Goal: Information Seeking & Learning: Check status

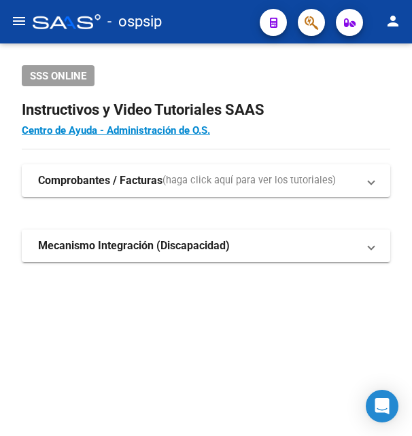
click at [317, 23] on icon "button" at bounding box center [312, 23] width 14 height 16
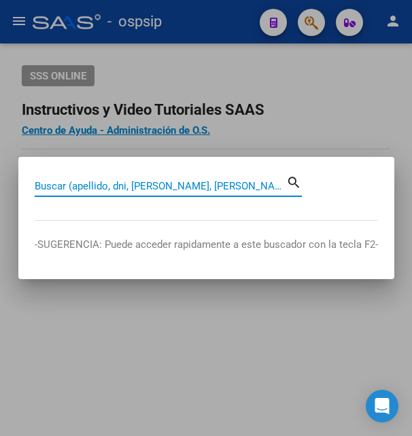
click at [116, 188] on input "Buscar (apellido, dni, [PERSON_NAME], [PERSON_NAME], cuit, obra social)" at bounding box center [161, 186] width 252 height 12
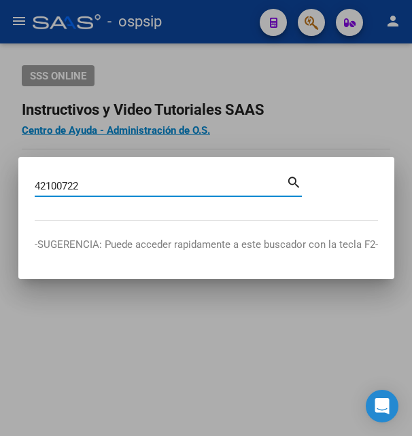
type input "42100722"
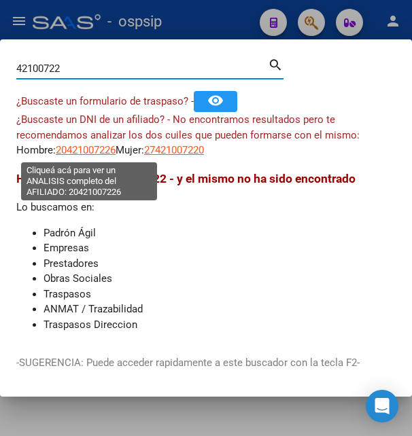
click at [94, 153] on span "20421007226" at bounding box center [86, 150] width 60 height 12
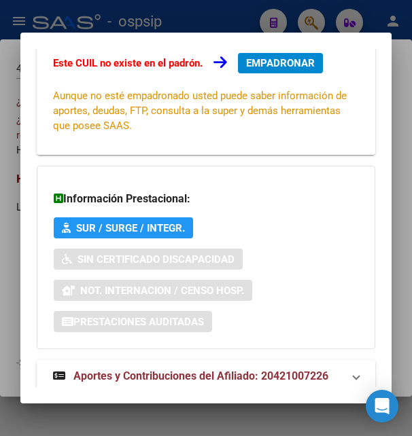
scroll to position [330, 0]
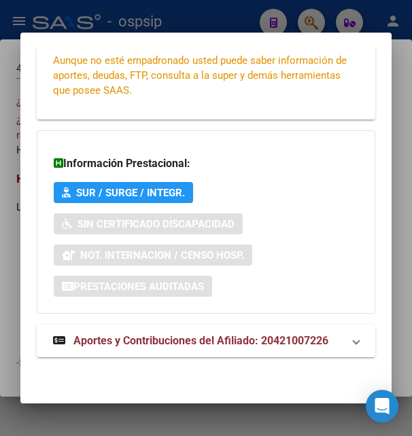
click at [162, 336] on span "Aportes y Contribuciones del Afiliado: 20421007226" at bounding box center [200, 340] width 255 height 13
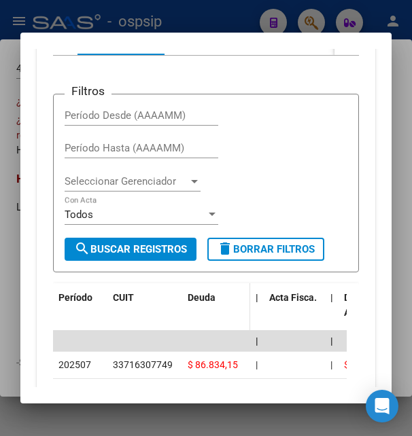
scroll to position [725, 0]
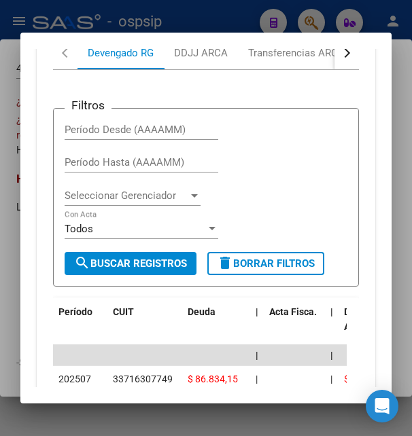
click at [334, 55] on button "button" at bounding box center [346, 53] width 24 height 33
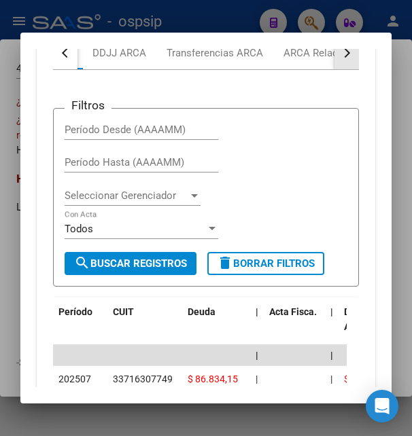
click at [334, 55] on button "button" at bounding box center [346, 53] width 24 height 33
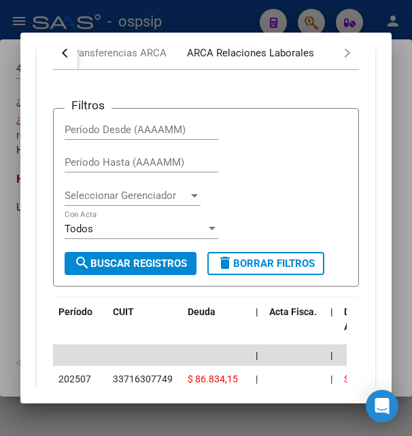
click at [290, 58] on div "ARCA Relaciones Laborales" at bounding box center [250, 53] width 127 height 15
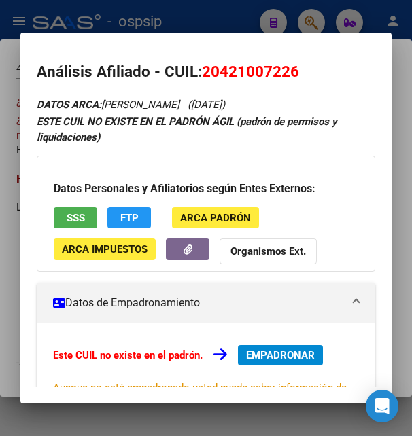
scroll to position [0, 0]
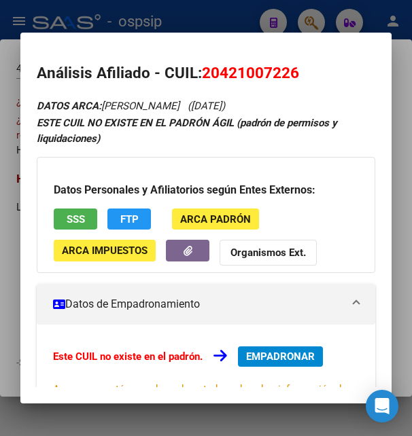
drag, startPoint x: 222, startPoint y: 71, endPoint x: 290, endPoint y: 69, distance: 68.0
click at [290, 69] on span "20421007226" at bounding box center [250, 73] width 97 height 18
copy span "42100722"
drag, startPoint x: 205, startPoint y: 74, endPoint x: 300, endPoint y: 60, distance: 96.2
click at [300, 60] on mat-dialog-content "Análisis Afiliado - CUIL: 20421007226 DATOS ARCA: [PERSON_NAME] ([DATE]) ESTE C…" at bounding box center [205, 218] width 370 height 339
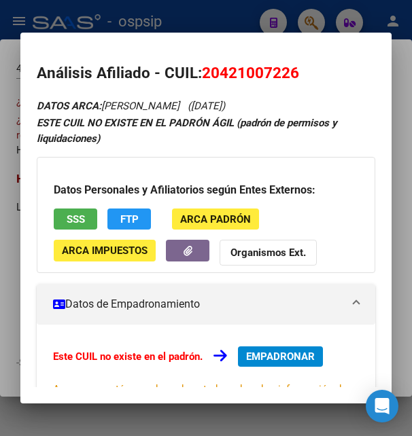
copy span "20421007226"
click at [211, 75] on span "20421007226" at bounding box center [250, 73] width 97 height 18
drag, startPoint x: 216, startPoint y: 73, endPoint x: 226, endPoint y: 88, distance: 17.7
click at [256, 65] on span "20421007226" at bounding box center [250, 73] width 97 height 18
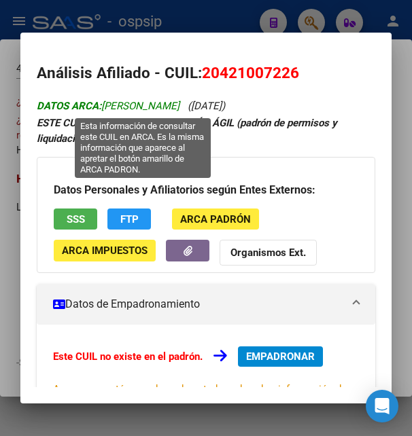
click at [179, 101] on span "DATOS ARCA: [PERSON_NAME]" at bounding box center [108, 106] width 143 height 12
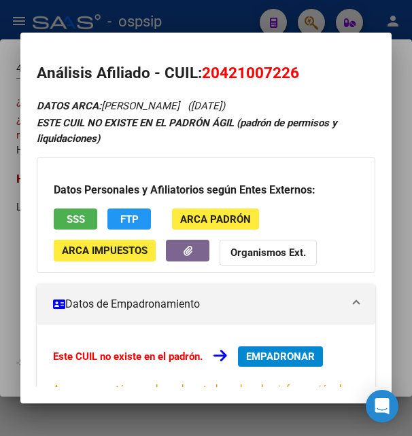
drag, startPoint x: 222, startPoint y: 73, endPoint x: 290, endPoint y: 74, distance: 68.0
click at [290, 74] on span "20421007226" at bounding box center [250, 73] width 97 height 18
copy span "42100722"
drag, startPoint x: 207, startPoint y: 75, endPoint x: 303, endPoint y: 67, distance: 96.2
click at [303, 67] on h2 "Análisis Afiliado - CUIL: 20421007226" at bounding box center [206, 73] width 338 height 23
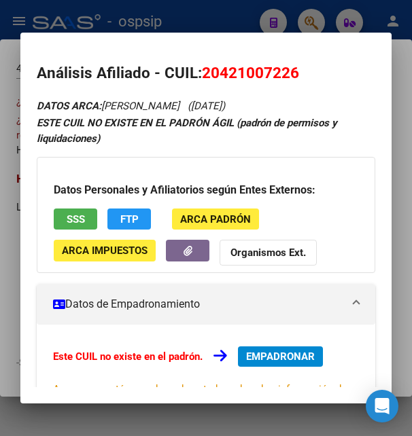
copy span "20421007226"
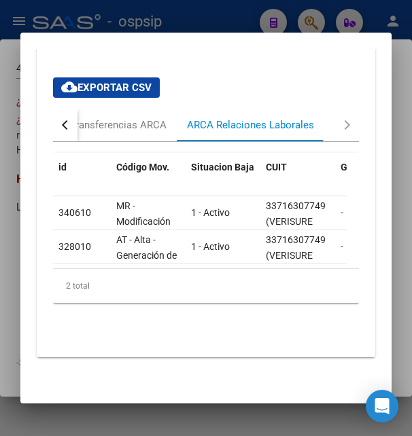
click at [72, 117] on button "button" at bounding box center [65, 125] width 24 height 33
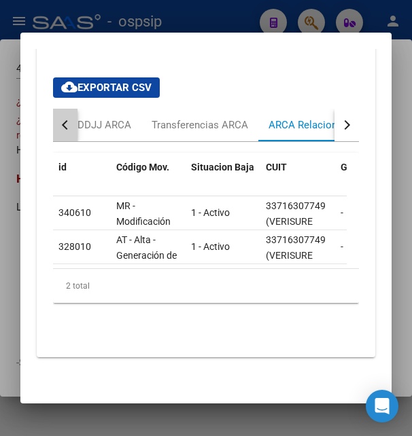
click at [72, 117] on button "button" at bounding box center [65, 125] width 24 height 33
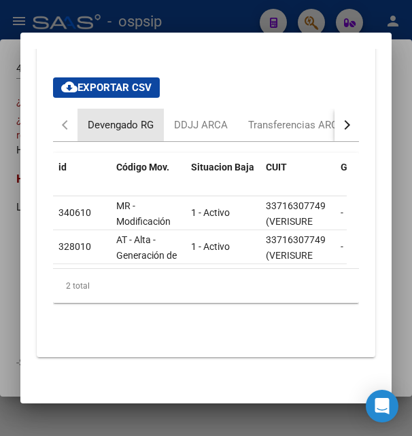
click at [101, 118] on div "Devengado RG" at bounding box center [121, 125] width 66 height 15
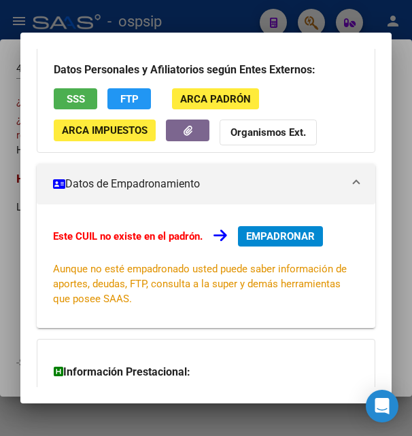
scroll to position [147, 0]
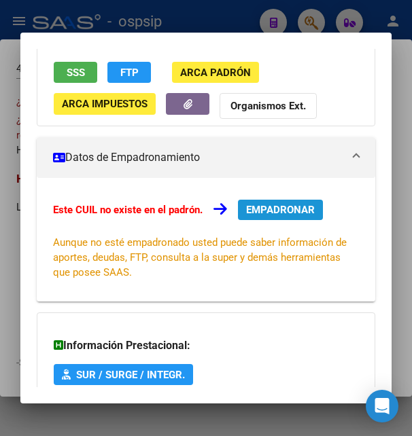
click at [286, 214] on span "EMPADRONAR" at bounding box center [280, 210] width 69 height 12
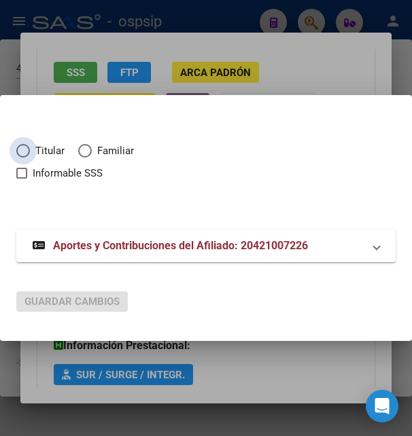
click at [20, 152] on span "Elija una opción" at bounding box center [23, 151] width 14 height 14
click at [20, 152] on input "Titular" at bounding box center [23, 151] width 14 height 14
radio input "true"
checkbox input "true"
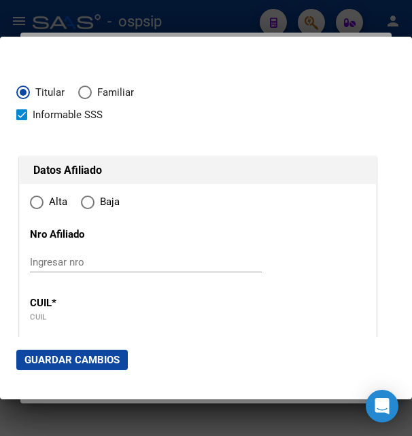
type input "20-42100722-6"
radio input "true"
type input "42100722"
type input "[PERSON_NAME]"
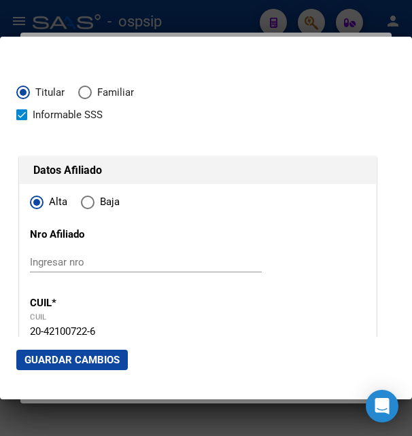
type input "[DATE]"
type input "CABA"
type input "1439"
type input "BASUALDO"
type input "1926"
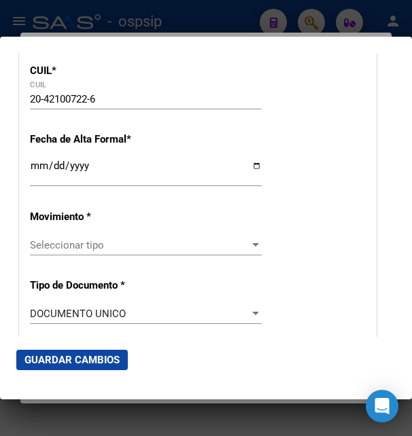
scroll to position [294, 0]
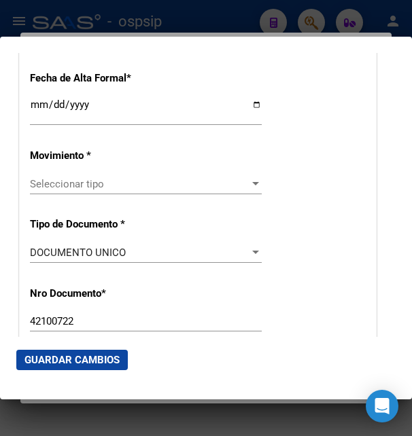
click at [95, 182] on div "Seleccionar tipo Seleccionar tipo" at bounding box center [146, 184] width 232 height 20
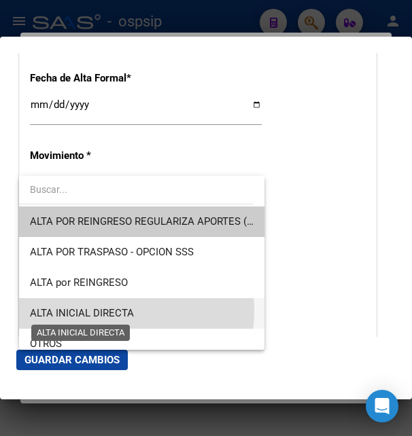
click at [120, 311] on span "ALTA INICIAL DIRECTA" at bounding box center [82, 313] width 104 height 12
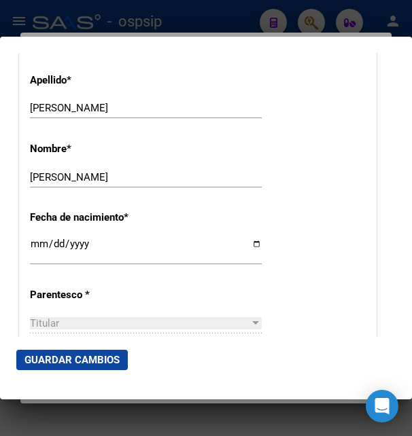
scroll to position [587, 0]
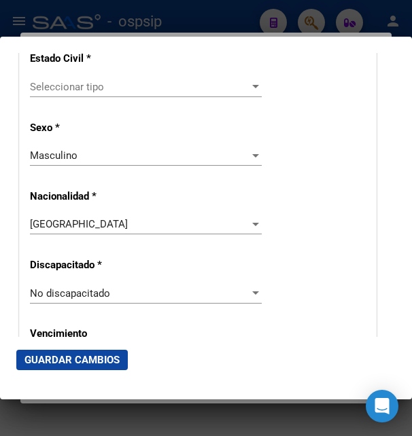
click at [62, 88] on span "Seleccionar tipo" at bounding box center [140, 87] width 220 height 12
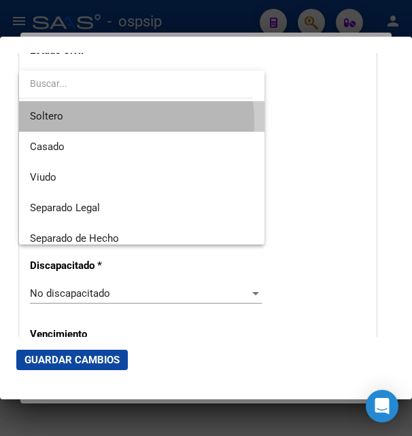
click at [75, 124] on span "Soltero" at bounding box center [142, 116] width 224 height 31
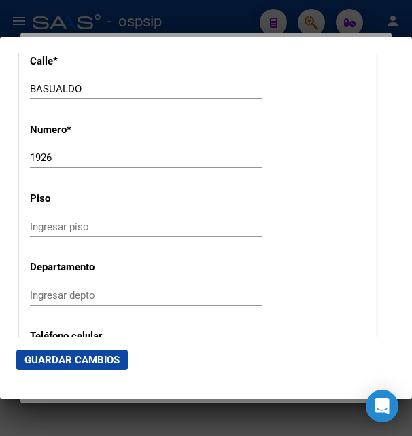
scroll to position [1542, 0]
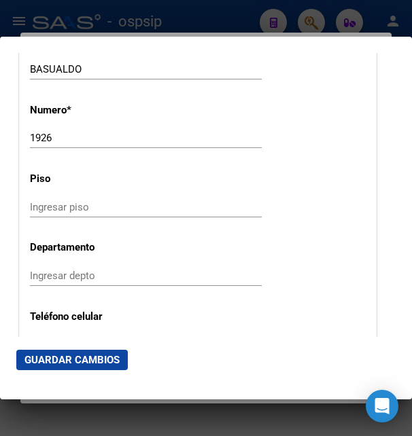
click at [47, 201] on input "Ingresar piso" at bounding box center [146, 207] width 232 height 12
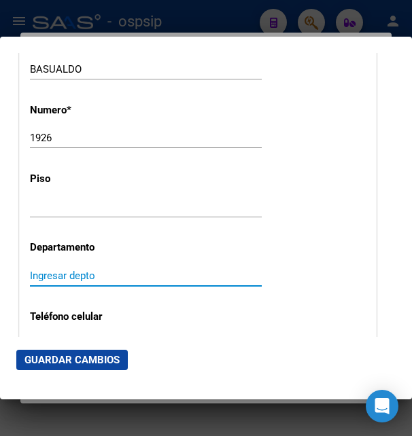
click at [32, 270] on input "Ingresar depto" at bounding box center [146, 276] width 232 height 12
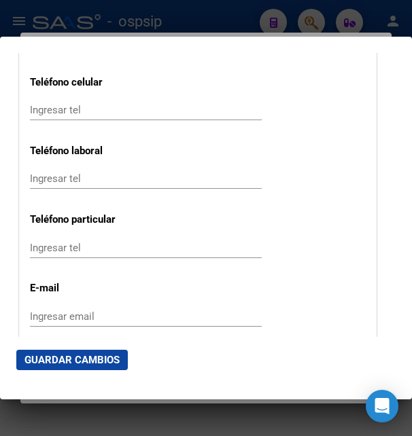
scroll to position [1835, 0]
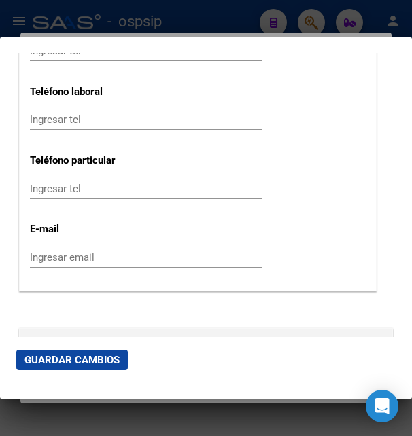
type input "2"
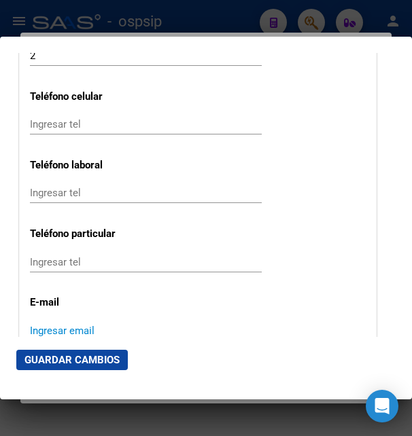
paste input "[PERSON_NAME][EMAIL_ADDRESS][PERSON_NAME][DOMAIN_NAME]"
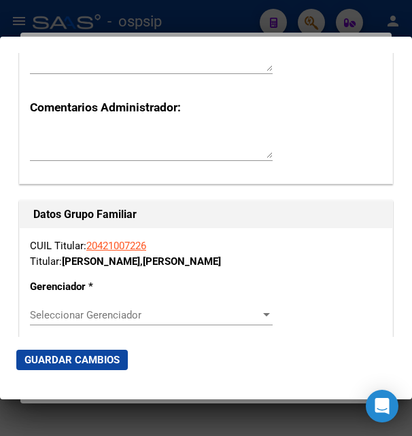
scroll to position [2276, 0]
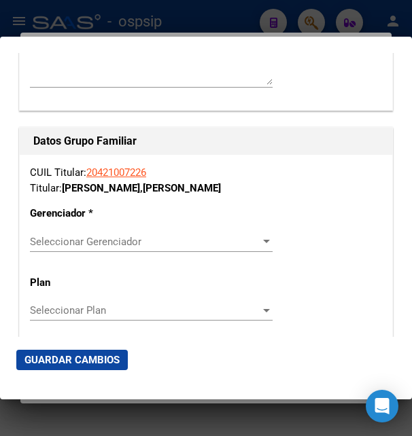
type input "[PERSON_NAME][EMAIL_ADDRESS][PERSON_NAME][DOMAIN_NAME]"
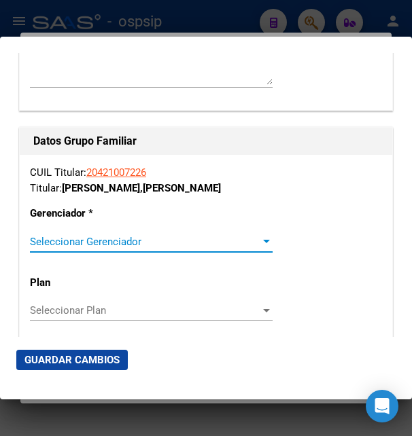
click at [150, 236] on span "Seleccionar Gerenciador" at bounding box center [145, 242] width 230 height 12
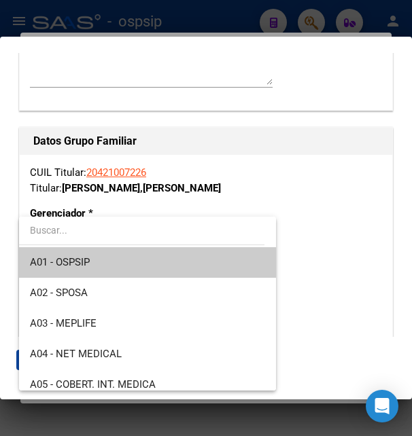
click at [99, 259] on span "A01 - OSPSIP" at bounding box center [147, 262] width 235 height 31
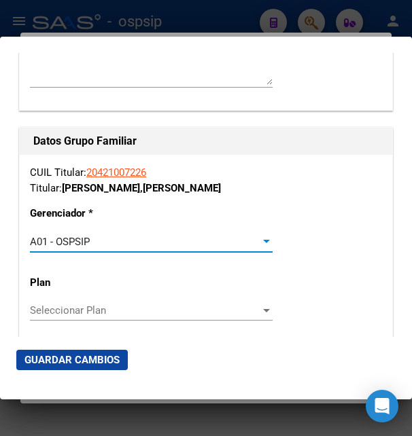
scroll to position [2423, 0]
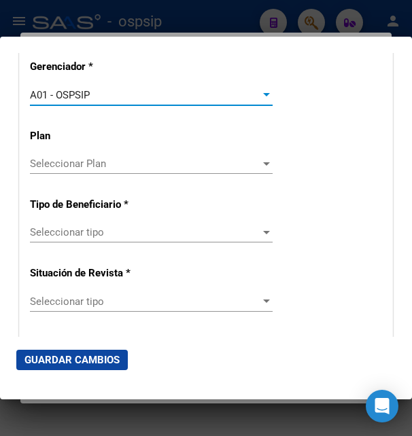
click at [97, 226] on span "Seleccionar tipo" at bounding box center [145, 232] width 230 height 12
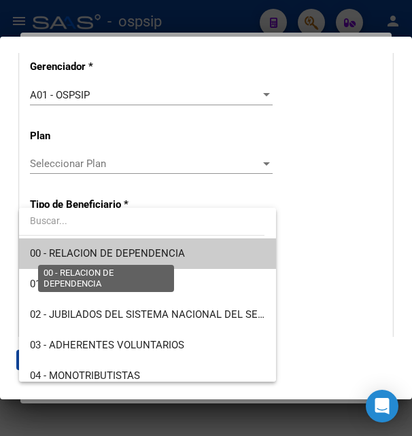
click at [97, 253] on span "00 - RELACION DE DEPENDENCIA" at bounding box center [107, 253] width 155 height 12
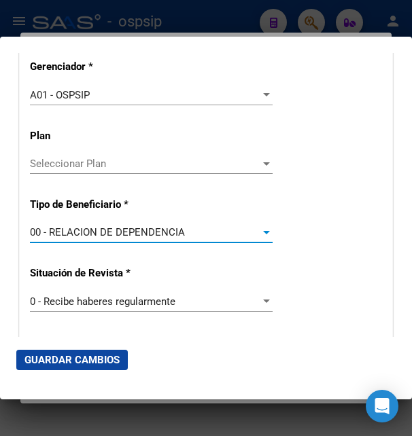
type input "33-71630774-9"
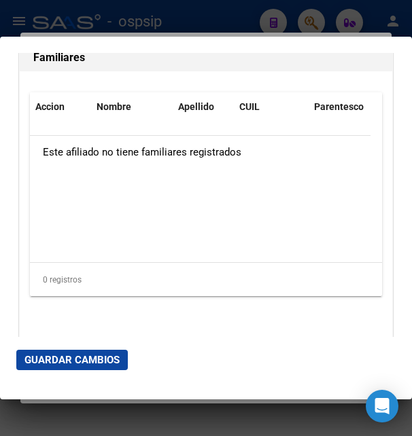
scroll to position [2925, 0]
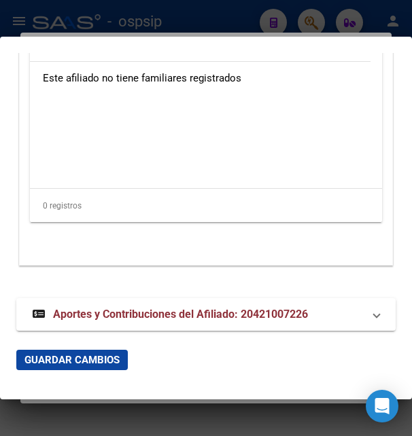
click at [77, 362] on span "Guardar Cambios" at bounding box center [71, 360] width 95 height 12
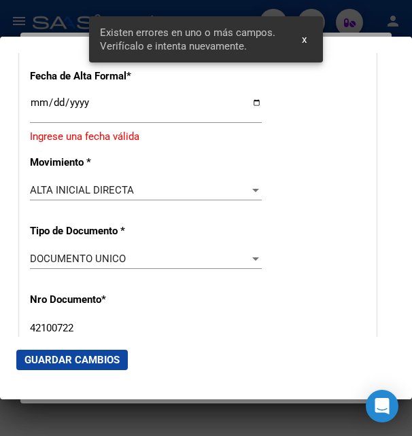
scroll to position [290, 0]
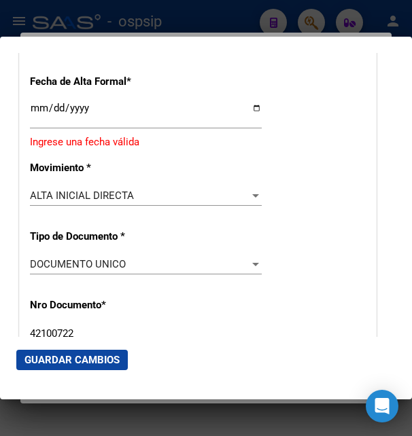
click at [36, 123] on input "Ingresar fecha" at bounding box center [146, 114] width 232 height 22
type input "[DATE]"
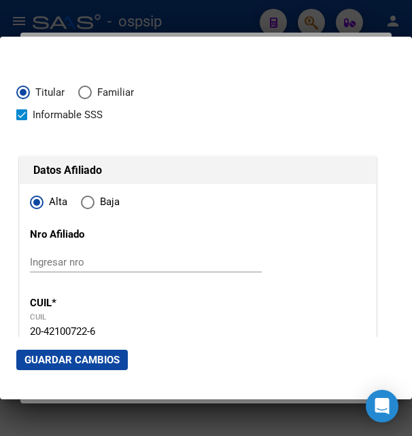
click at [73, 358] on span "Guardar Cambios" at bounding box center [71, 360] width 95 height 12
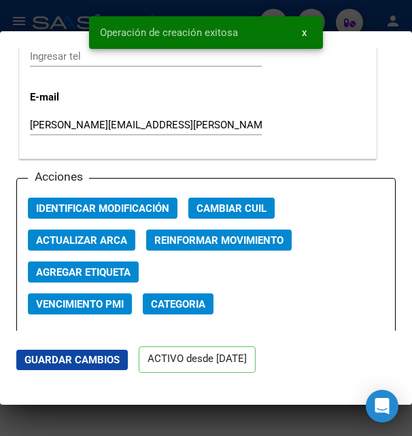
scroll to position [1982, 0]
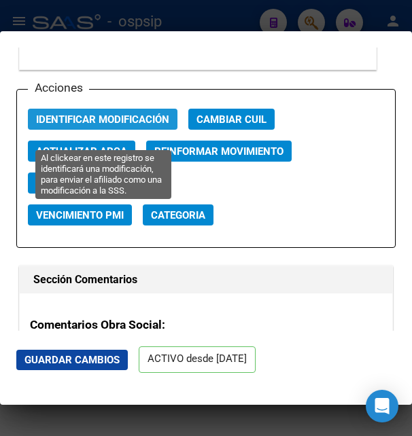
click at [122, 126] on span "Identificar Modificación" at bounding box center [102, 120] width 133 height 12
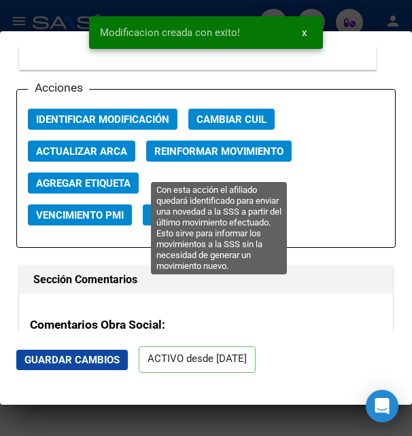
click at [184, 158] on span "Reinformar Movimiento" at bounding box center [218, 151] width 129 height 12
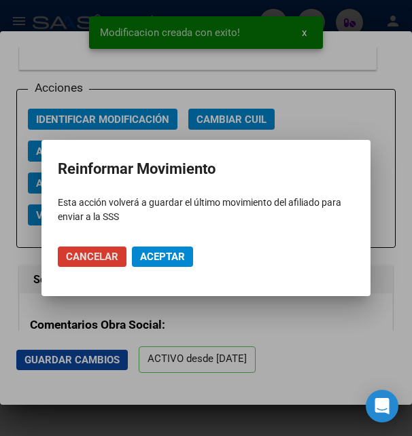
click at [153, 260] on span "Aceptar" at bounding box center [162, 257] width 45 height 12
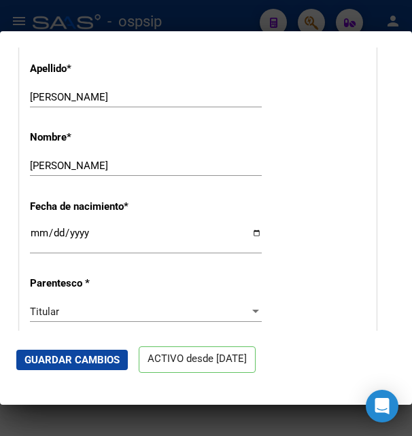
scroll to position [514, 0]
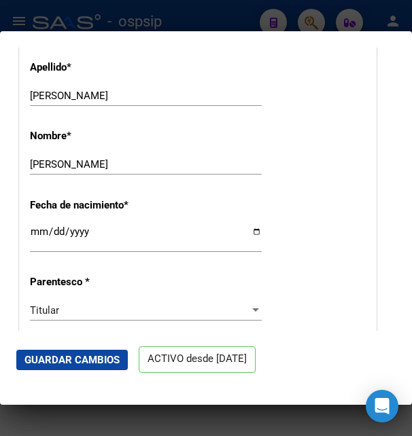
click at [52, 106] on div "[PERSON_NAME] Ingresar apellido" at bounding box center [146, 96] width 232 height 20
click at [52, 102] on input "[PERSON_NAME]" at bounding box center [146, 96] width 232 height 12
click at [67, 171] on input "[PERSON_NAME]" at bounding box center [146, 164] width 232 height 12
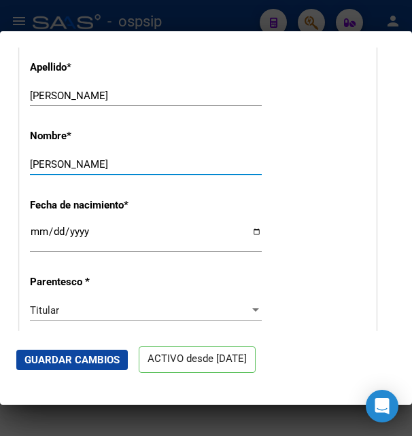
click at [67, 171] on input "[PERSON_NAME]" at bounding box center [146, 164] width 232 height 12
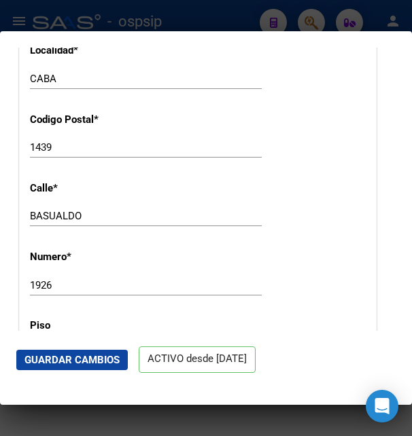
scroll to position [1322, 0]
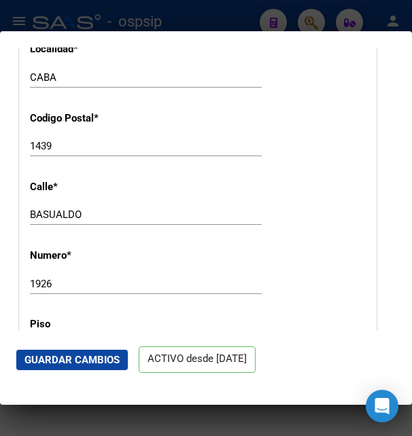
click at [52, 221] on input "BASUALDO" at bounding box center [146, 215] width 232 height 12
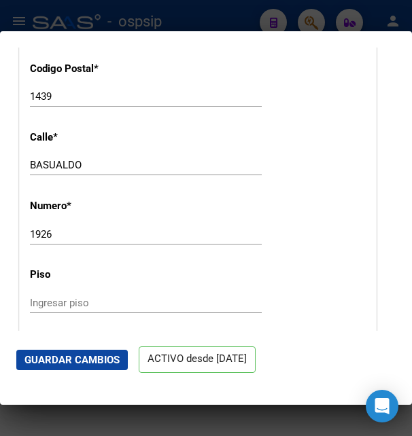
scroll to position [1468, 0]
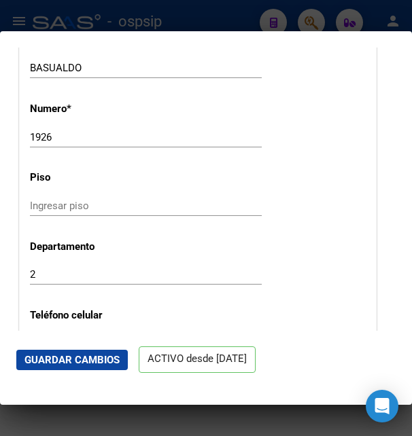
click at [58, 212] on input "Ingresar piso" at bounding box center [146, 206] width 232 height 12
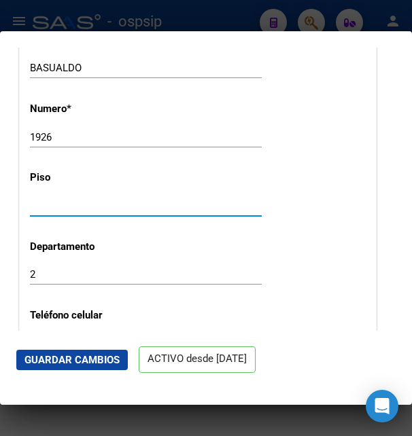
click at [109, 359] on span "Guardar Cambios" at bounding box center [71, 360] width 95 height 12
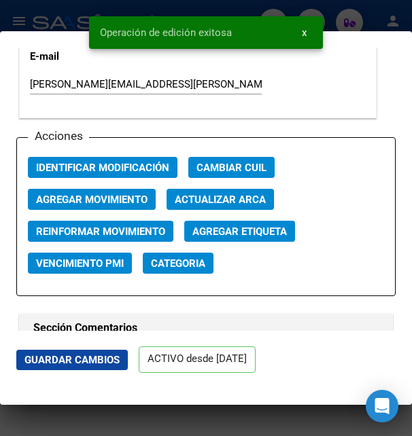
scroll to position [1909, 0]
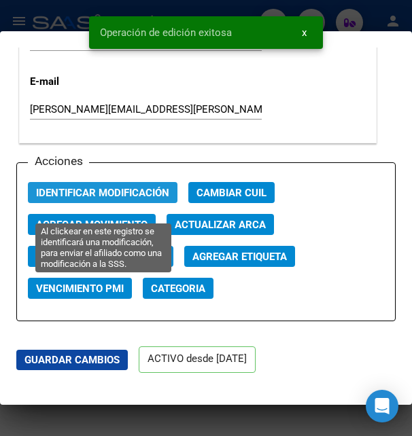
click at [118, 199] on span "Identificar Modificación" at bounding box center [102, 193] width 133 height 12
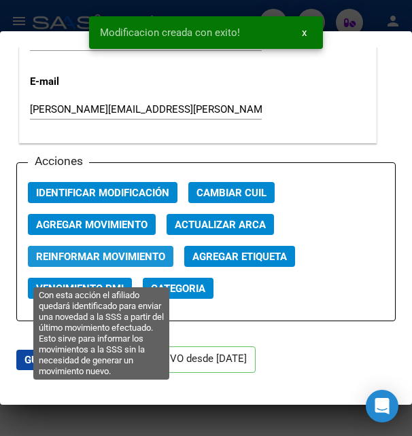
click at [115, 263] on span "Reinformar Movimiento" at bounding box center [100, 257] width 129 height 12
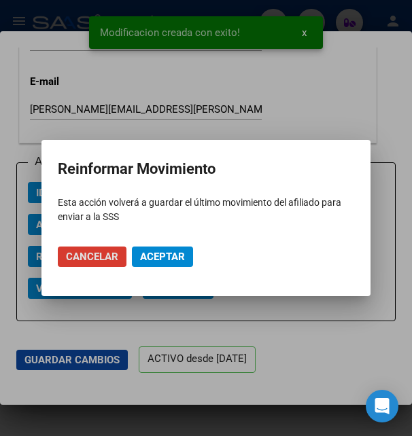
click at [159, 260] on span "Aceptar" at bounding box center [162, 257] width 45 height 12
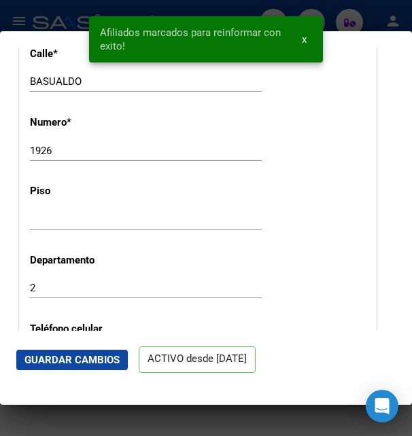
scroll to position [1468, 0]
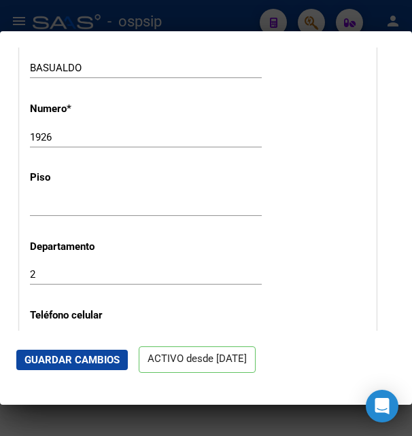
click at [44, 143] on input "1926" at bounding box center [146, 137] width 232 height 12
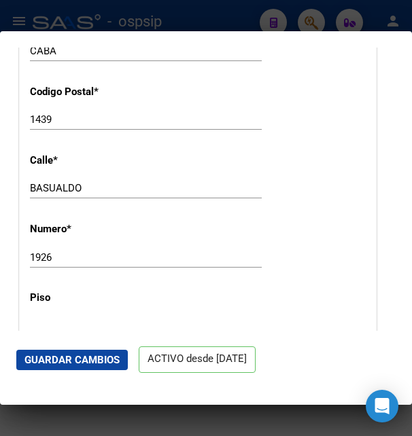
scroll to position [1322, 0]
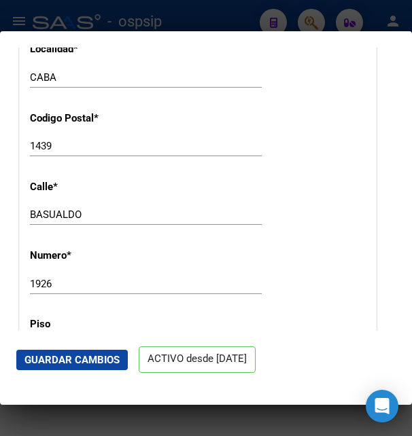
click at [46, 152] on input "1439" at bounding box center [146, 146] width 232 height 12
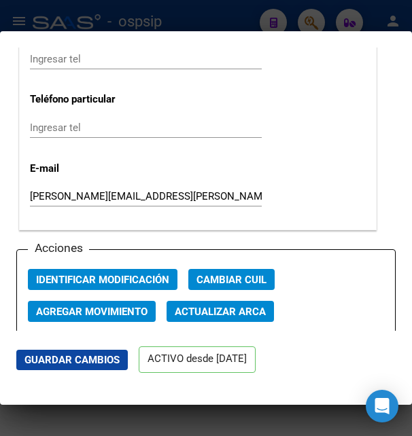
scroll to position [1835, 0]
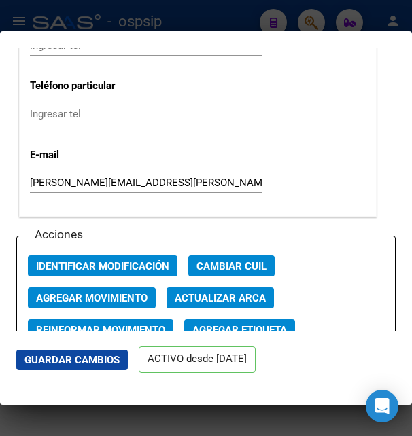
drag, startPoint x: 69, startPoint y: 206, endPoint x: 75, endPoint y: 198, distance: 10.6
click at [69, 193] on div "[PERSON_NAME][EMAIL_ADDRESS][PERSON_NAME][DOMAIN_NAME] Ingresar email" at bounding box center [146, 183] width 232 height 20
click at [81, 189] on input "[PERSON_NAME][EMAIL_ADDRESS][PERSON_NAME][DOMAIN_NAME]" at bounding box center [146, 183] width 232 height 12
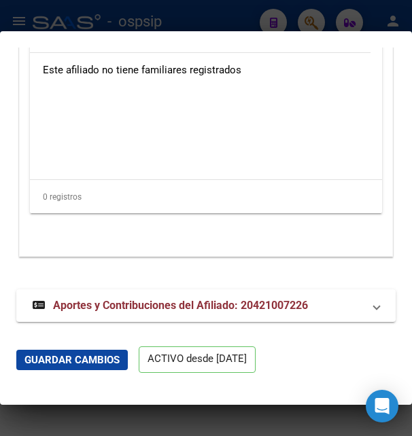
scroll to position [3041, 0]
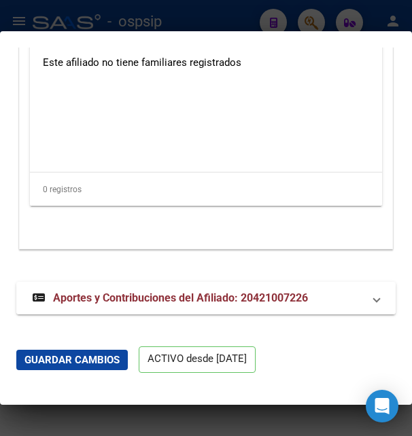
click at [154, 297] on span "Aportes y Contribuciones del Afiliado: 20421007226" at bounding box center [180, 298] width 255 height 13
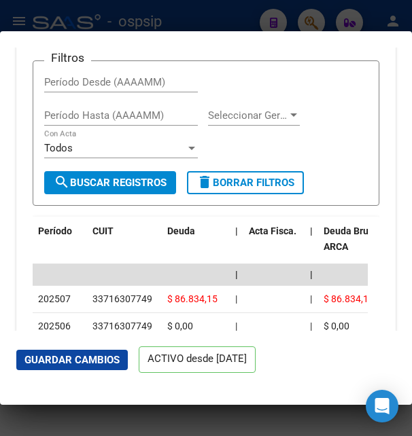
scroll to position [3430, 0]
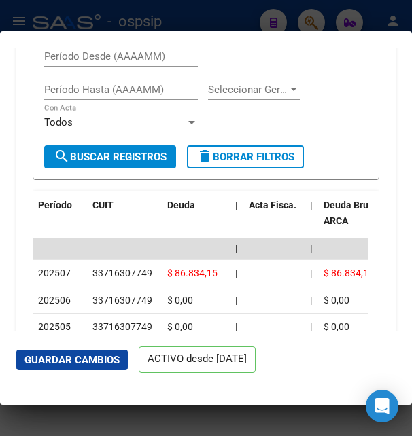
drag, startPoint x: 93, startPoint y: 290, endPoint x: 152, endPoint y: 286, distance: 58.6
click at [152, 281] on div "33716307749" at bounding box center [124, 274] width 64 height 16
copy div "33716307749"
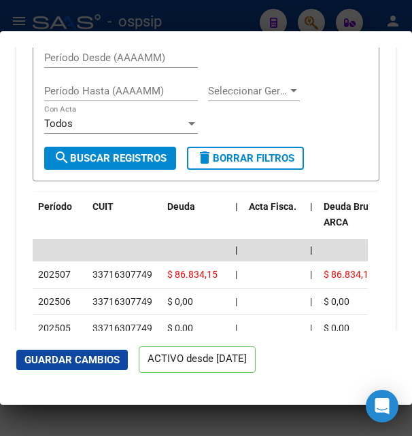
scroll to position [3357, 0]
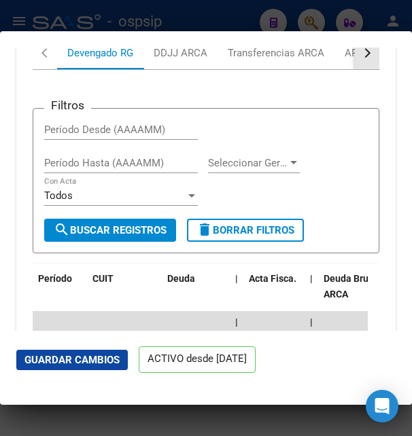
click at [355, 69] on button "button" at bounding box center [367, 53] width 24 height 33
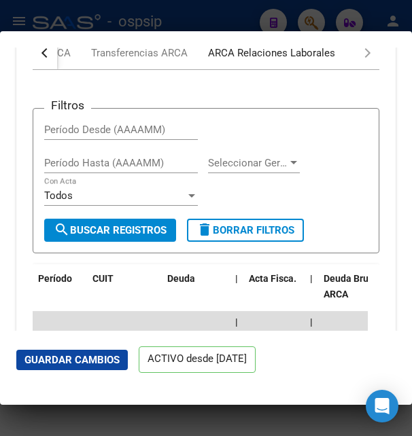
drag, startPoint x: 303, startPoint y: 74, endPoint x: 280, endPoint y: 93, distance: 29.4
click at [302, 61] on div "ARCA Relaciones Laborales" at bounding box center [271, 53] width 127 height 15
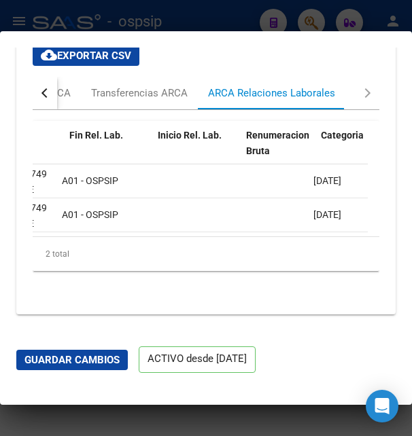
scroll to position [0, 495]
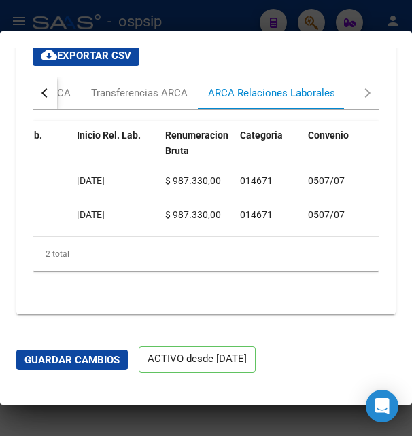
click at [103, 186] on span "[DATE]" at bounding box center [91, 180] width 28 height 11
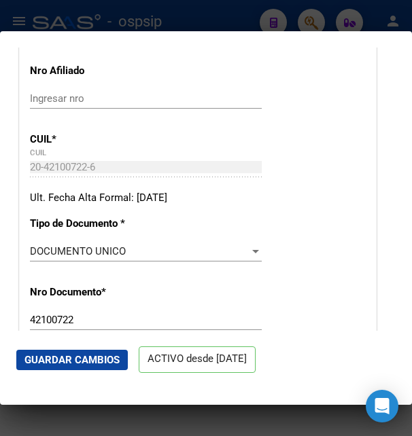
scroll to position [0, 0]
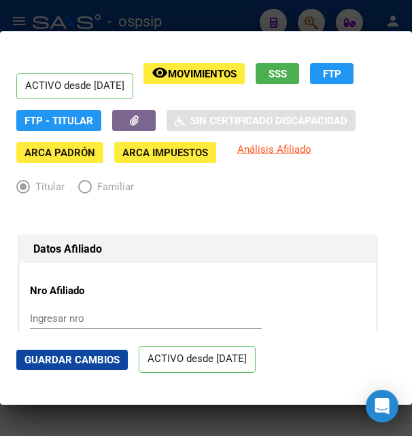
click at [177, 22] on div at bounding box center [206, 218] width 412 height 436
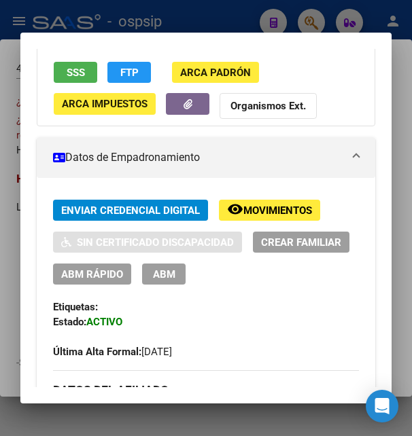
click at [179, 22] on div at bounding box center [206, 218] width 412 height 436
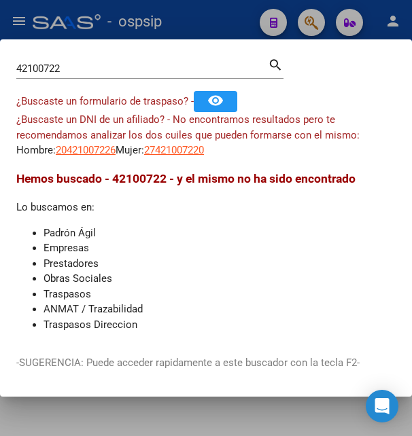
click at [186, 18] on div at bounding box center [206, 218] width 412 height 436
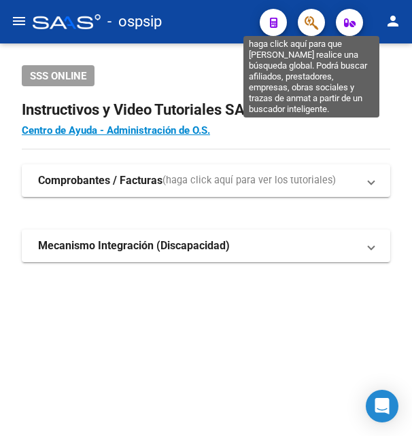
click at [313, 20] on icon "button" at bounding box center [312, 23] width 14 height 16
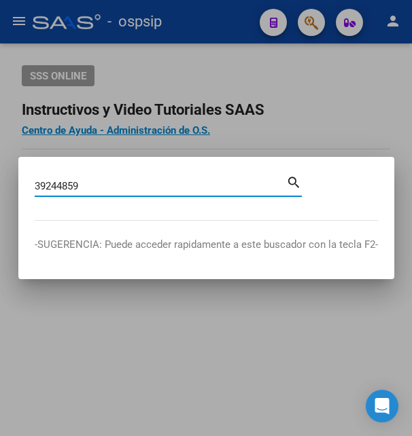
type input "39244859"
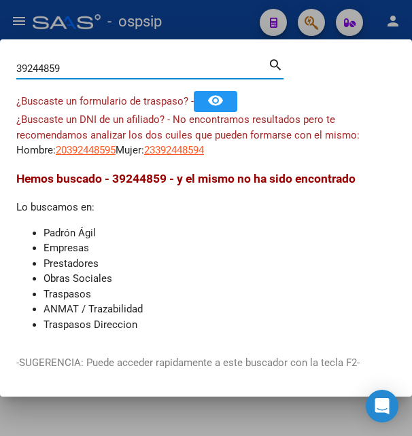
click at [94, 75] on input "39244859" at bounding box center [142, 69] width 252 height 12
click at [94, 151] on span "20392448595" at bounding box center [86, 150] width 60 height 12
copy span "20392448595"
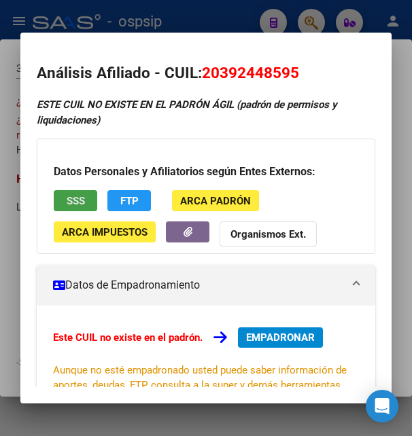
click at [88, 198] on button "SSS" at bounding box center [76, 200] width 44 height 21
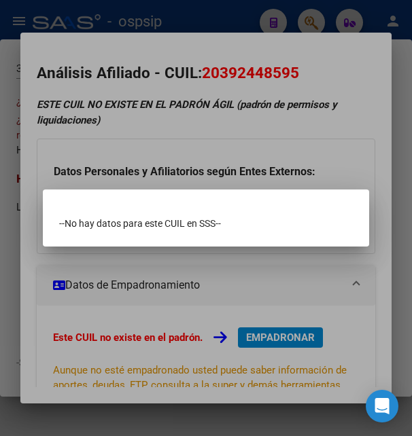
click at [207, 118] on div at bounding box center [206, 218] width 412 height 436
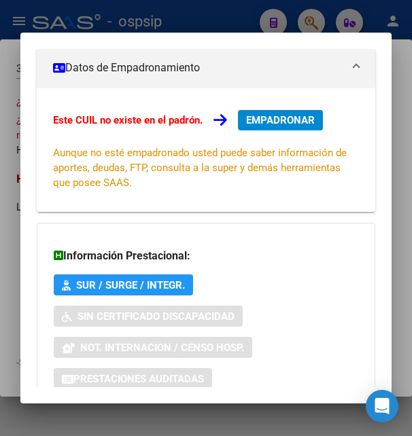
scroll to position [311, 0]
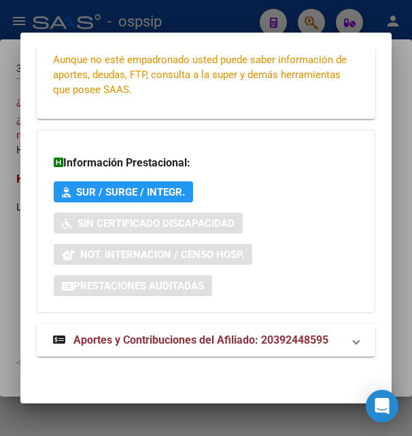
click at [161, 345] on span "Aportes y Contribuciones del Afiliado: 20392448595" at bounding box center [200, 340] width 255 height 13
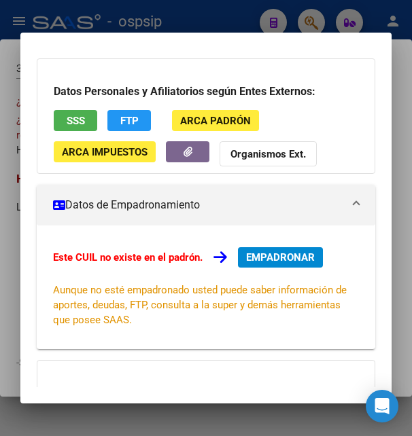
scroll to position [0, 0]
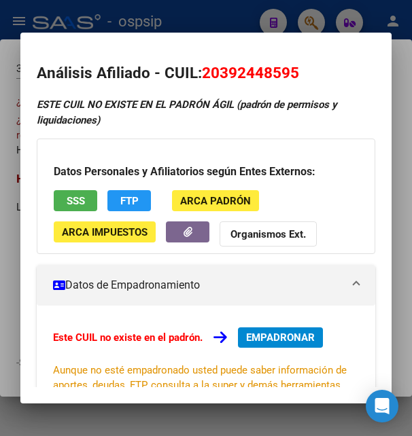
drag, startPoint x: 223, startPoint y: 71, endPoint x: 290, endPoint y: 72, distance: 67.3
click at [290, 72] on span "20392448595" at bounding box center [250, 73] width 97 height 18
copy span "39244859"
click at [209, 17] on div at bounding box center [206, 218] width 412 height 436
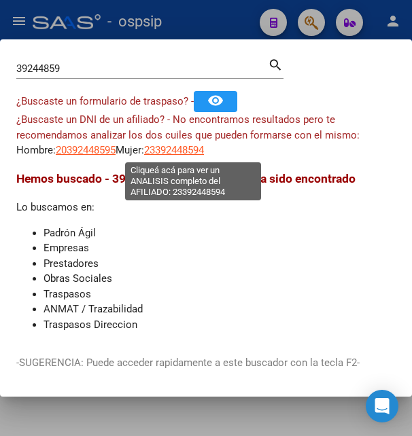
click at [200, 150] on span "23392448594" at bounding box center [174, 150] width 60 height 12
type textarea "23392448594"
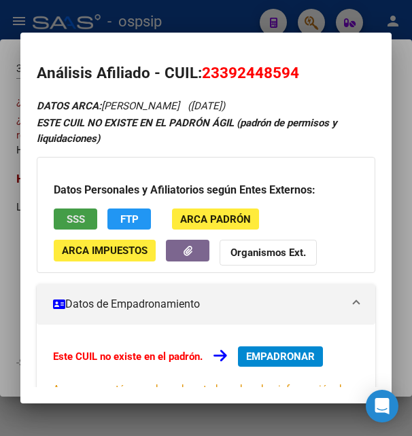
click at [67, 228] on button "SSS" at bounding box center [76, 219] width 44 height 21
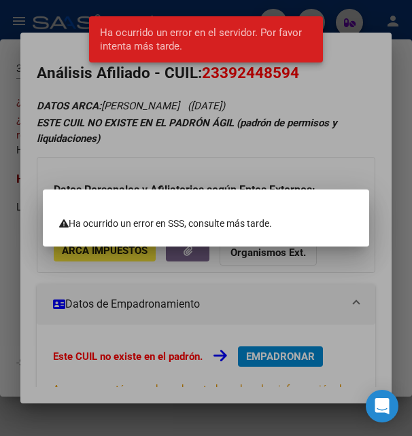
click at [260, 165] on div at bounding box center [206, 218] width 412 height 436
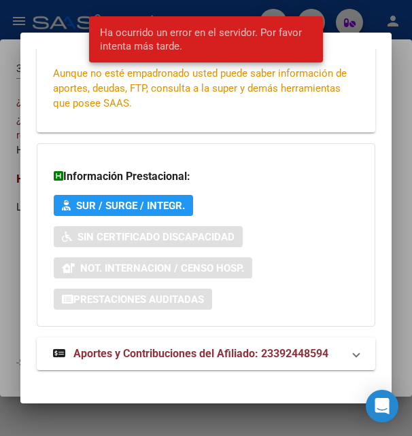
scroll to position [330, 0]
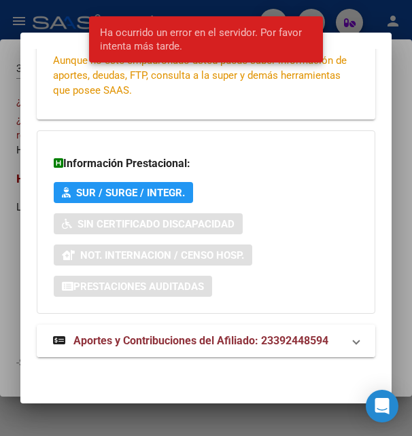
click at [173, 344] on span "Aportes y Contribuciones del Afiliado: 23392448594" at bounding box center [200, 340] width 255 height 13
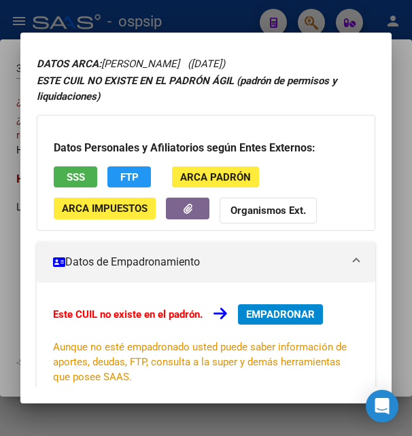
scroll to position [0, 0]
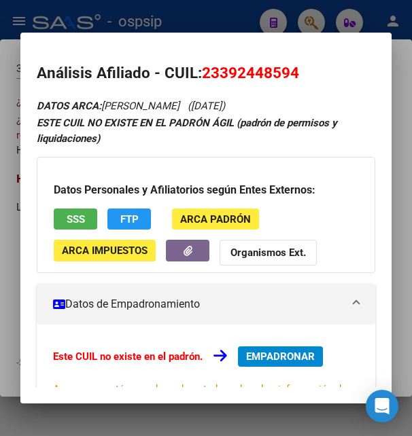
drag, startPoint x: 223, startPoint y: 75, endPoint x: 293, endPoint y: 68, distance: 70.3
click at [293, 68] on span "23392448594" at bounding box center [250, 73] width 97 height 18
copy span "39244859"
drag, startPoint x: 205, startPoint y: 72, endPoint x: 304, endPoint y: 67, distance: 99.4
click at [304, 67] on h2 "Análisis Afiliado - CUIL: 23392448594" at bounding box center [206, 73] width 338 height 23
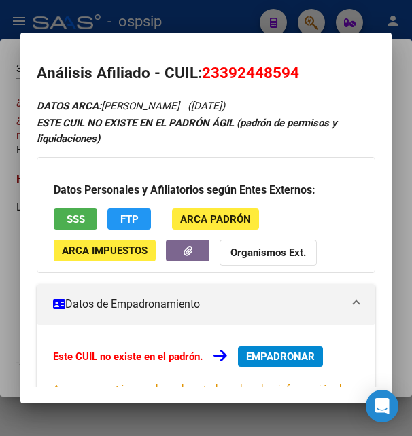
copy span "23392448594"
click at [289, 358] on span "EMPADRONAR" at bounding box center [280, 357] width 69 height 12
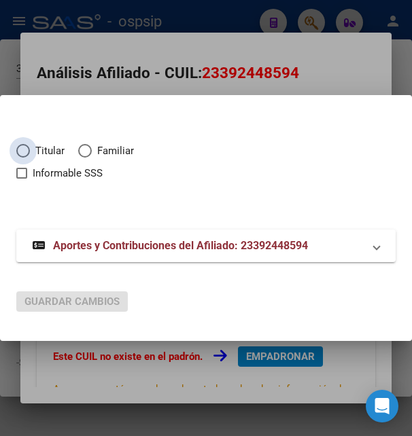
click at [22, 150] on span "Elija una opción" at bounding box center [23, 151] width 14 height 14
click at [22, 150] on input "Titular" at bounding box center [23, 151] width 14 height 14
radio input "true"
checkbox input "true"
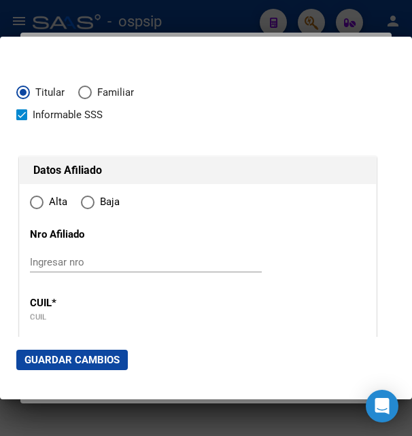
type input "23-39244859-4"
radio input "true"
type input "39244859"
type input "[PERSON_NAME]"
type input "[DATE]"
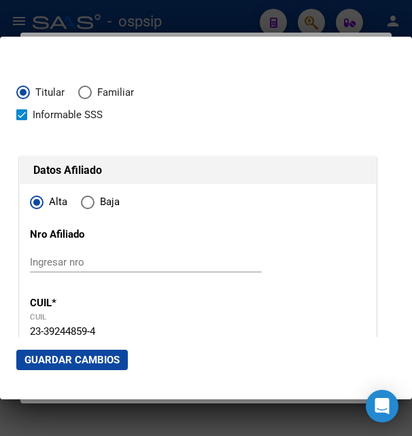
type input "CASEROS"
type input "1678"
type input "PJE [GEOGRAPHIC_DATA]"
type input "3506"
type input "1"
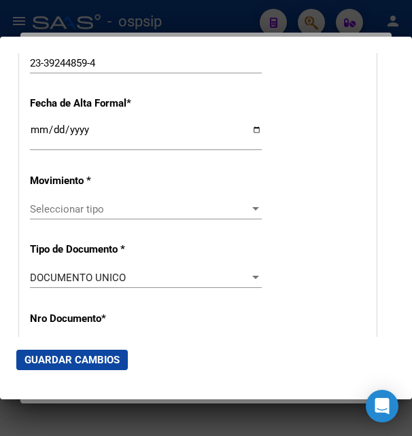
scroll to position [294, 0]
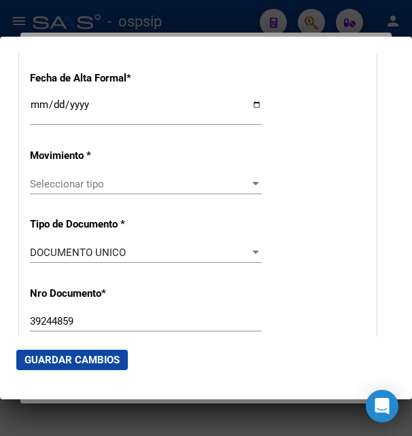
click at [41, 126] on div "Ingresar fecha" at bounding box center [146, 111] width 232 height 29
type input "[DATE]"
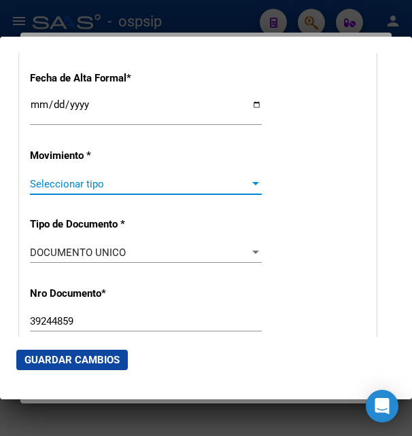
click at [63, 186] on span "Seleccionar tipo" at bounding box center [140, 184] width 220 height 12
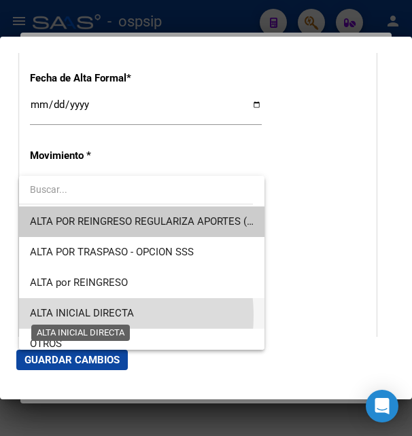
click at [74, 316] on span "ALTA INICIAL DIRECTA" at bounding box center [82, 313] width 104 height 12
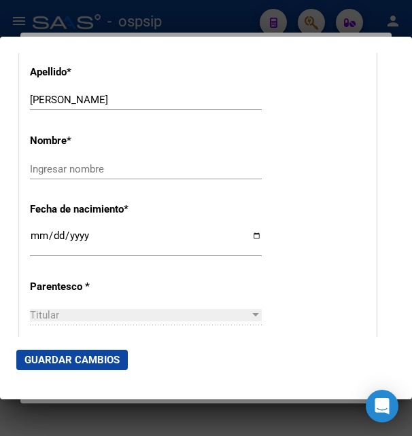
scroll to position [587, 0]
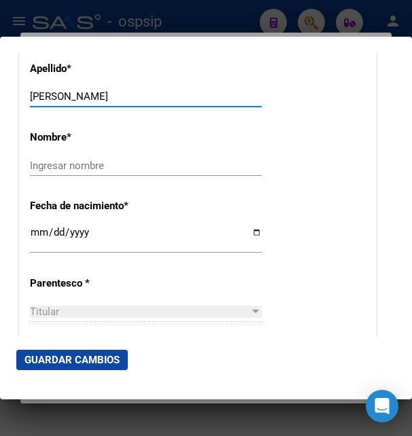
drag, startPoint x: 82, startPoint y: 101, endPoint x: 189, endPoint y: 94, distance: 107.6
click at [189, 94] on div "[PERSON_NAME] apellido" at bounding box center [146, 96] width 232 height 20
drag, startPoint x: 83, startPoint y: 103, endPoint x: 152, endPoint y: 102, distance: 68.7
click at [152, 102] on input "[PERSON_NAME]" at bounding box center [146, 96] width 232 height 12
type input "[PERSON_NAME]"
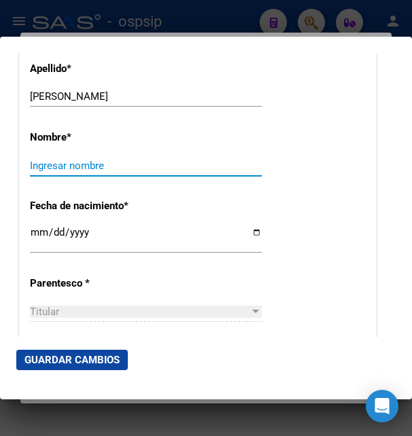
paste input "[PERSON_NAME]"
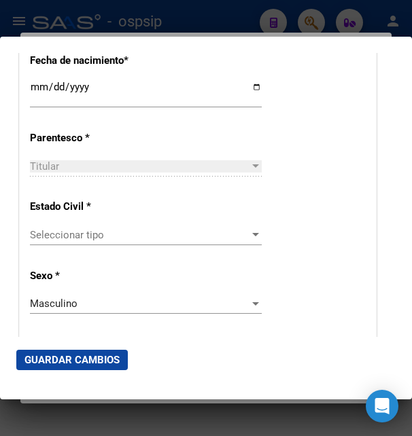
scroll to position [734, 0]
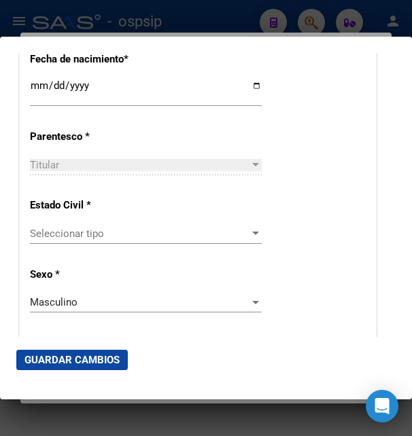
type input "[PERSON_NAME]"
click at [96, 231] on span "Seleccionar tipo" at bounding box center [140, 234] width 220 height 12
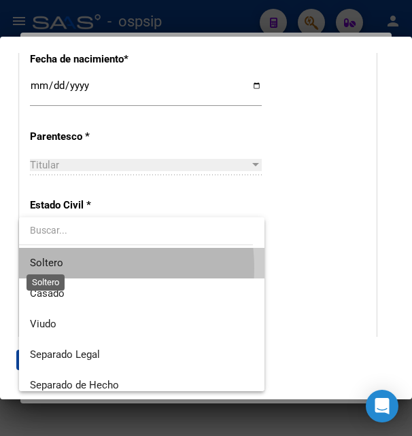
click at [61, 269] on span "Soltero" at bounding box center [46, 263] width 33 height 12
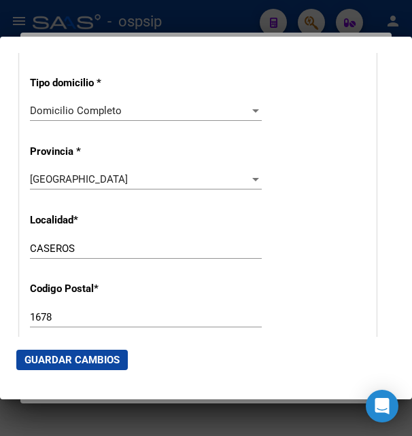
scroll to position [1322, 0]
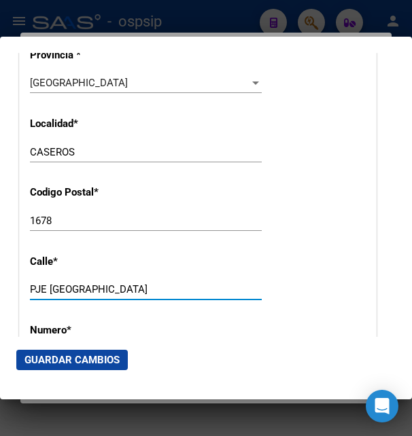
click at [128, 283] on input "PJE [GEOGRAPHIC_DATA]" at bounding box center [146, 289] width 232 height 12
type input "P"
type input "PUAN"
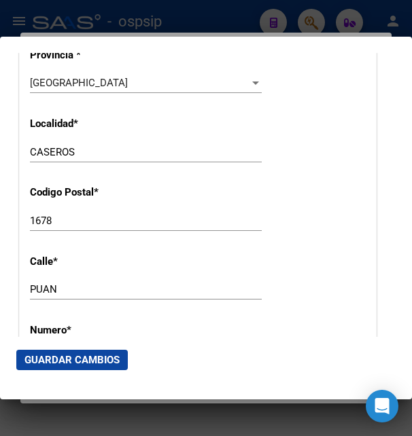
scroll to position [1395, 0]
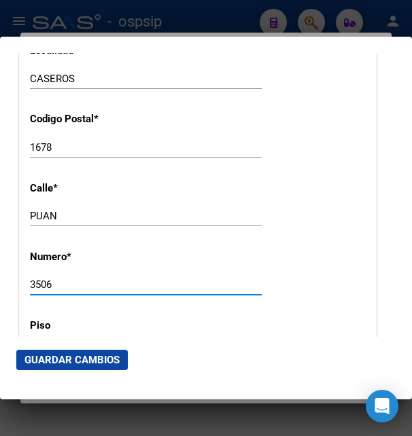
click at [56, 279] on input "3506" at bounding box center [146, 285] width 232 height 12
type input "3"
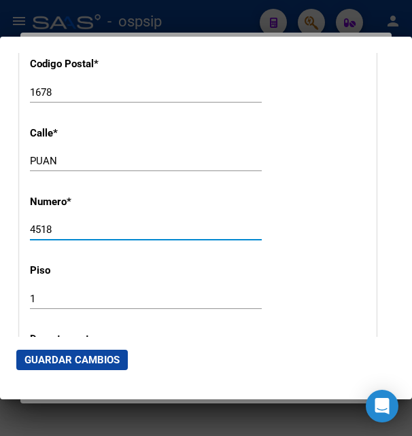
scroll to position [1542, 0]
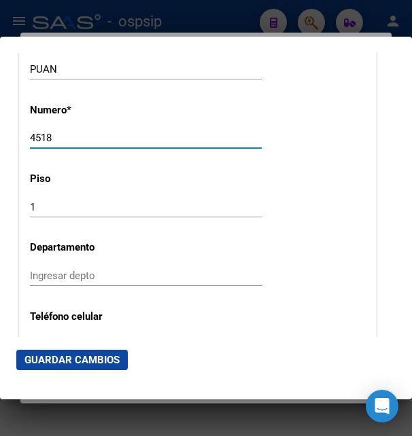
type input "4518"
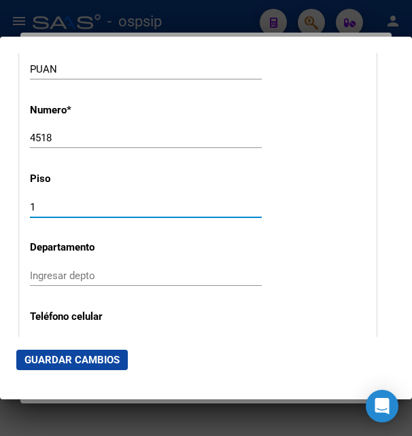
click at [41, 201] on input "1" at bounding box center [146, 207] width 232 height 12
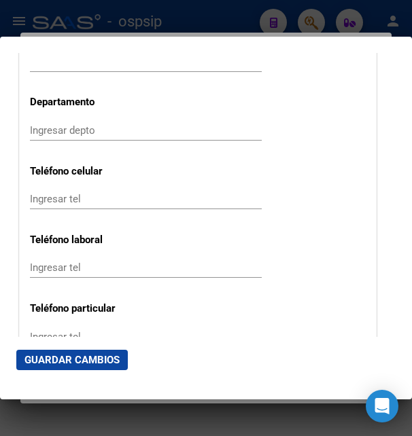
scroll to position [1835, 0]
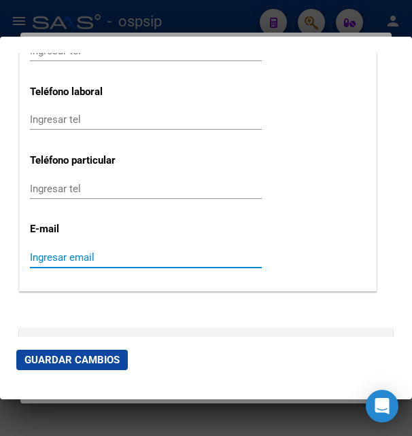
paste input "[EMAIL_ADDRESS][DOMAIN_NAME]"
type input "[EMAIL_ADDRESS][DOMAIN_NAME]"
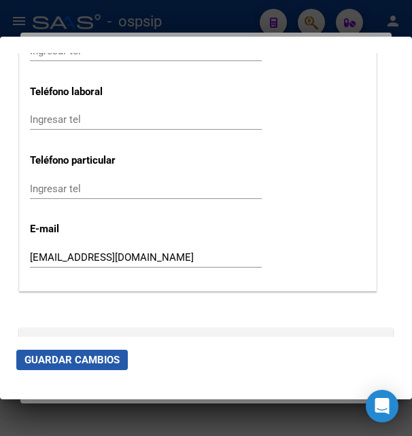
click at [114, 357] on span "Guardar Cambios" at bounding box center [71, 360] width 95 height 12
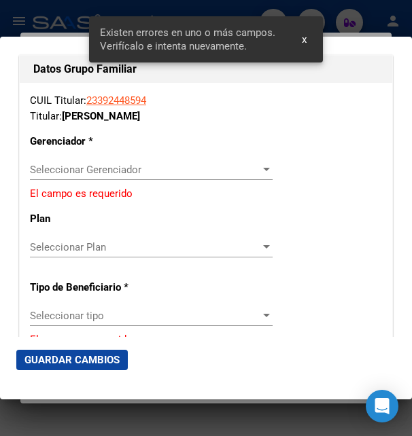
scroll to position [2349, 0]
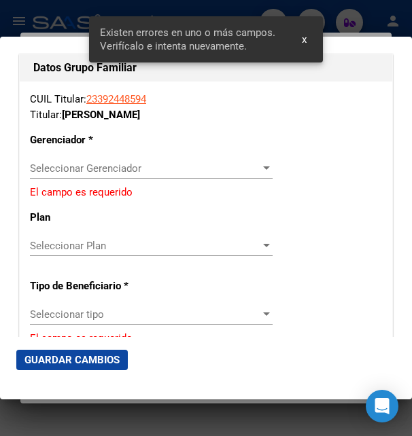
click at [99, 162] on span "Seleccionar Gerenciador" at bounding box center [145, 168] width 230 height 12
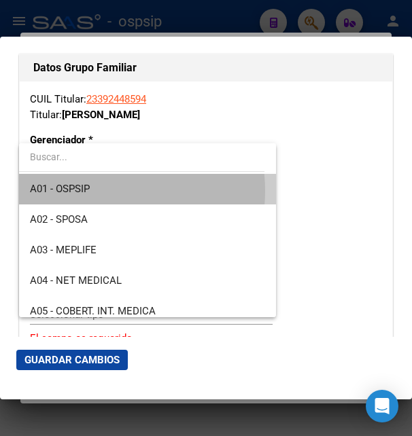
click at [97, 191] on span "A01 - OSPSIP" at bounding box center [147, 189] width 235 height 31
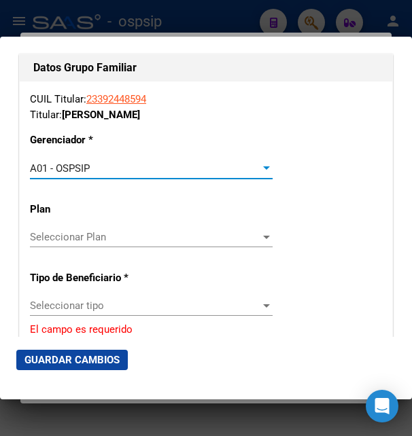
click at [91, 231] on span "Seleccionar Plan" at bounding box center [145, 237] width 230 height 12
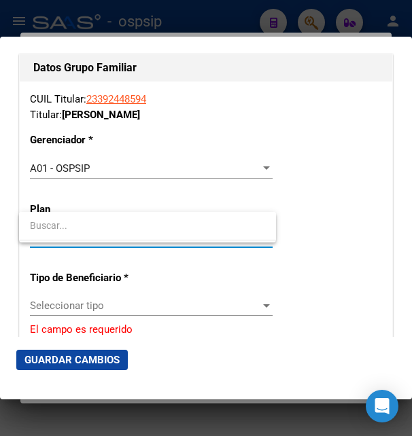
click at [92, 225] on input "dropdown search" at bounding box center [147, 225] width 257 height 29
click at [95, 294] on div at bounding box center [206, 218] width 412 height 436
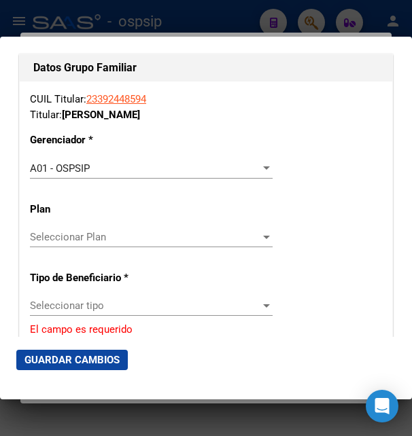
click at [97, 300] on span "Seleccionar tipo" at bounding box center [145, 306] width 230 height 12
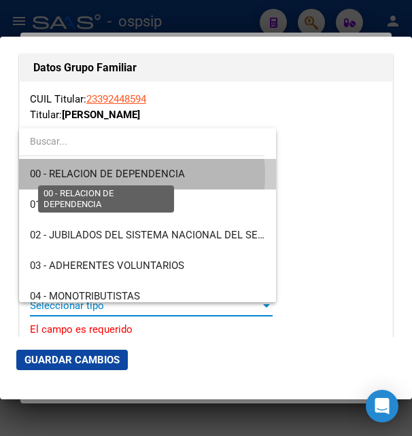
click at [114, 175] on span "00 - RELACION DE DEPENDENCIA" at bounding box center [107, 174] width 155 height 12
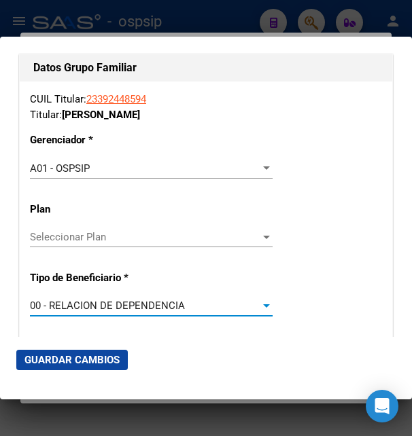
type input "30-71667832-2"
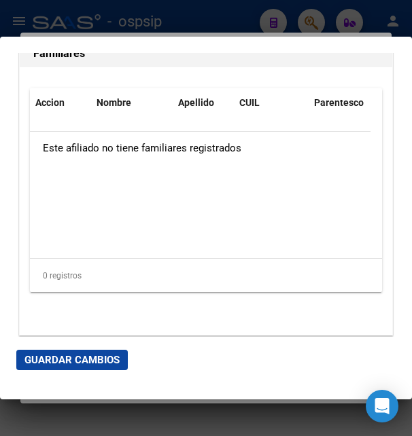
scroll to position [2925, 0]
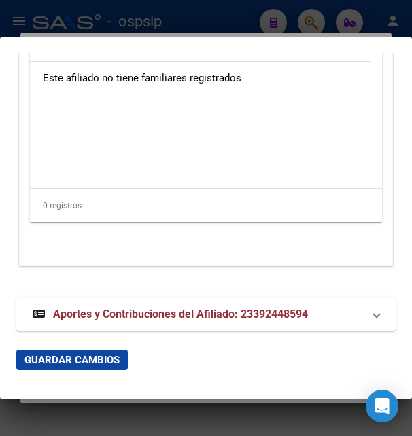
click at [108, 356] on span "Guardar Cambios" at bounding box center [71, 360] width 95 height 12
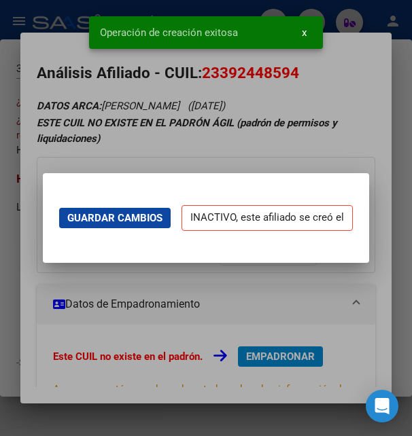
scroll to position [0, 0]
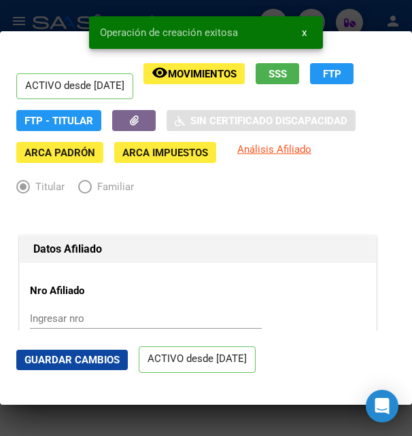
click at [101, 354] on button "Guardar Cambios" at bounding box center [71, 360] width 111 height 20
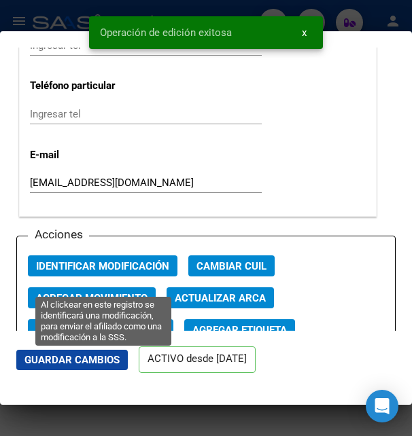
scroll to position [1982, 0]
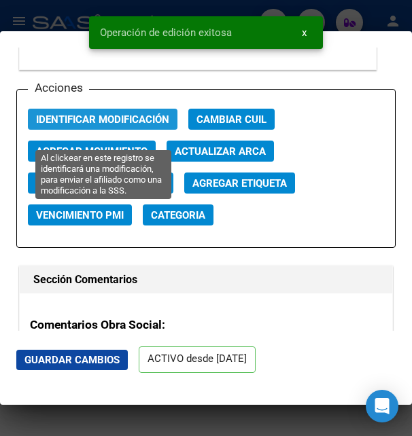
click at [148, 126] on span "Identificar Modificación" at bounding box center [102, 120] width 133 height 12
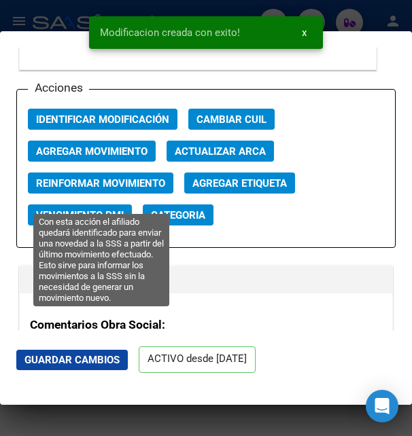
click at [116, 190] on span "Reinformar Movimiento" at bounding box center [100, 183] width 129 height 12
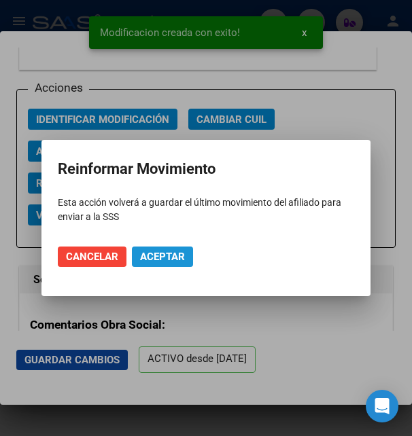
click at [163, 262] on span "Aceptar" at bounding box center [162, 257] width 45 height 12
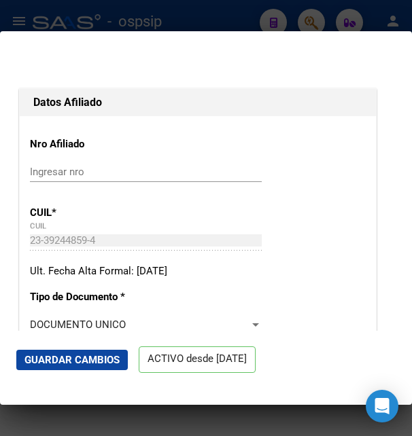
scroll to position [220, 0]
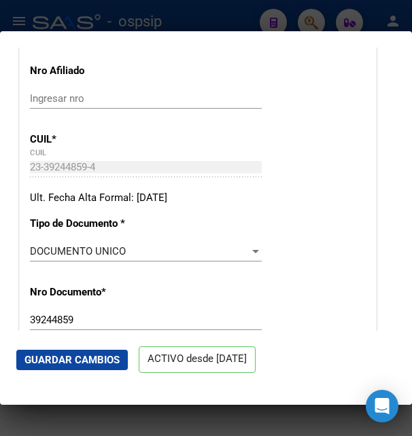
click at [74, 177] on div "23-39244859-4 CUIL" at bounding box center [146, 167] width 232 height 20
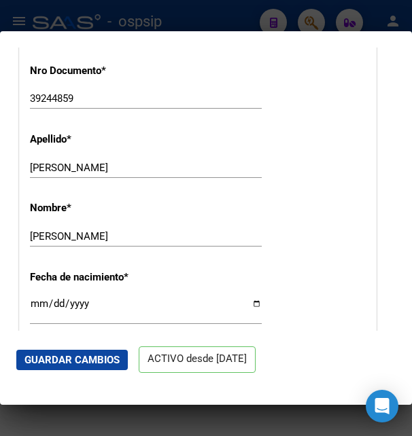
scroll to position [441, 0]
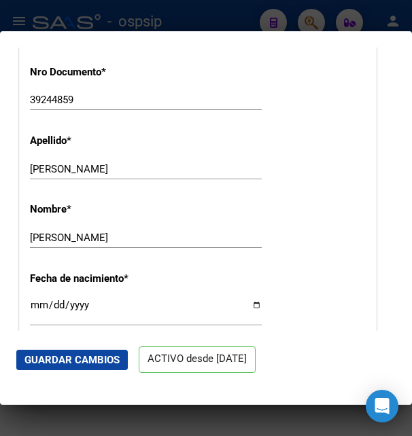
click at [45, 244] on input "[PERSON_NAME]" at bounding box center [146, 238] width 232 height 12
click at [64, 175] on input "[PERSON_NAME]" at bounding box center [146, 169] width 232 height 12
click at [51, 244] on input "[PERSON_NAME]" at bounding box center [146, 238] width 232 height 12
click at [52, 244] on input "[PERSON_NAME]" at bounding box center [146, 238] width 232 height 12
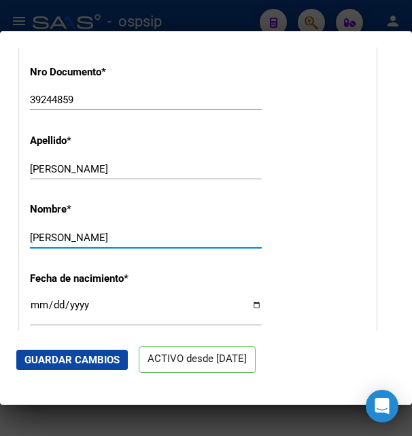
click at [52, 244] on input "[PERSON_NAME]" at bounding box center [146, 238] width 232 height 12
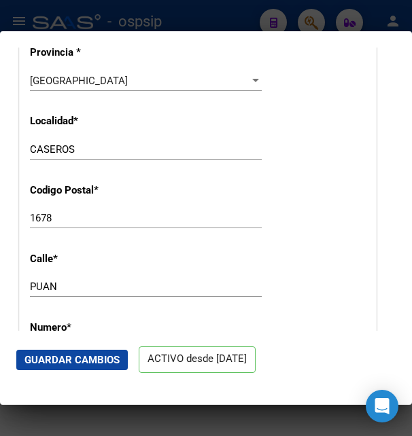
scroll to position [1175, 0]
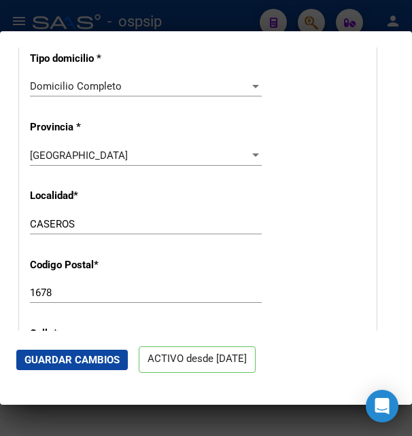
click at [46, 299] on input "1678" at bounding box center [146, 293] width 232 height 12
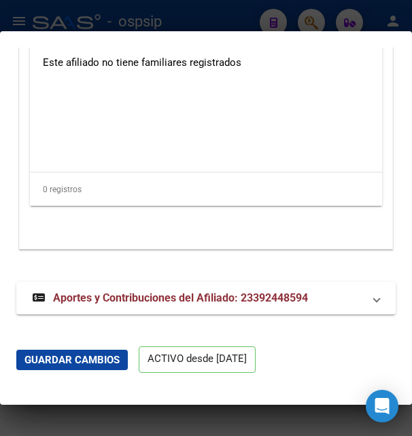
scroll to position [3041, 0]
click at [199, 305] on span "Aportes y Contribuciones del Afiliado: 23392448594" at bounding box center [180, 298] width 255 height 13
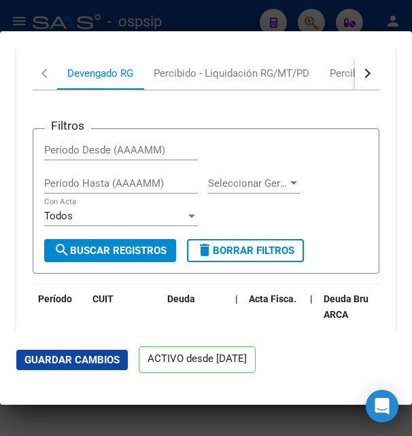
scroll to position [3455, 0]
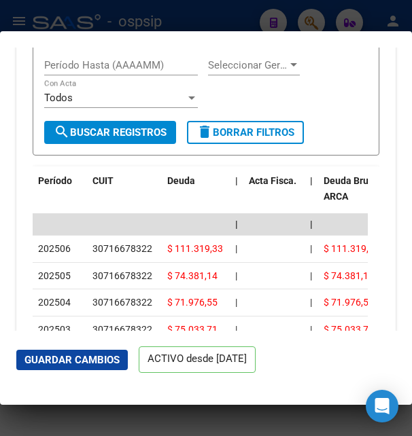
drag, startPoint x: 93, startPoint y: 264, endPoint x: 150, endPoint y: 262, distance: 57.2
click at [150, 257] on div "30716678322" at bounding box center [122, 249] width 60 height 16
copy div "30716678322"
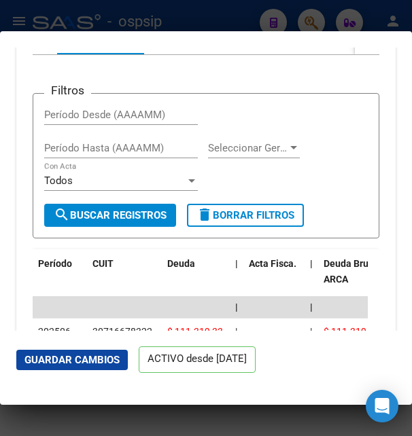
scroll to position [3308, 0]
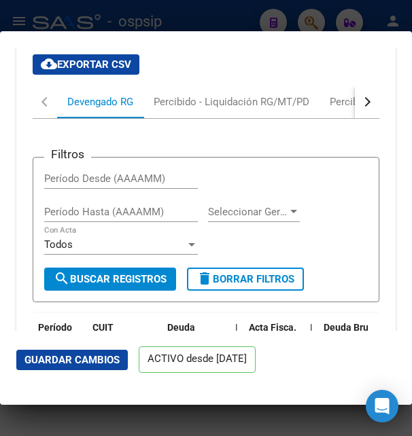
click at [355, 118] on button "button" at bounding box center [367, 102] width 24 height 33
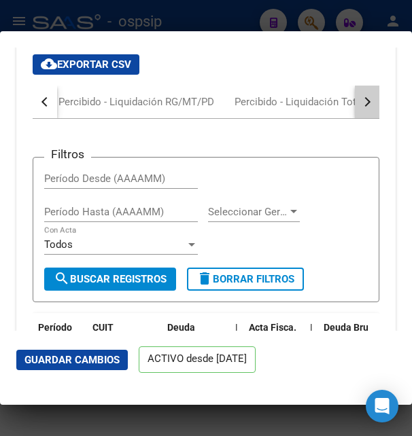
click at [355, 118] on button "button" at bounding box center [367, 102] width 24 height 33
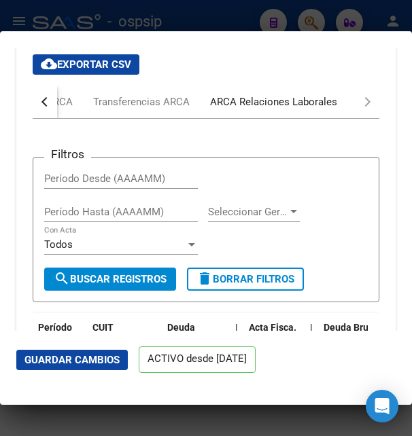
click at [299, 109] on div "ARCA Relaciones Laborales" at bounding box center [273, 101] width 127 height 15
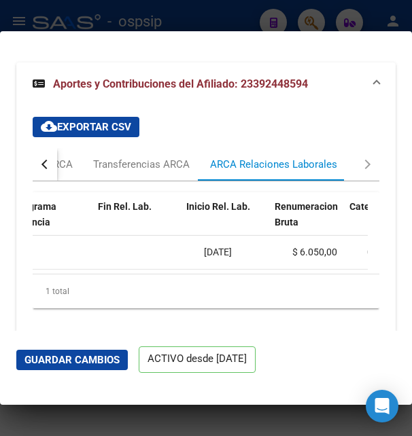
scroll to position [0, 385]
click at [205, 258] on span "[DATE]" at bounding box center [200, 252] width 28 height 11
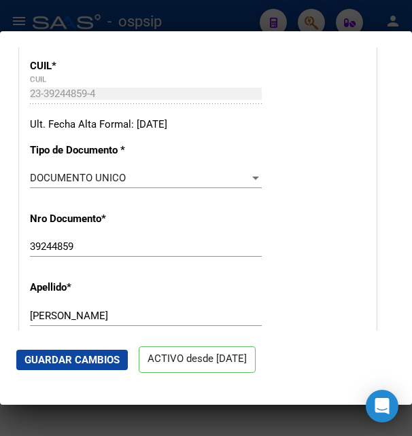
scroll to position [0, 0]
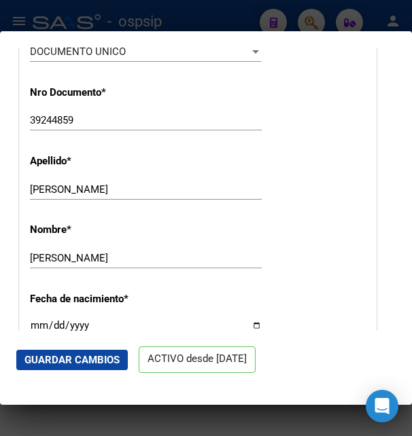
scroll to position [441, 0]
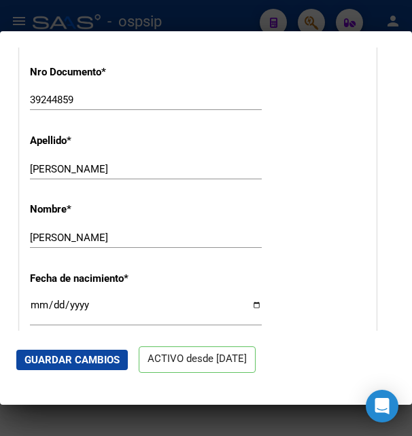
click at [138, 5] on div at bounding box center [206, 218] width 412 height 436
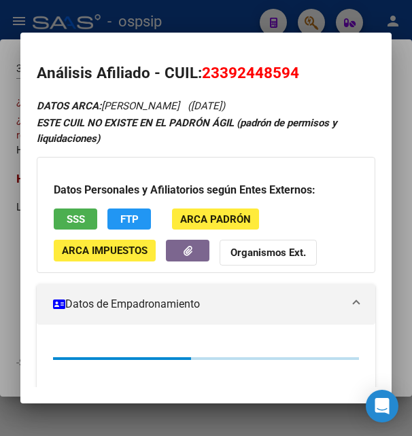
click at [139, 13] on div at bounding box center [206, 218] width 412 height 436
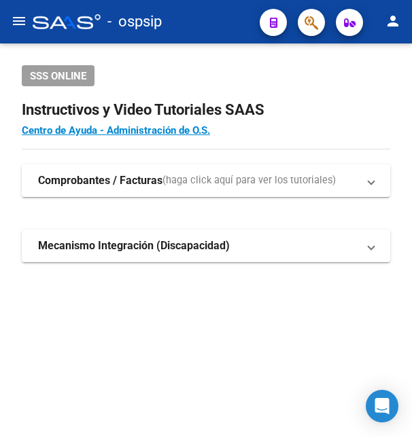
click at [319, 22] on button "button" at bounding box center [311, 22] width 27 height 27
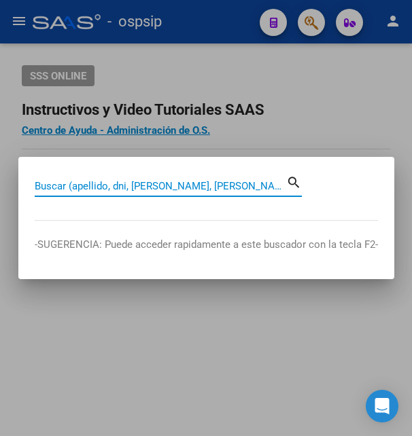
click at [52, 186] on input "Buscar (apellido, dni, [PERSON_NAME], [PERSON_NAME], cuit, obra social)" at bounding box center [161, 186] width 252 height 12
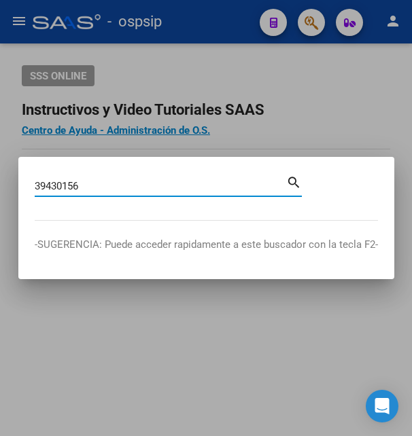
type input "39430156"
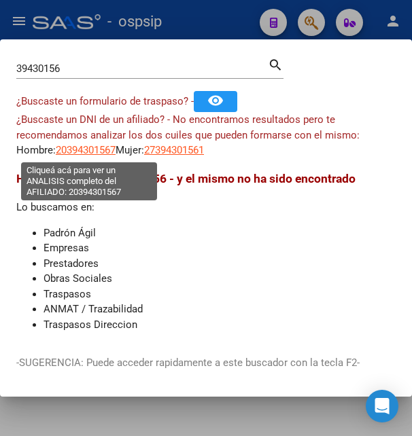
click at [92, 148] on span "20394301567" at bounding box center [86, 150] width 60 height 12
type textarea "20394301567"
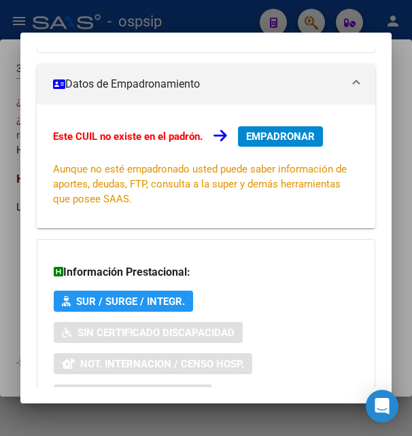
scroll to position [330, 0]
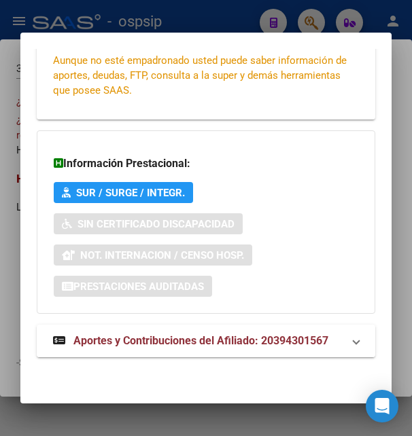
click at [137, 344] on span "Aportes y Contribuciones del Afiliado: 20394301567" at bounding box center [200, 340] width 255 height 13
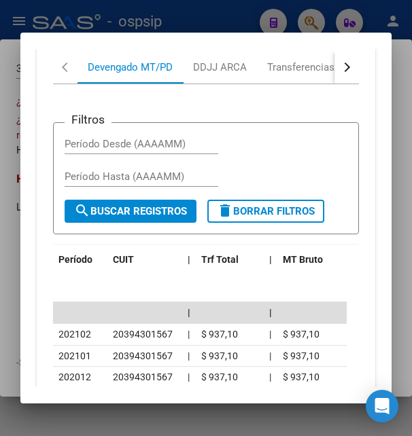
scroll to position [703, 0]
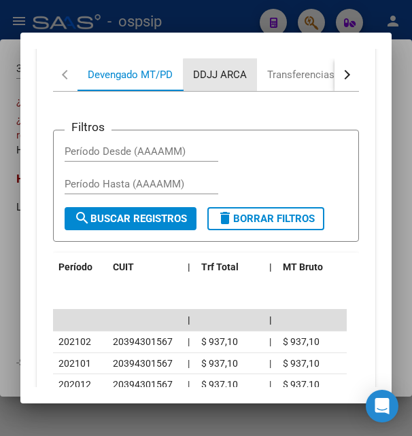
click at [239, 83] on div "DDJJ ARCA" at bounding box center [220, 74] width 74 height 33
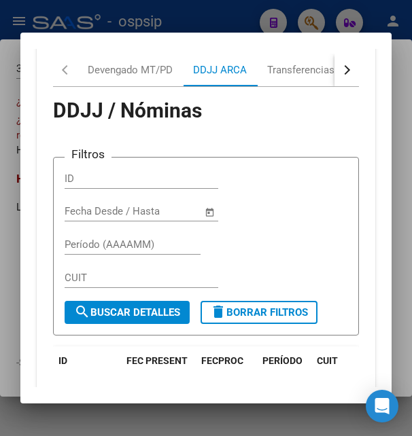
scroll to position [647, 0]
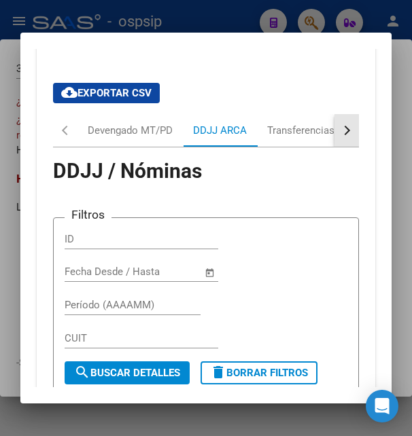
click at [341, 131] on div "button" at bounding box center [346, 131] width 10 height 10
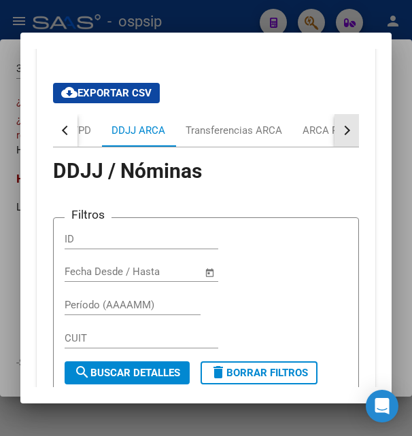
click at [341, 131] on div "button" at bounding box center [346, 131] width 10 height 10
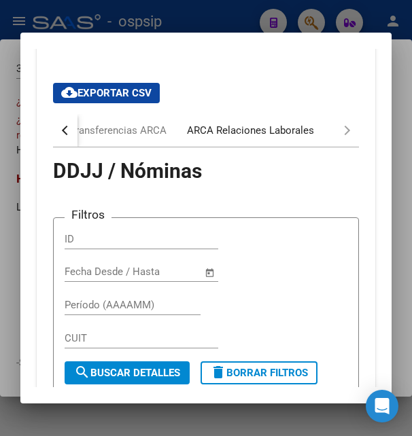
click at [269, 131] on div "ARCA Relaciones Laborales" at bounding box center [250, 130] width 127 height 15
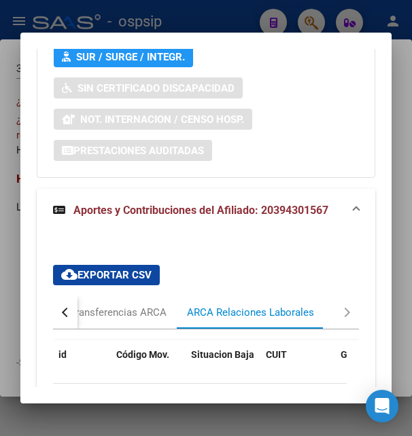
scroll to position [557, 0]
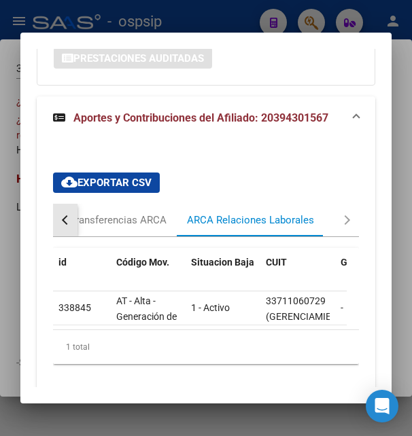
click at [59, 228] on button "button" at bounding box center [65, 220] width 24 height 33
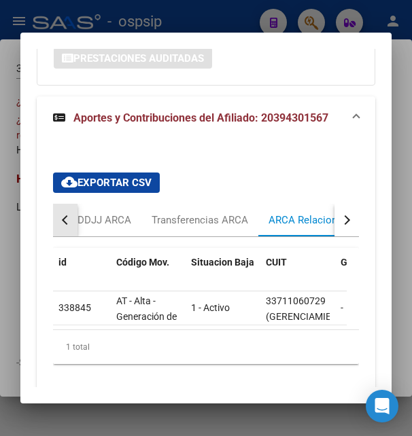
click at [59, 228] on button "button" at bounding box center [65, 220] width 24 height 33
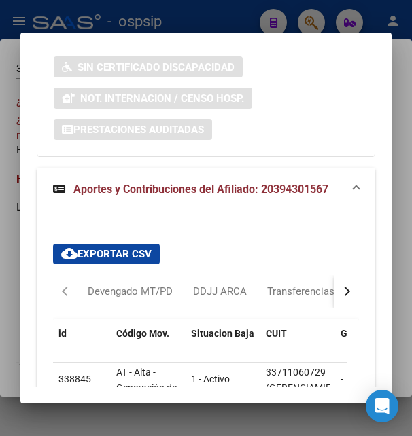
scroll to position [484, 0]
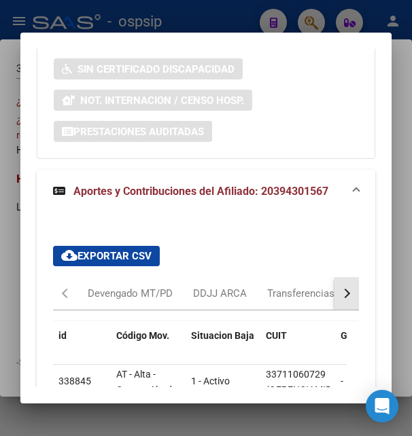
click at [339, 296] on button "button" at bounding box center [346, 293] width 24 height 33
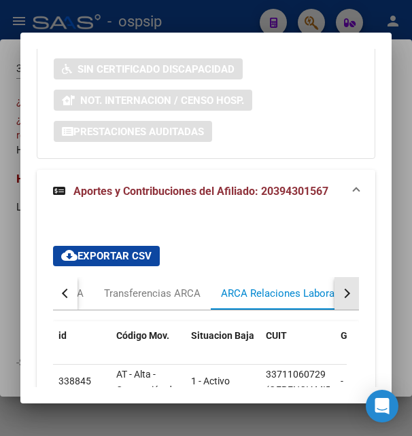
click at [339, 296] on button "button" at bounding box center [346, 293] width 24 height 33
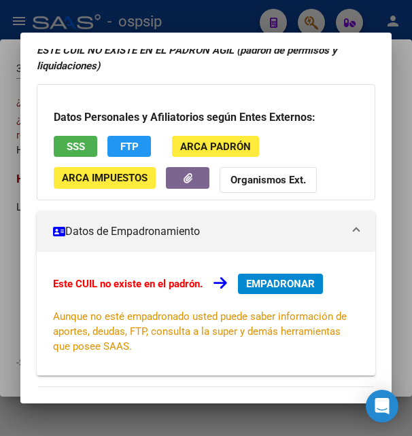
scroll to position [0, 0]
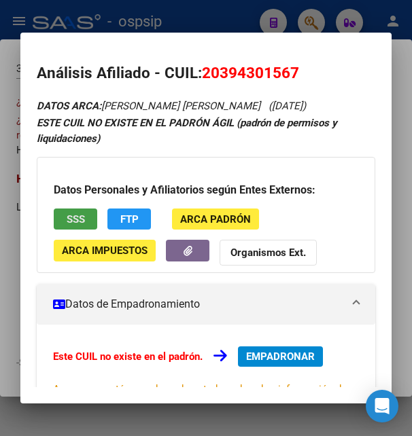
click at [92, 221] on button "SSS" at bounding box center [76, 219] width 44 height 21
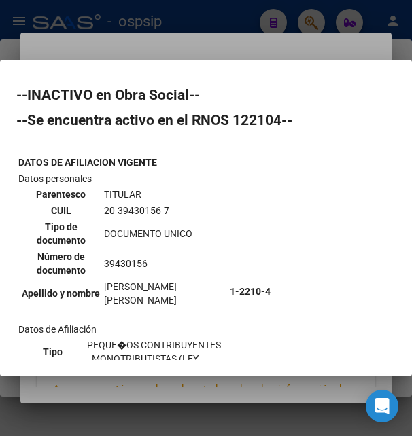
click at [139, 211] on td "20-39430156-7" at bounding box center [164, 210] width 122 height 15
drag, startPoint x: 117, startPoint y: 207, endPoint x: 192, endPoint y: 217, distance: 76.1
click at [192, 217] on td "20-39430156-7" at bounding box center [164, 210] width 122 height 15
click at [210, 45] on div at bounding box center [206, 218] width 412 height 436
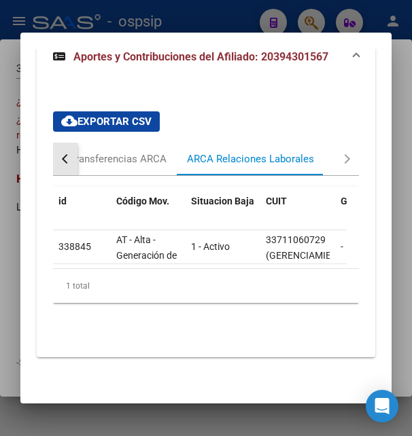
click at [67, 154] on div "button" at bounding box center [67, 159] width 10 height 10
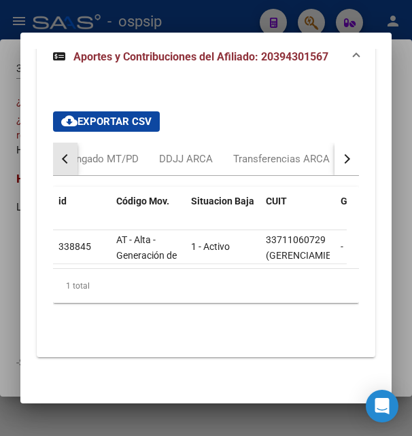
click at [67, 154] on div "button" at bounding box center [67, 159] width 10 height 10
click at [148, 152] on div "Devengado MT/PD" at bounding box center [130, 159] width 85 height 15
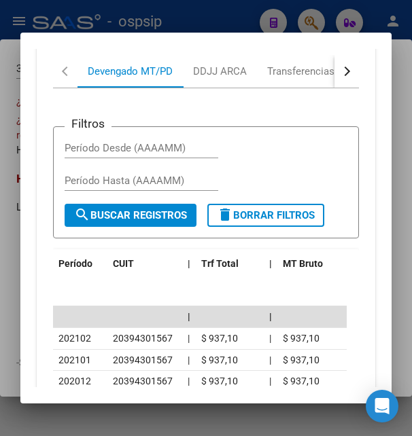
scroll to position [697, 0]
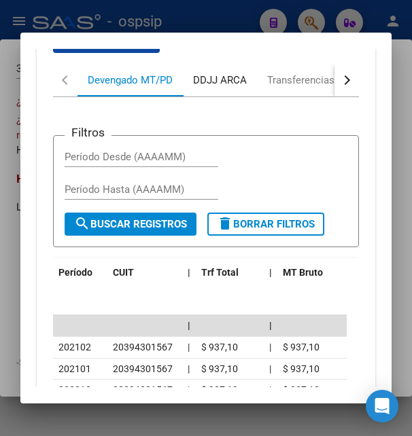
click at [247, 89] on div "DDJJ ARCA" at bounding box center [220, 80] width 74 height 33
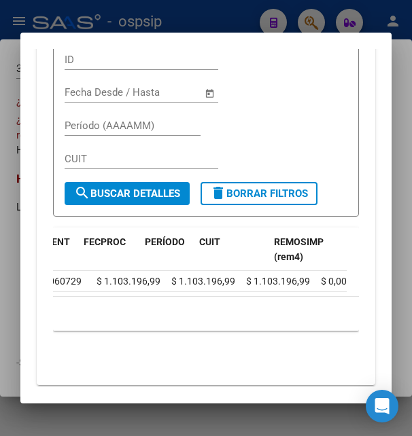
scroll to position [0, 0]
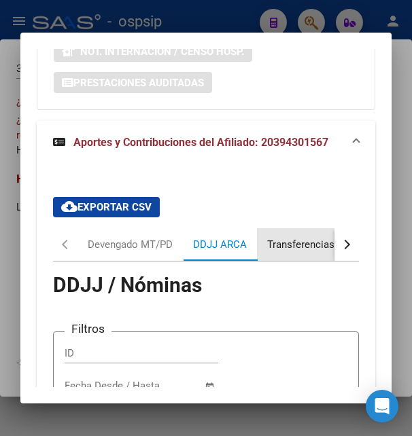
click at [306, 252] on div "Transferencias ARCA" at bounding box center [315, 244] width 117 height 33
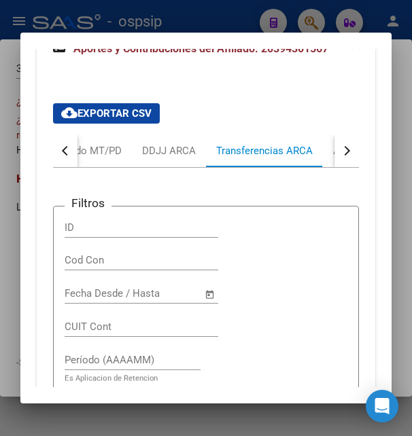
scroll to position [606, 0]
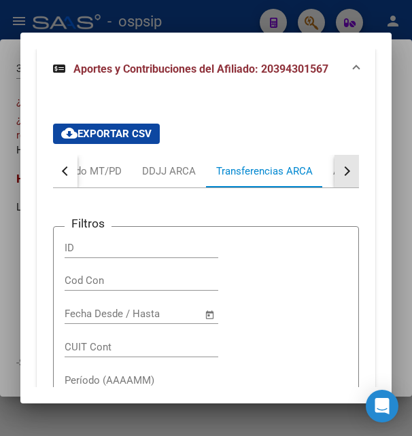
click at [334, 178] on button "button" at bounding box center [346, 171] width 24 height 33
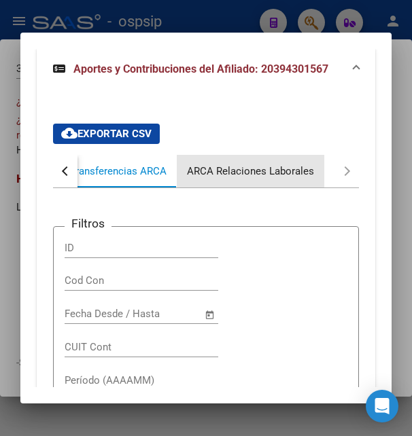
click at [253, 162] on div "ARCA Relaciones Laborales" at bounding box center [251, 171] width 148 height 33
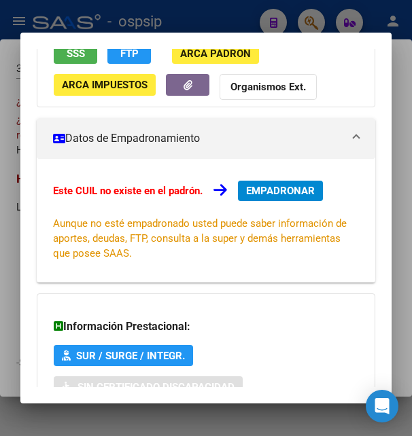
scroll to position [0, 0]
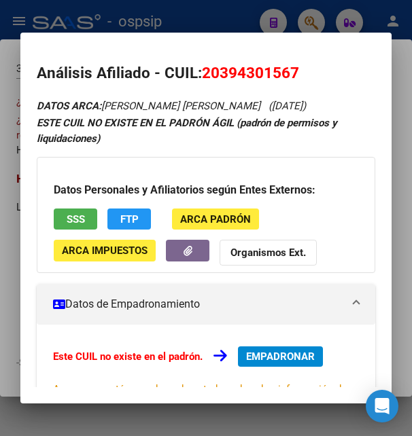
drag, startPoint x: 220, startPoint y: 73, endPoint x: 289, endPoint y: 69, distance: 68.8
click at [289, 69] on span "20394301567" at bounding box center [250, 73] width 97 height 18
drag, startPoint x: 203, startPoint y: 71, endPoint x: 311, endPoint y: 68, distance: 108.8
click at [311, 68] on h2 "Análisis Afiliado - CUIL: 20394301567" at bounding box center [206, 73] width 338 height 23
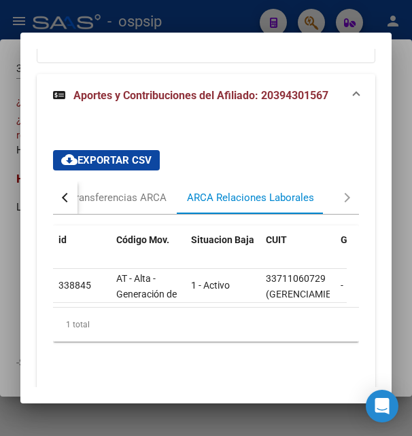
scroll to position [631, 0]
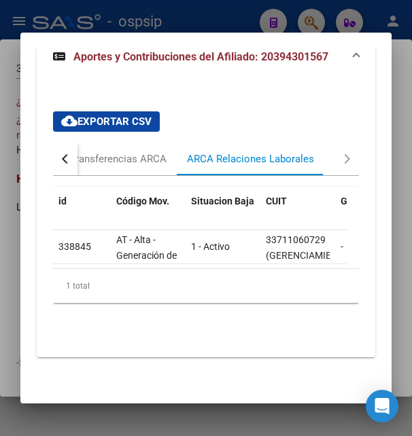
click at [73, 163] on mat-tab-header "Devengado MT/PD DDJJ ARCA Transferencias ARCA ARCA Relaciones Laborales" at bounding box center [205, 159] width 305 height 33
click at [68, 153] on button "button" at bounding box center [65, 159] width 24 height 33
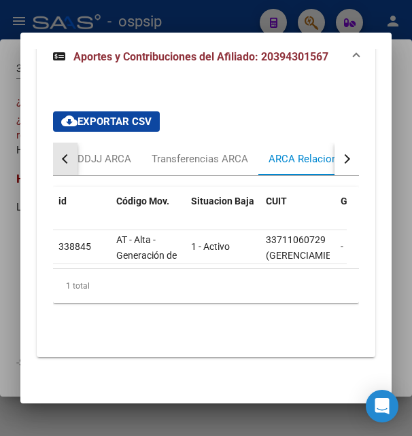
click at [68, 153] on button "button" at bounding box center [65, 159] width 24 height 33
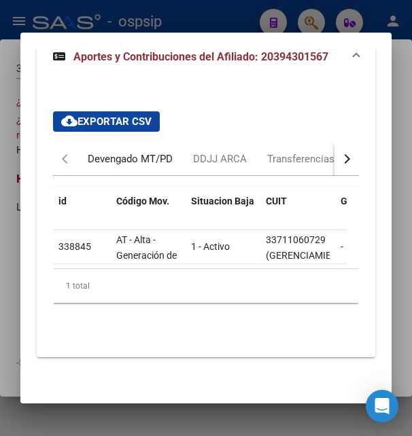
click at [117, 152] on div "Devengado MT/PD" at bounding box center [130, 159] width 85 height 15
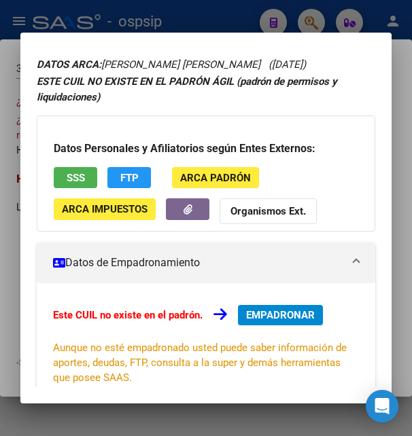
scroll to position [0, 0]
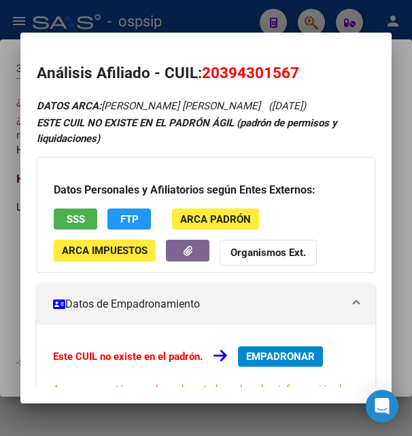
click at [196, 19] on div at bounding box center [206, 218] width 412 height 436
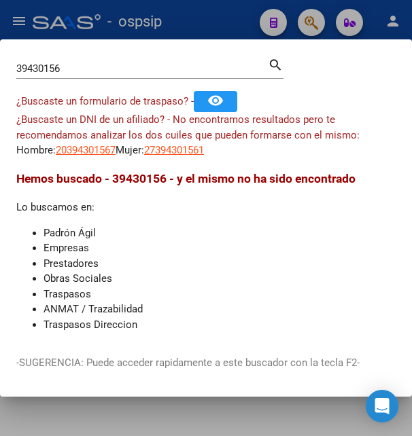
click at [196, 19] on div at bounding box center [206, 218] width 412 height 436
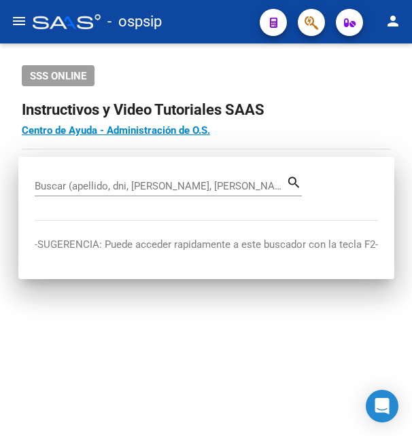
click at [196, 19] on div "- ospsip" at bounding box center [141, 22] width 216 height 30
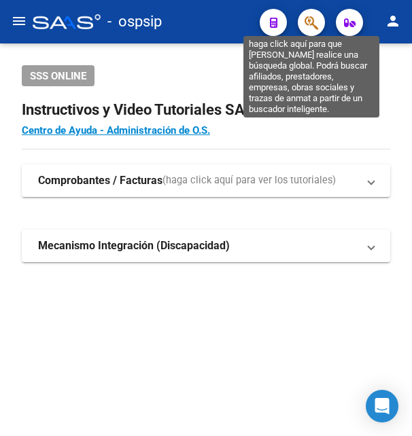
click at [312, 27] on icon "button" at bounding box center [312, 23] width 14 height 16
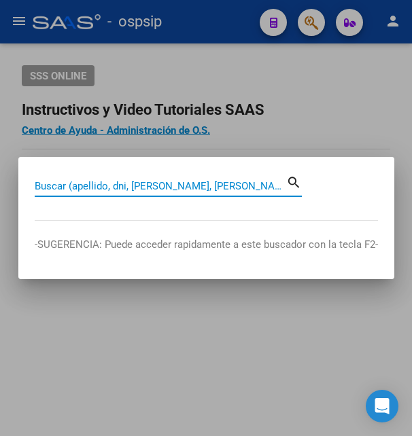
click at [143, 184] on input "Buscar (apellido, dni, [PERSON_NAME], [PERSON_NAME], cuit, obra social)" at bounding box center [161, 186] width 252 height 12
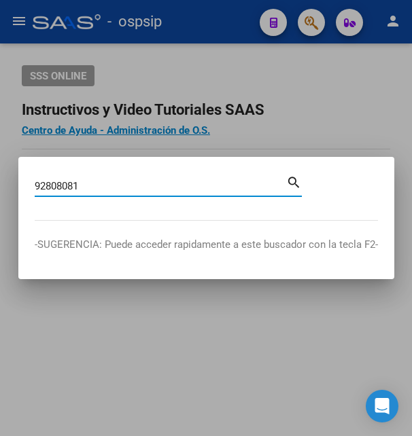
type input "92808081"
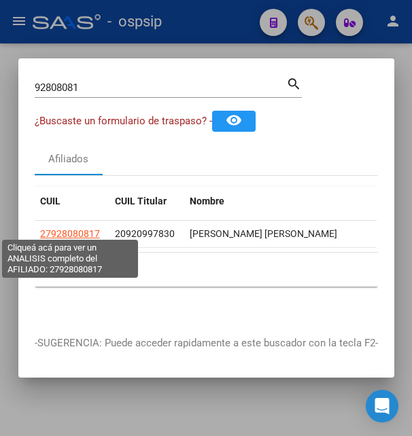
click at [91, 229] on span "27928080817" at bounding box center [70, 233] width 60 height 11
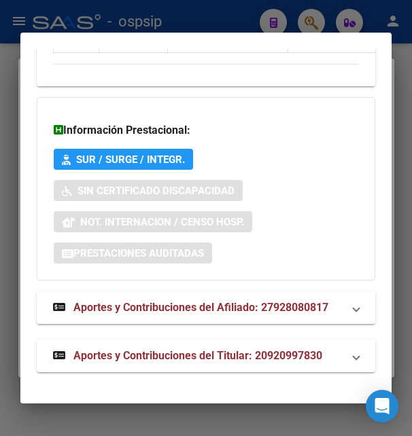
scroll to position [1664, 0]
click at [220, 354] on span "Aportes y Contribuciones del Titular: 20920997830" at bounding box center [197, 355] width 249 height 13
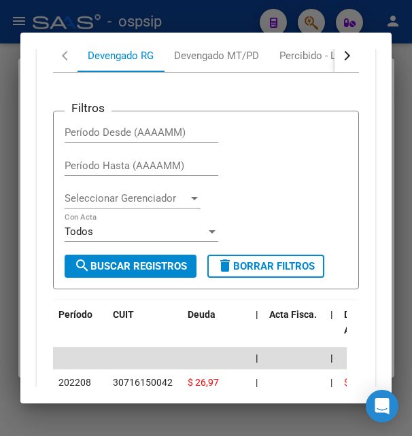
scroll to position [1958, 0]
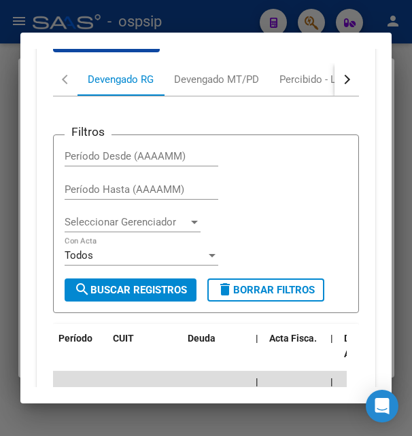
click at [347, 174] on div "cloud_download Exportar CSV Devengado RG Devengado MT/PD Percibido - Liquidació…" at bounding box center [206, 316] width 338 height 590
click at [341, 84] on div "button" at bounding box center [346, 80] width 10 height 10
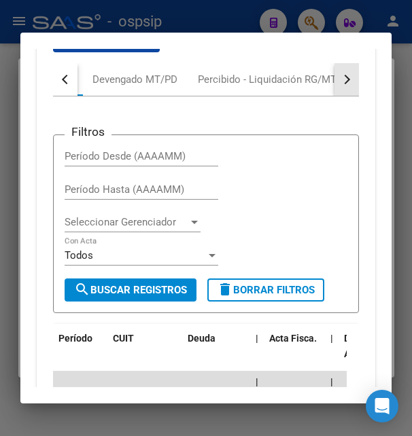
click at [341, 84] on div "button" at bounding box center [346, 80] width 10 height 10
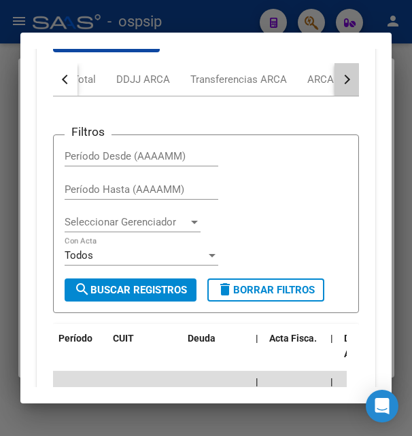
click at [341, 84] on div "button" at bounding box center [346, 80] width 10 height 10
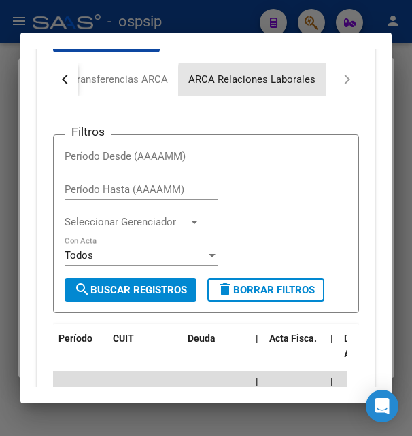
click at [291, 87] on div "ARCA Relaciones Laborales" at bounding box center [251, 79] width 127 height 15
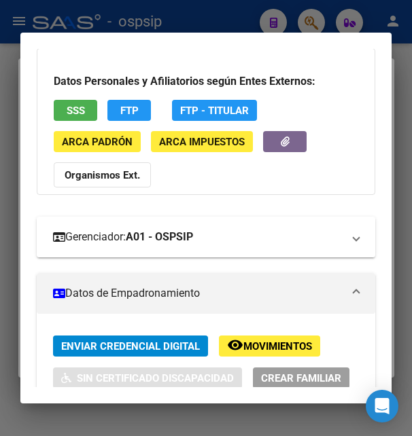
scroll to position [0, 0]
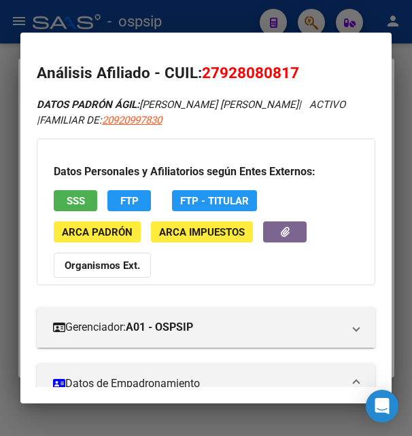
drag, startPoint x: 205, startPoint y: 73, endPoint x: 300, endPoint y: 61, distance: 95.9
click at [300, 61] on mat-dialog-content "Análisis Afiliado - CUIL: 27928080817 DATOS PADRÓN ÁGIL: [PERSON_NAME] [PERSON_…" at bounding box center [205, 218] width 370 height 339
click at [84, 201] on span "SSS" at bounding box center [76, 201] width 18 height 12
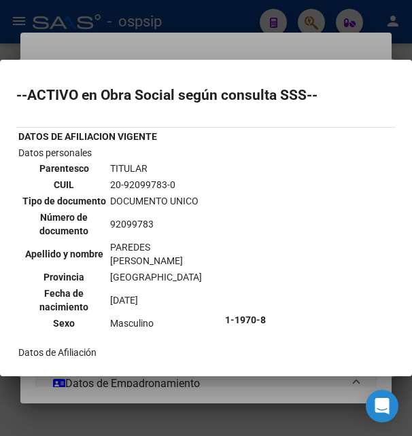
click at [120, 186] on td "20-92099783-0" at bounding box center [164, 184] width 111 height 15
click at [186, 38] on div at bounding box center [206, 218] width 412 height 436
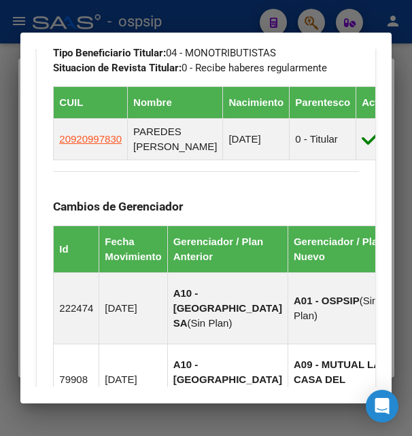
scroll to position [954, 0]
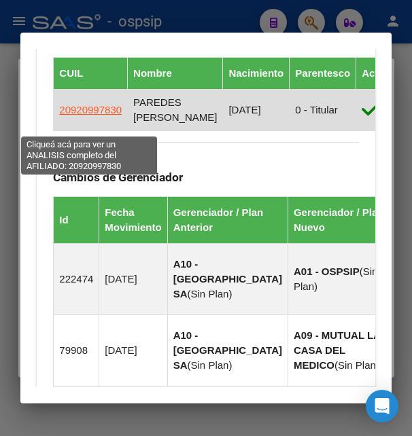
click at [74, 116] on span "20920997830" at bounding box center [90, 110] width 63 height 12
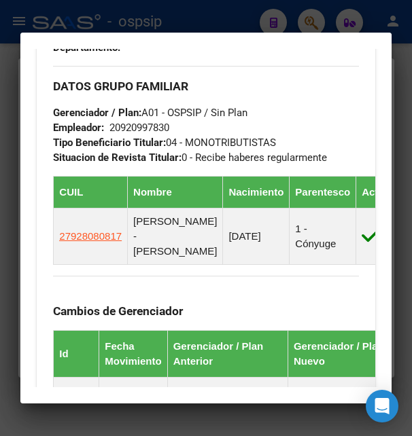
scroll to position [793, 0]
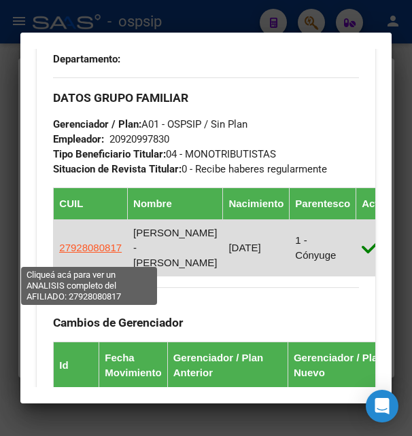
click at [94, 254] on span "27928080817" at bounding box center [90, 248] width 63 height 12
type textarea "27928080817"
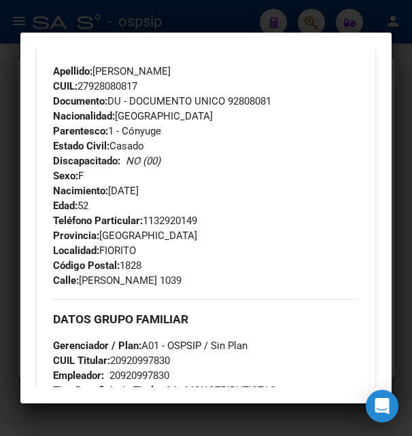
scroll to position [954, 0]
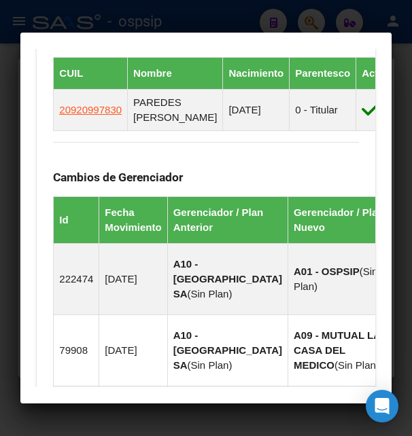
click at [204, 22] on div at bounding box center [206, 218] width 412 height 436
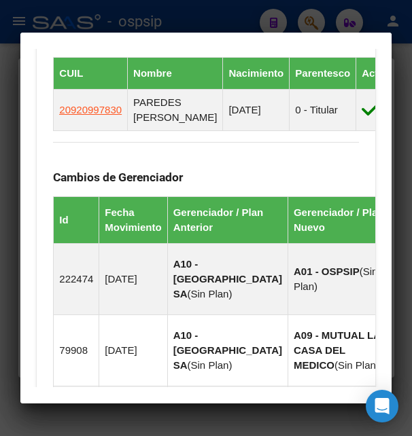
click at [204, 22] on div at bounding box center [206, 218] width 412 height 436
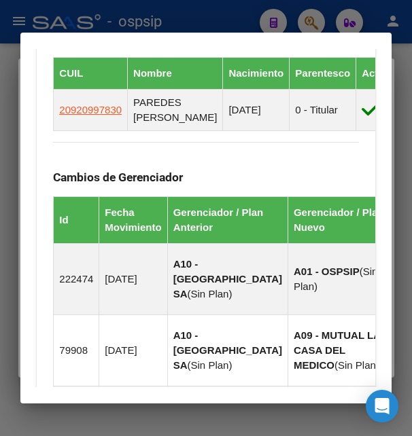
click at [204, 22] on div at bounding box center [206, 218] width 412 height 436
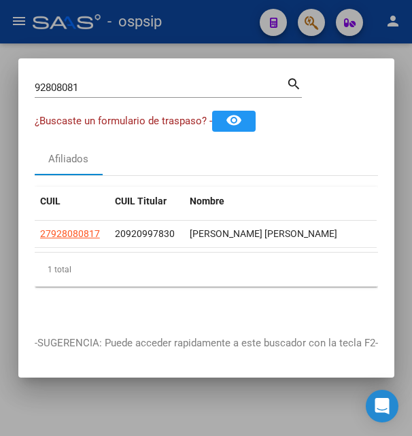
click at [204, 22] on div at bounding box center [206, 218] width 412 height 436
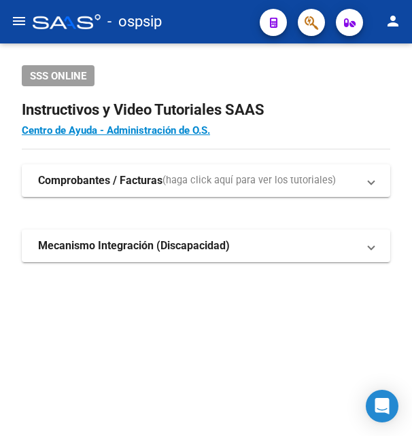
click at [204, 22] on div "- ospsip" at bounding box center [141, 22] width 216 height 30
click at [320, 17] on button "button" at bounding box center [311, 22] width 27 height 27
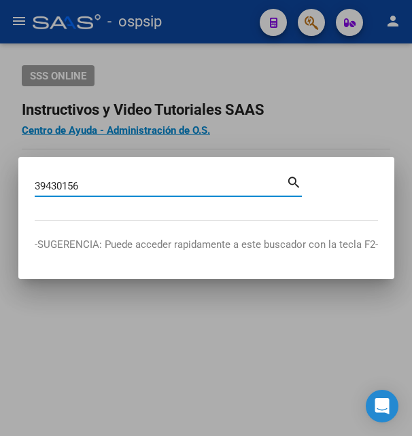
type input "39430156"
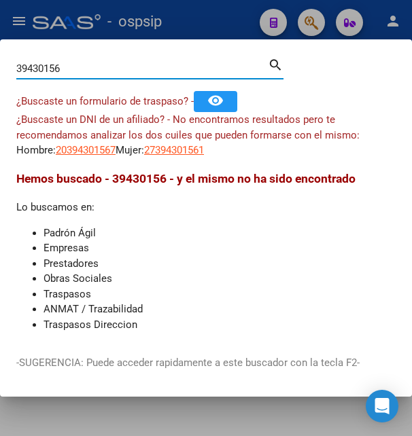
click at [107, 75] on input "39430156" at bounding box center [142, 69] width 252 height 12
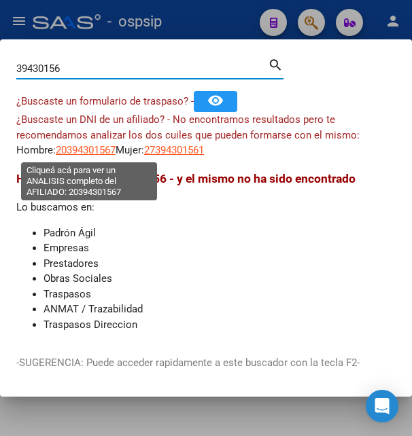
click at [102, 150] on span "20394301567" at bounding box center [86, 150] width 60 height 12
type textarea "20394301567"
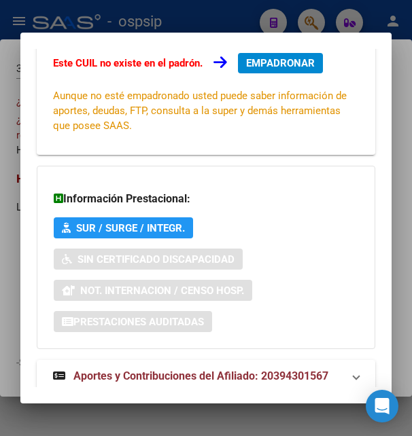
scroll to position [330, 0]
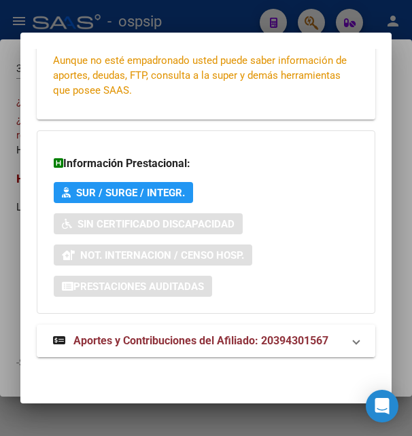
click at [135, 338] on span "Aportes y Contribuciones del Afiliado: 20394301567" at bounding box center [200, 340] width 255 height 13
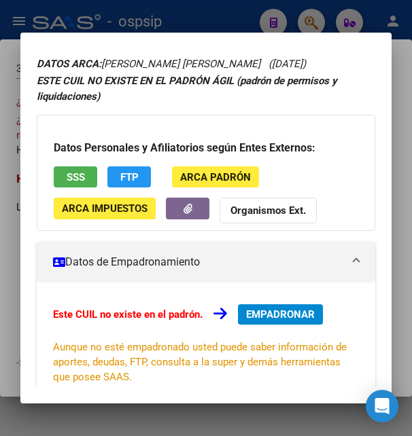
scroll to position [0, 0]
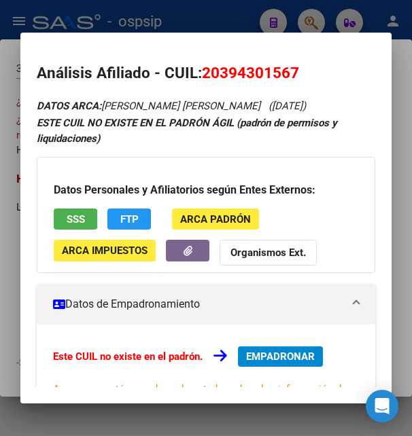
drag, startPoint x: 222, startPoint y: 75, endPoint x: 290, endPoint y: 61, distance: 69.5
click at [290, 61] on mat-dialog-content "Análisis Afiliado - CUIL: 20394301567 DATOS ARCA: [PERSON_NAME] [PERSON_NAME] (…" at bounding box center [205, 218] width 370 height 339
drag, startPoint x: 205, startPoint y: 70, endPoint x: 305, endPoint y: 61, distance: 101.0
click at [305, 61] on mat-dialog-content "Análisis Afiliado - CUIL: 20394301567 DATOS ARCA: [PERSON_NAME] [PERSON_NAME] (…" at bounding box center [205, 218] width 370 height 339
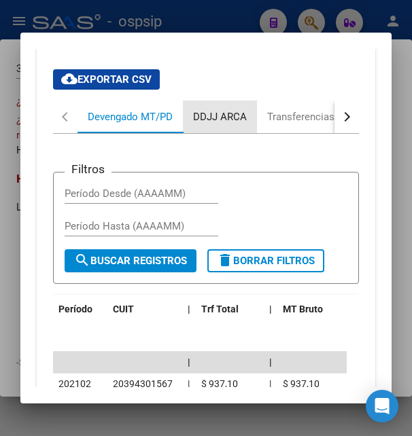
click at [239, 124] on div "DDJJ ARCA" at bounding box center [220, 117] width 74 height 33
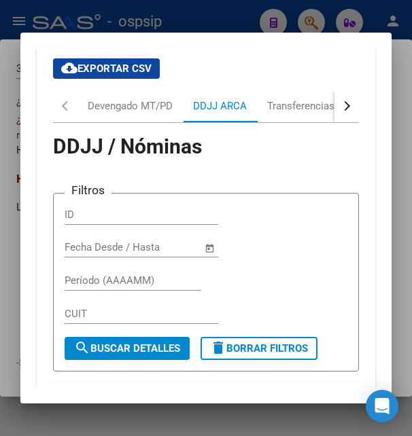
scroll to position [647, 0]
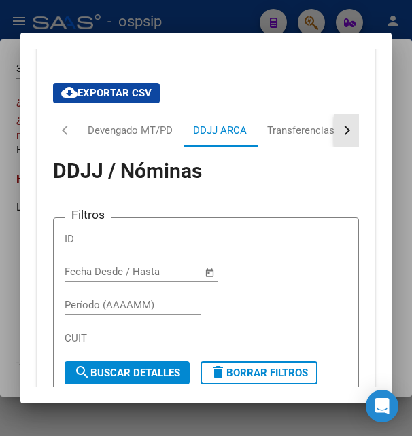
click at [339, 131] on button "button" at bounding box center [346, 130] width 24 height 33
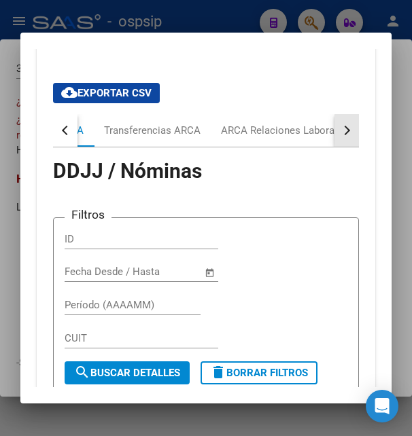
click at [339, 131] on button "button" at bounding box center [346, 130] width 24 height 33
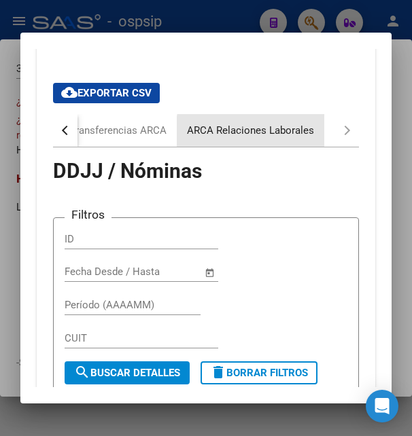
click at [292, 134] on div "ARCA Relaciones Laborales" at bounding box center [250, 130] width 127 height 15
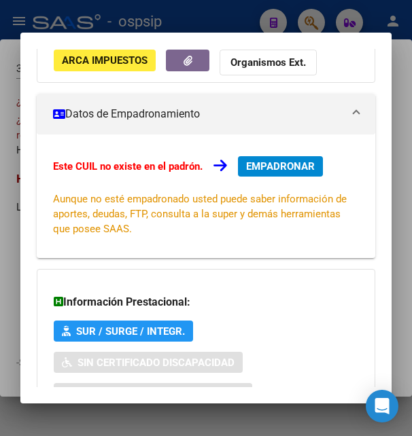
scroll to position [0, 0]
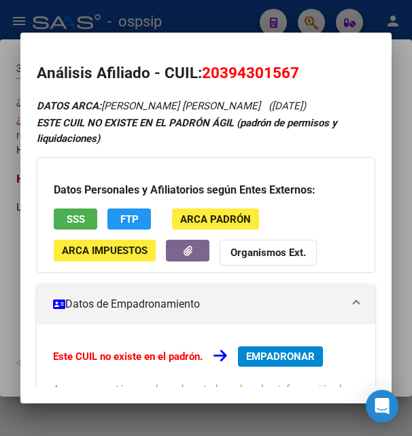
drag, startPoint x: 206, startPoint y: 69, endPoint x: 315, endPoint y: 75, distance: 109.6
click at [315, 75] on h2 "Análisis Afiliado - CUIL: 20394301567" at bounding box center [206, 73] width 338 height 23
click at [156, 10] on div at bounding box center [206, 218] width 412 height 436
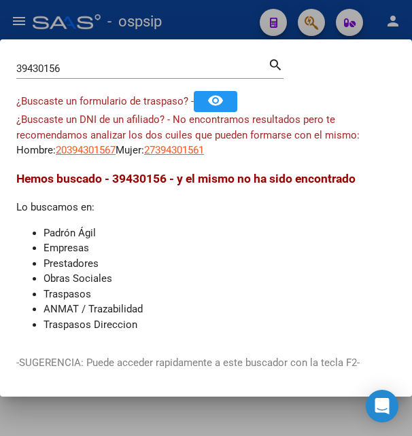
click at [156, 10] on div at bounding box center [206, 218] width 412 height 436
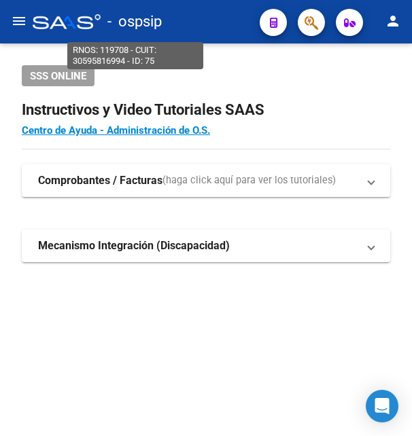
click at [156, 10] on span "- ospsip" at bounding box center [134, 22] width 54 height 30
type textarea "30595816994"
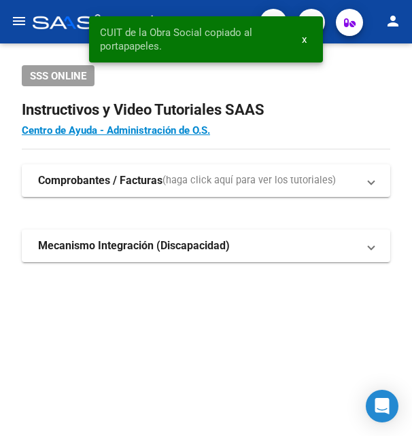
click at [329, 65] on div "CUIT de la Obra Social copiado al portapapeles. x" at bounding box center [206, 39] width 266 height 79
click at [295, 127] on h4 "Centro de Ayuda - Administración de O.S." at bounding box center [206, 130] width 368 height 15
click at [306, 40] on span "x" at bounding box center [304, 39] width 5 height 12
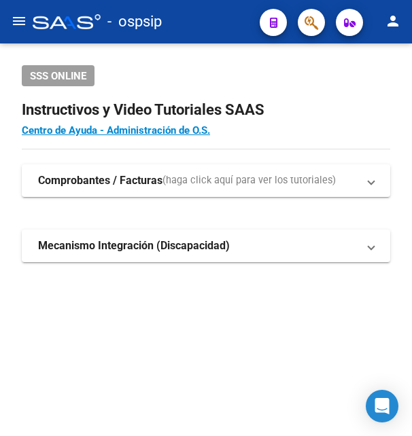
click at [310, 19] on icon "button" at bounding box center [312, 23] width 14 height 16
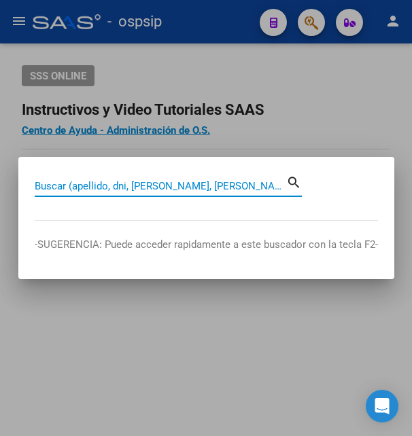
click at [84, 186] on input "Buscar (apellido, dni, [PERSON_NAME], [PERSON_NAME], cuit, obra social)" at bounding box center [161, 186] width 252 height 12
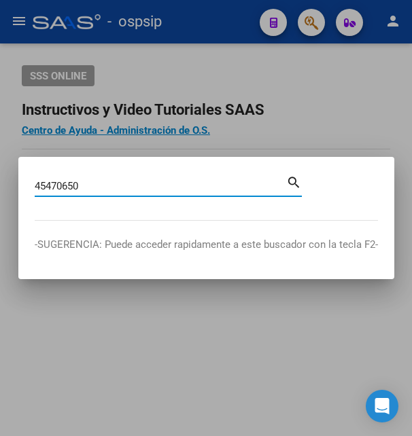
type input "45470650"
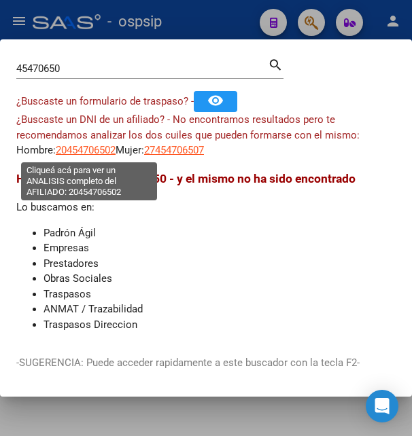
click at [86, 150] on span "20454706502" at bounding box center [86, 150] width 60 height 12
type textarea "20454706502"
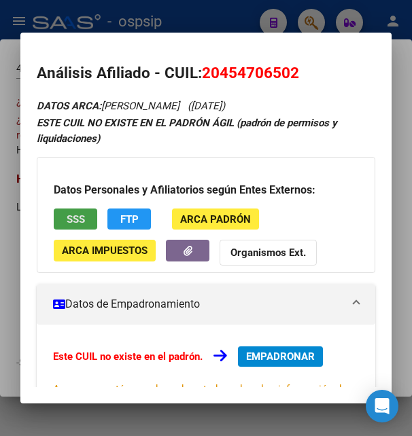
click at [63, 221] on button "SSS" at bounding box center [76, 219] width 44 height 21
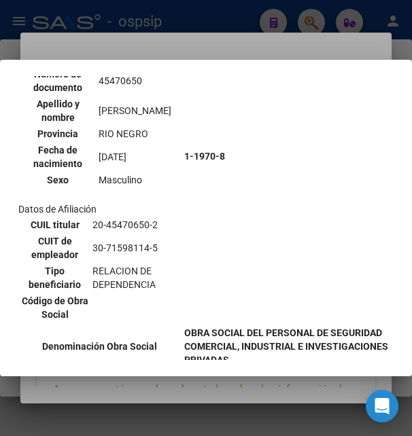
scroll to position [147, 0]
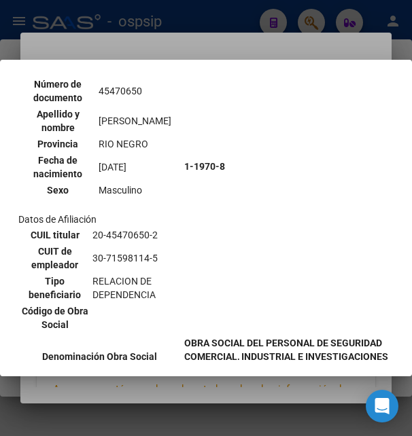
click at [218, 46] on div at bounding box center [206, 218] width 412 height 436
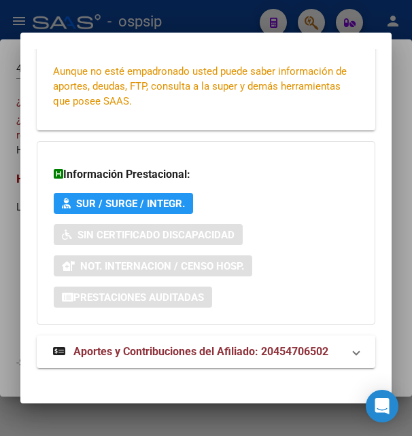
scroll to position [330, 0]
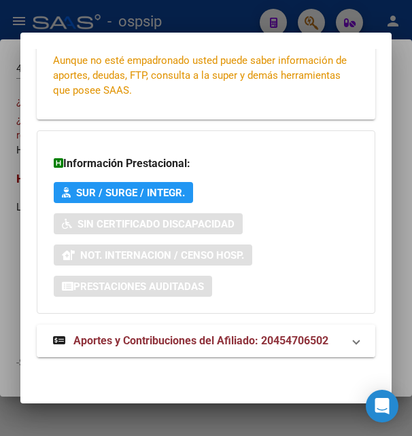
click at [174, 345] on span "Aportes y Contribuciones del Afiliado: 20454706502" at bounding box center [200, 340] width 255 height 13
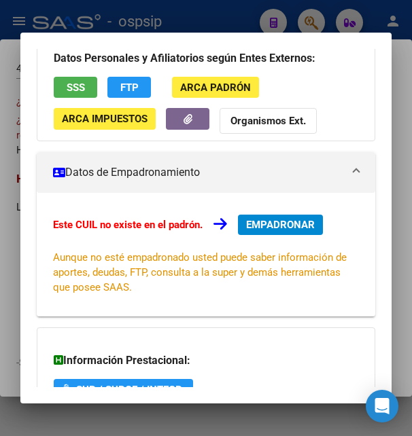
scroll to position [0, 0]
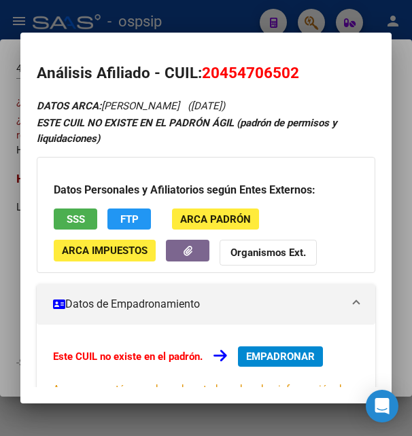
click at [199, 10] on div at bounding box center [206, 218] width 412 height 436
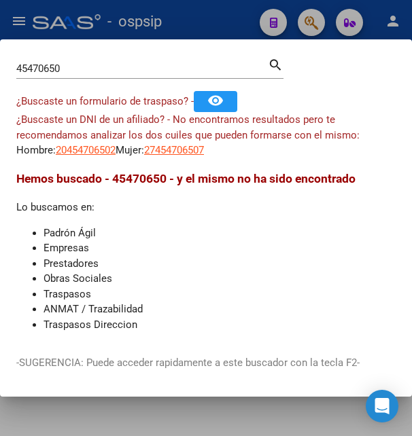
click at [199, 10] on div at bounding box center [206, 218] width 412 height 436
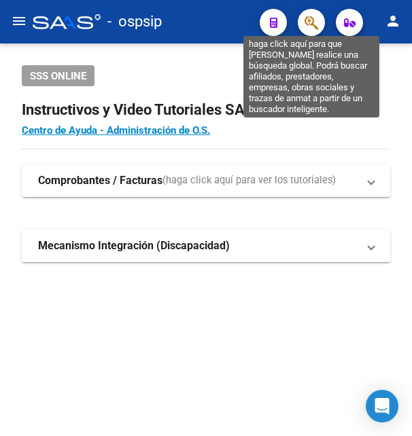
click at [313, 22] on icon "button" at bounding box center [312, 23] width 14 height 16
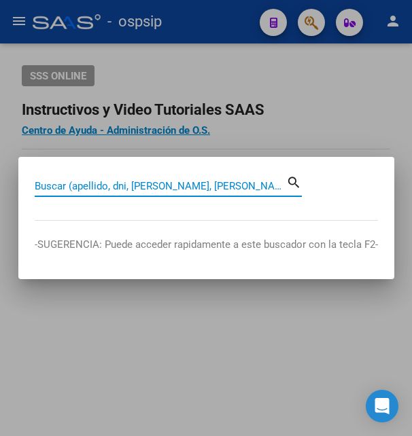
paste input "43770423"
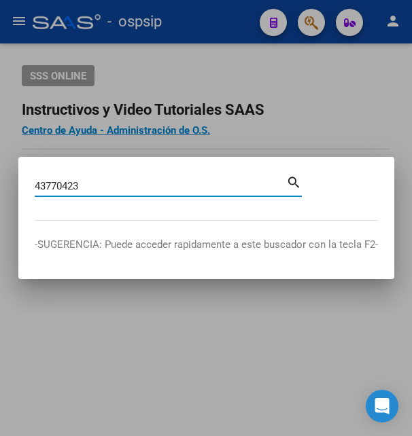
type input "43770423"
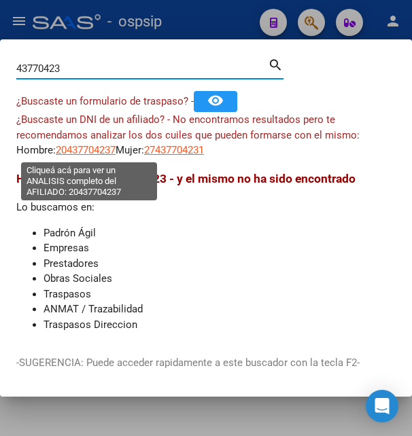
click at [95, 150] on span "20437704237" at bounding box center [86, 150] width 60 height 12
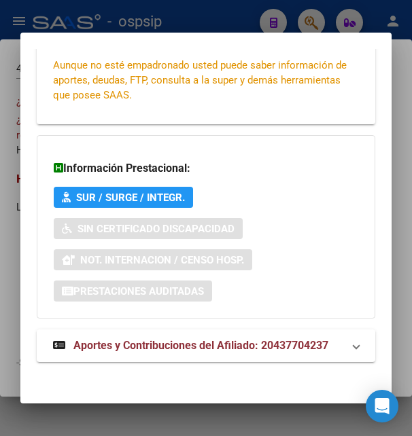
scroll to position [330, 0]
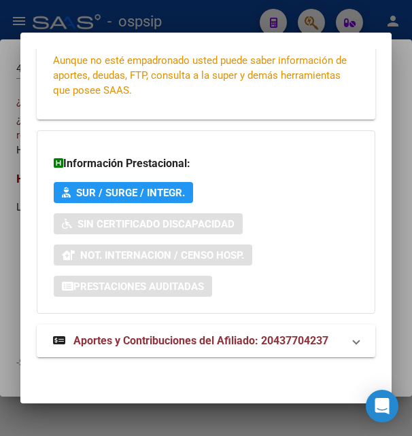
click at [173, 337] on span "Aportes y Contribuciones del Afiliado: 20437704237" at bounding box center [200, 340] width 255 height 13
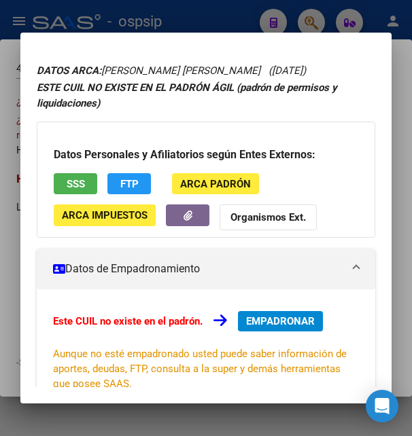
scroll to position [0, 0]
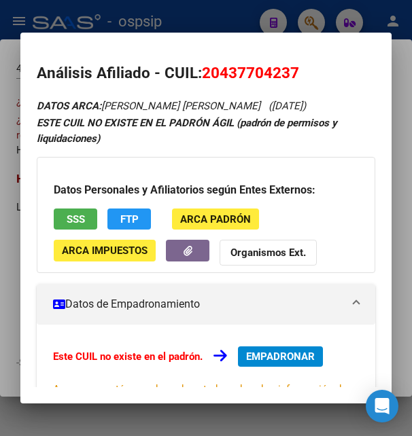
click at [89, 222] on button "SSS" at bounding box center [76, 219] width 44 height 21
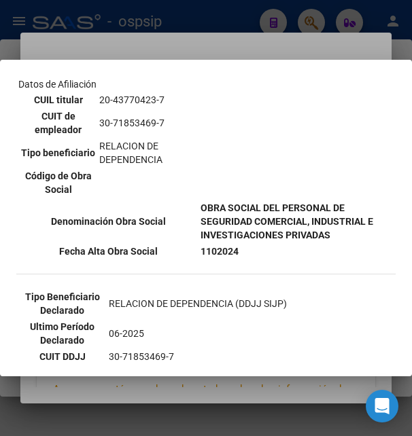
scroll to position [294, 0]
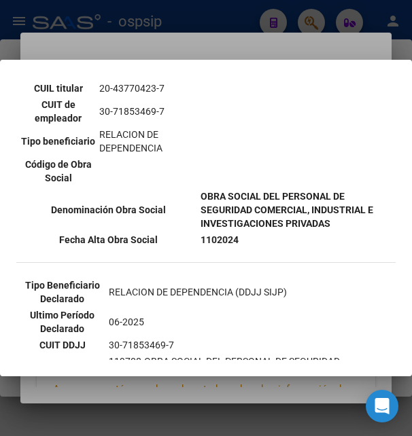
click at [226, 51] on div at bounding box center [206, 218] width 412 height 436
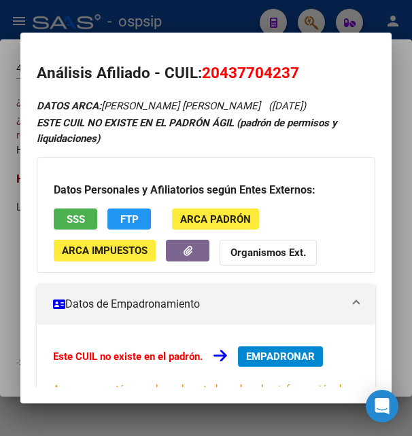
click at [188, 26] on div at bounding box center [206, 218] width 412 height 436
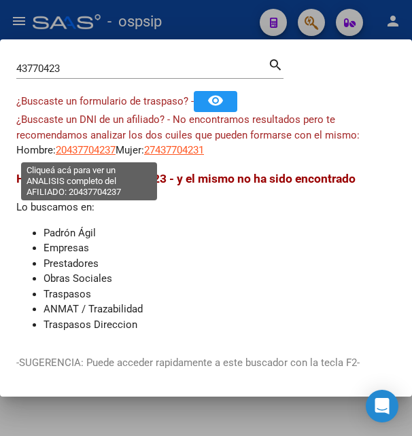
click at [84, 152] on span "20437704237" at bounding box center [86, 150] width 60 height 12
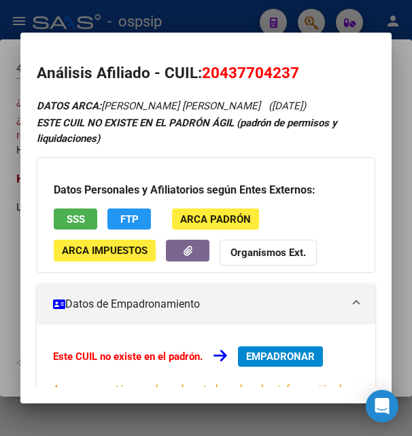
click at [221, 15] on div at bounding box center [206, 218] width 412 height 436
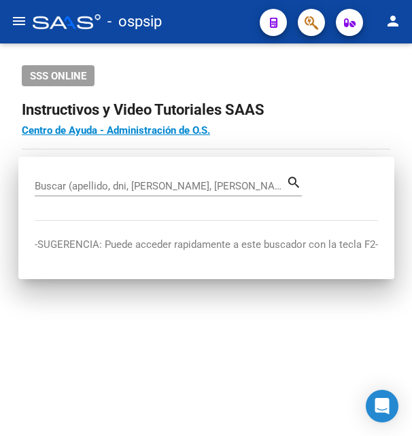
click at [221, 15] on div "- ospsip" at bounding box center [141, 22] width 216 height 30
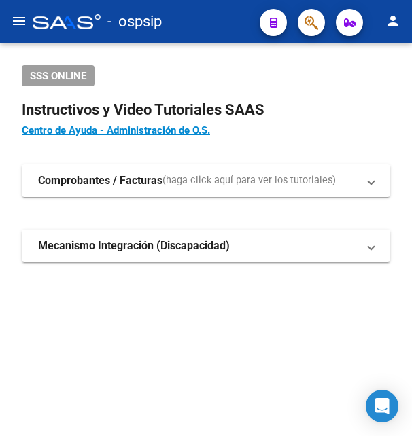
click at [221, 15] on div "- ospsip" at bounding box center [141, 22] width 216 height 30
click at [221, 16] on div "- ospsip" at bounding box center [141, 22] width 216 height 30
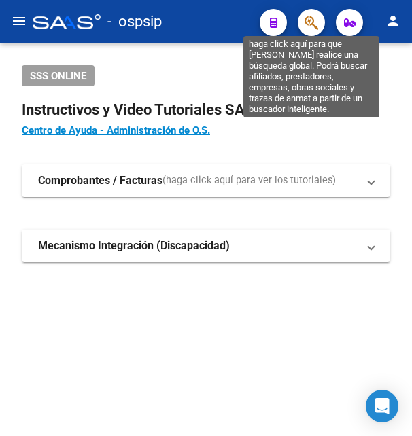
click at [307, 21] on icon "button" at bounding box center [312, 23] width 14 height 16
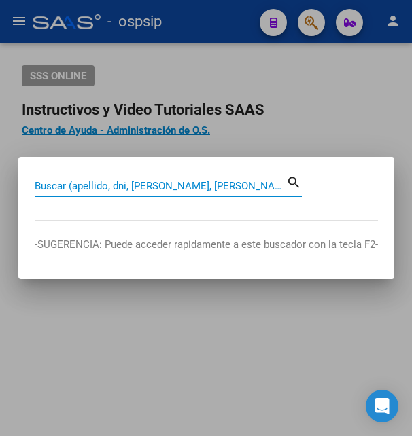
paste input "20249327132"
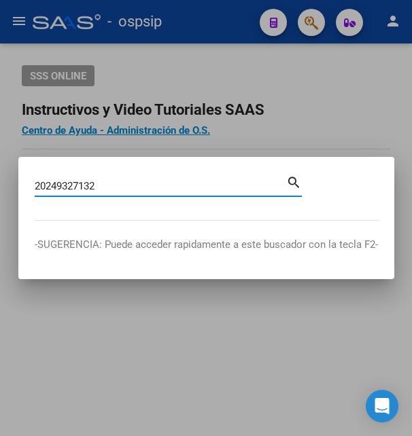
type input "20249327132"
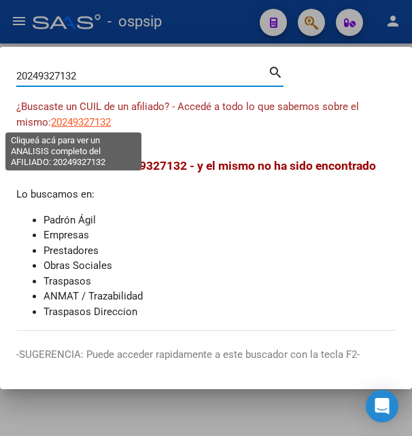
click at [51, 120] on span "20249327132" at bounding box center [81, 122] width 60 height 12
type textarea "20249327132"
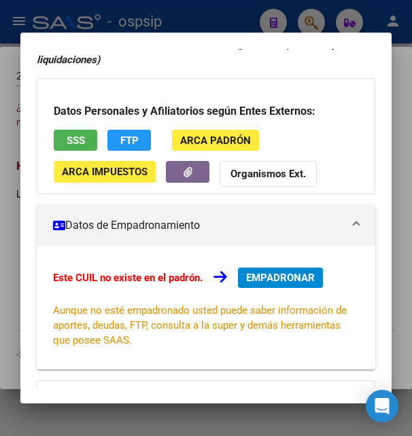
scroll to position [73, 0]
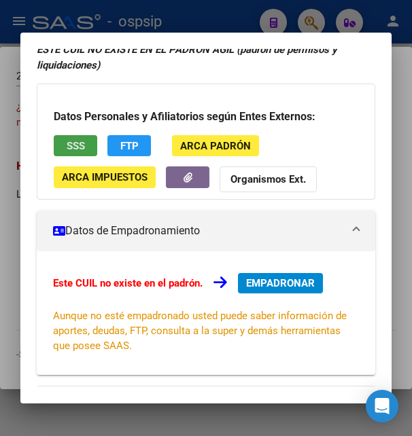
click at [85, 148] on button "SSS" at bounding box center [76, 145] width 44 height 21
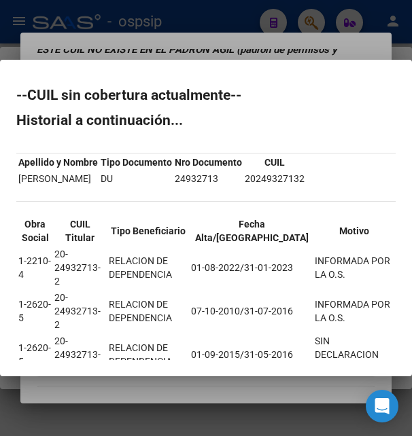
click at [207, 45] on div at bounding box center [206, 218] width 412 height 436
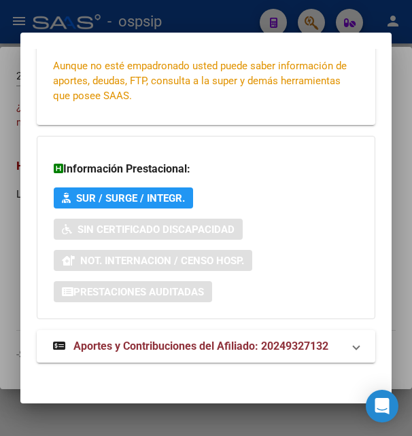
scroll to position [330, 0]
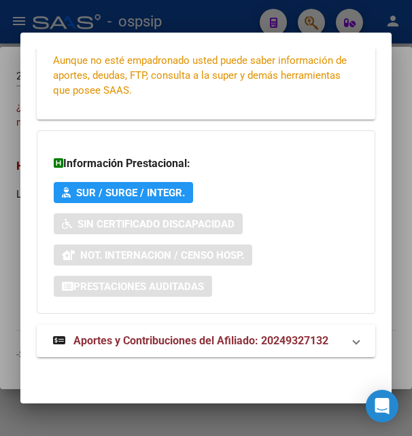
click at [168, 341] on span "Aportes y Contribuciones del Afiliado: 20249327132" at bounding box center [200, 340] width 255 height 13
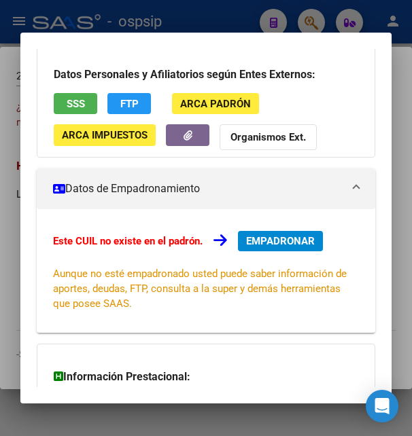
scroll to position [0, 0]
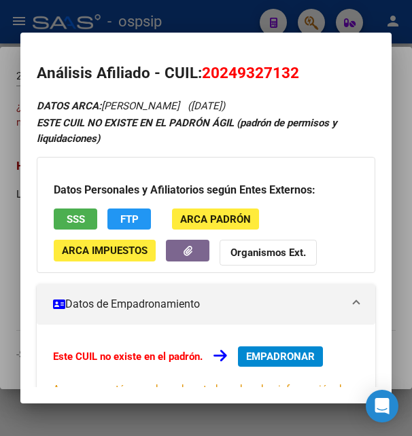
click at [204, 25] on div at bounding box center [206, 218] width 412 height 436
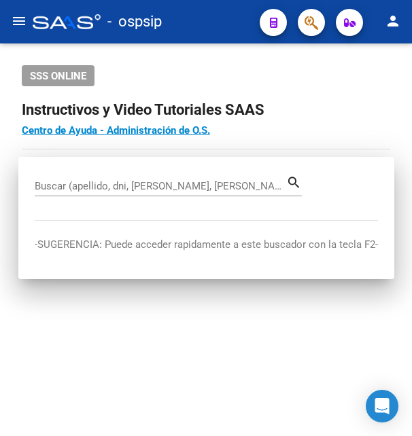
click at [204, 25] on div "- ospsip" at bounding box center [141, 22] width 216 height 30
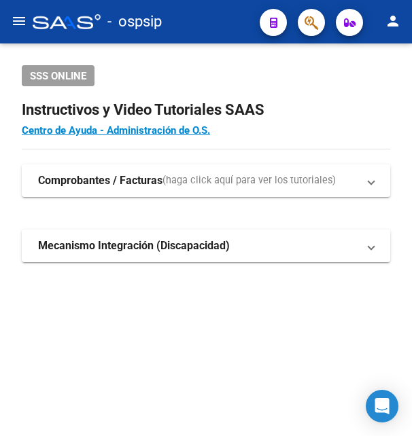
click at [204, 25] on div "- ospsip" at bounding box center [141, 22] width 216 height 30
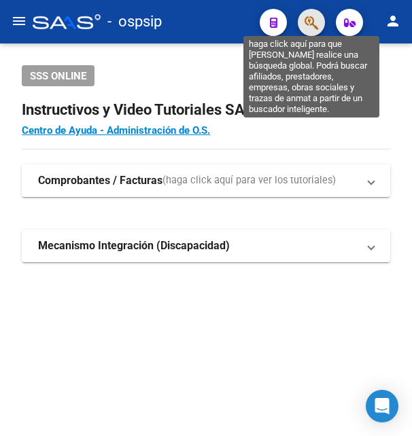
click at [311, 18] on icon "button" at bounding box center [312, 23] width 14 height 16
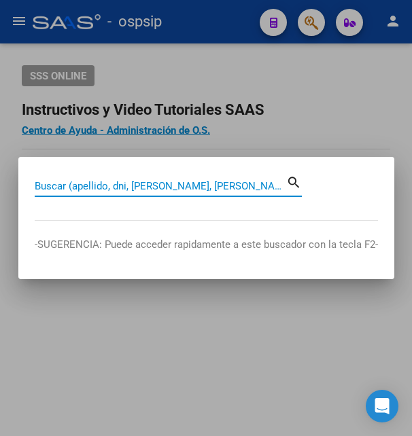
click at [82, 189] on input "Buscar (apellido, dni, [PERSON_NAME], [PERSON_NAME], cuit, obra social)" at bounding box center [161, 186] width 252 height 12
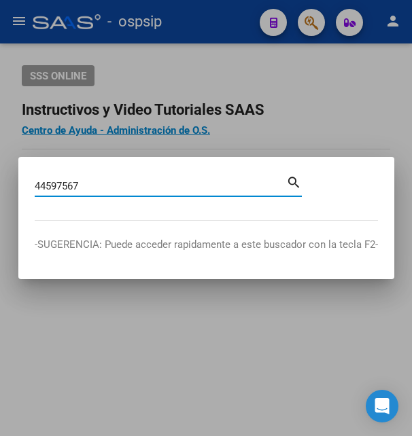
type input "44597567"
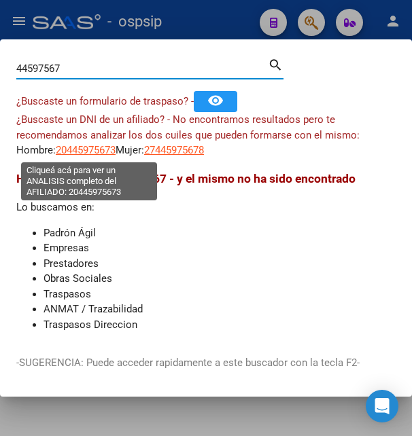
click at [82, 148] on span "20445975673" at bounding box center [86, 150] width 60 height 12
type textarea "20445975673"
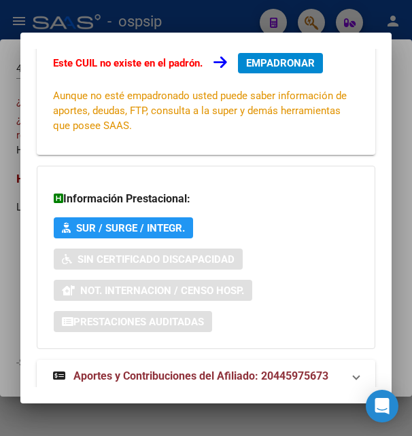
scroll to position [330, 0]
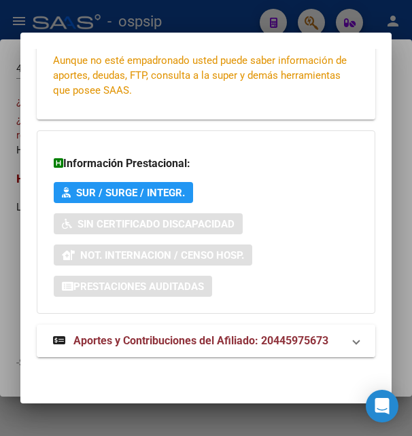
click at [138, 335] on span "Aportes y Contribuciones del Afiliado: 20445975673" at bounding box center [200, 340] width 255 height 13
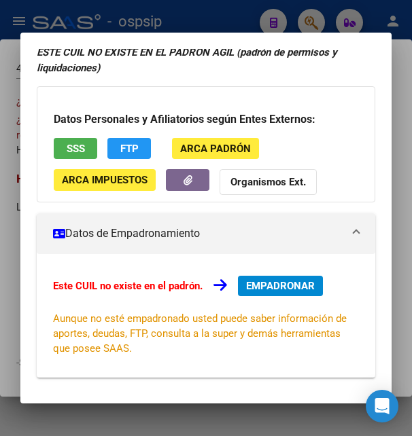
scroll to position [0, 0]
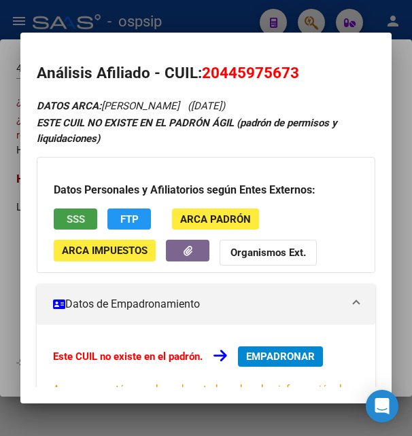
click at [82, 222] on span "SSS" at bounding box center [76, 219] width 18 height 12
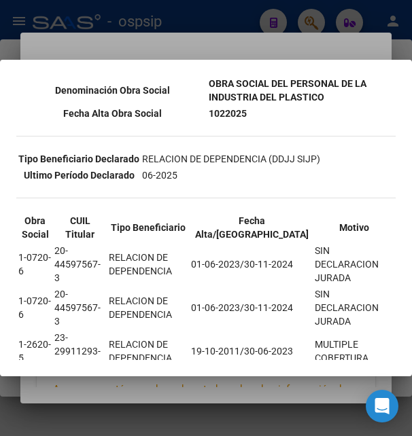
scroll to position [351, 0]
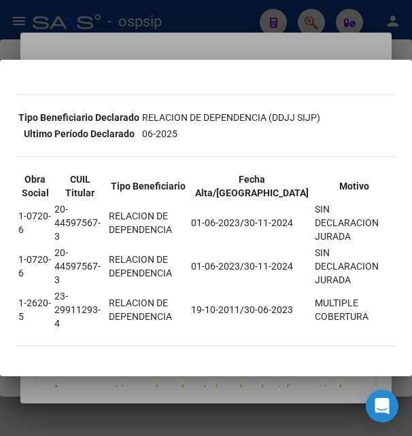
click at [235, 57] on div at bounding box center [206, 218] width 412 height 436
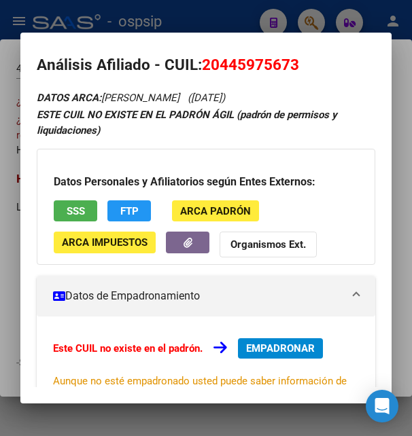
scroll to position [0, 0]
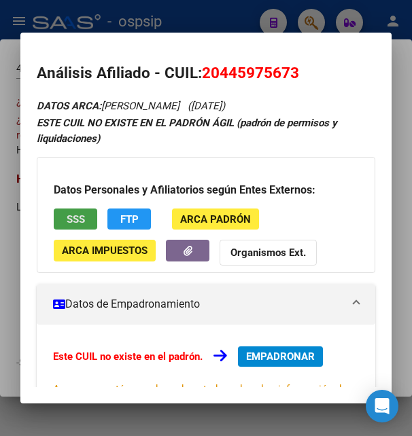
click at [75, 224] on span "SSS" at bounding box center [76, 219] width 18 height 12
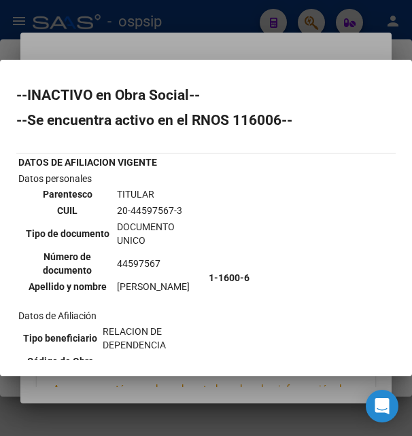
click at [211, 38] on div at bounding box center [206, 218] width 412 height 436
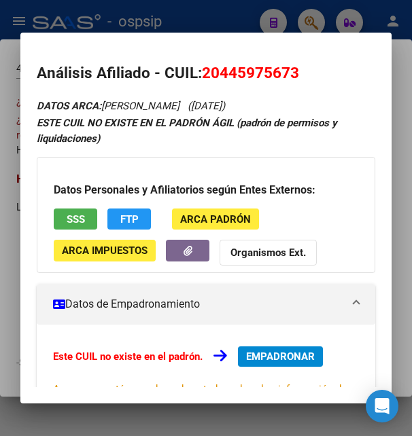
drag, startPoint x: 207, startPoint y: 74, endPoint x: 303, endPoint y: 63, distance: 96.5
click at [303, 63] on h2 "Análisis Afiliado - CUIL: 20445975673" at bounding box center [206, 73] width 338 height 23
copy span "20445975673"
click at [239, 67] on span "20445975673" at bounding box center [250, 73] width 97 height 18
drag, startPoint x: 222, startPoint y: 73, endPoint x: 292, endPoint y: 79, distance: 70.2
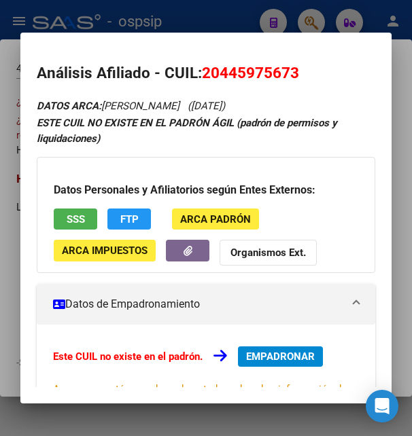
click at [292, 79] on span "20445975673" at bounding box center [250, 73] width 97 height 18
copy span "44597567"
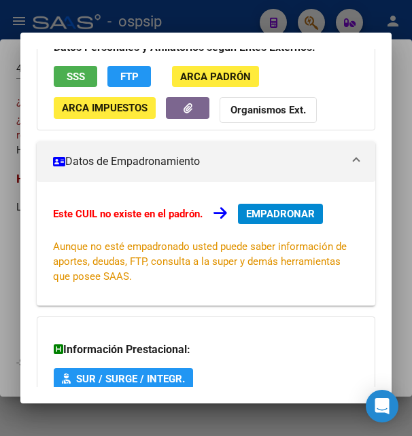
scroll to position [69, 0]
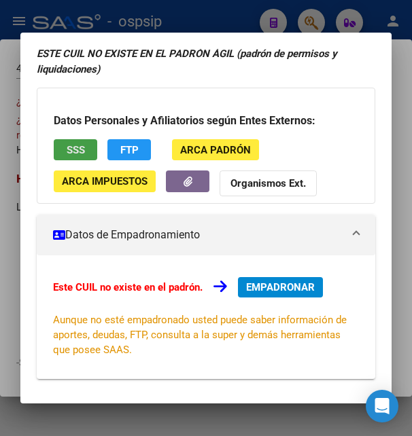
click at [77, 148] on span "SSS" at bounding box center [76, 150] width 18 height 12
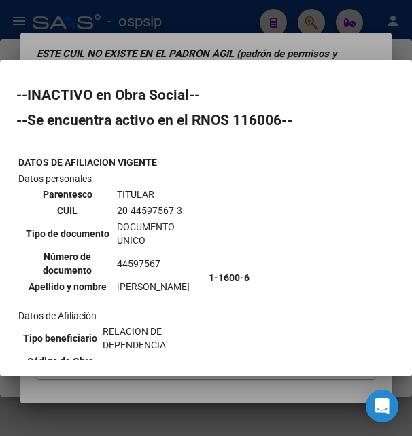
scroll to position [220, 0]
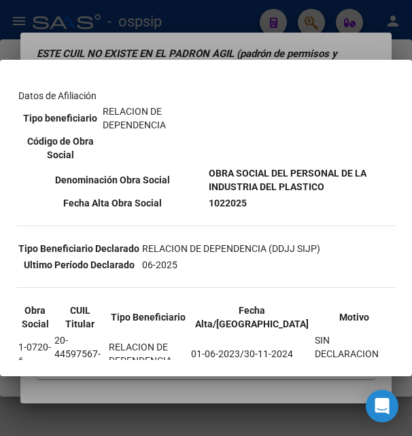
click at [154, 17] on div at bounding box center [206, 218] width 412 height 436
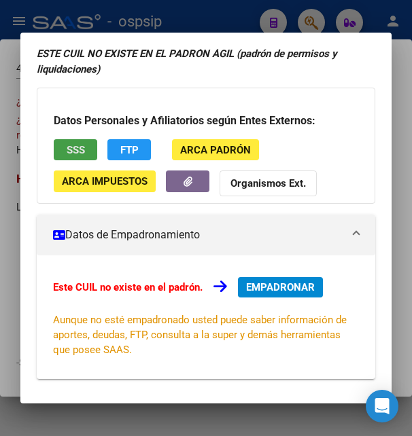
click at [80, 156] on span "SSS" at bounding box center [76, 150] width 18 height 12
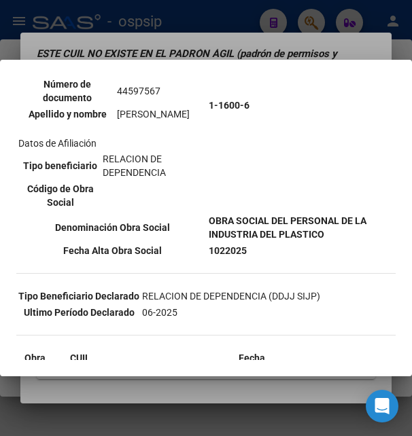
scroll to position [147, 0]
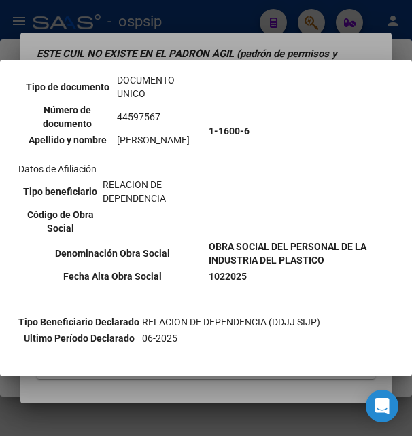
click at [186, 27] on div at bounding box center [206, 218] width 412 height 436
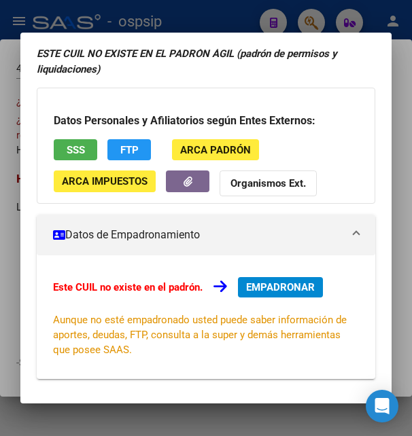
click at [186, 25] on div at bounding box center [206, 218] width 412 height 436
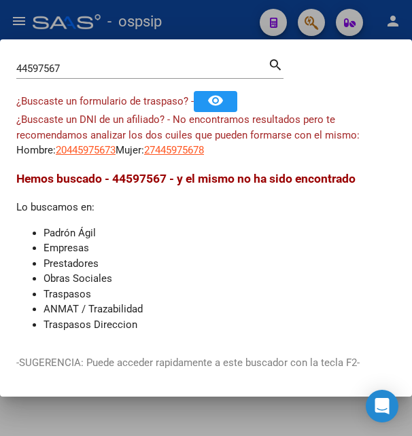
click at [192, 13] on div at bounding box center [206, 218] width 412 height 436
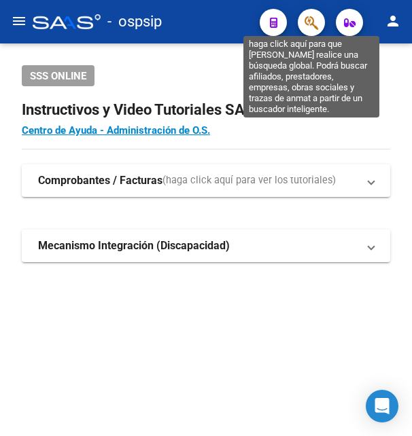
click at [309, 19] on icon "button" at bounding box center [312, 23] width 14 height 16
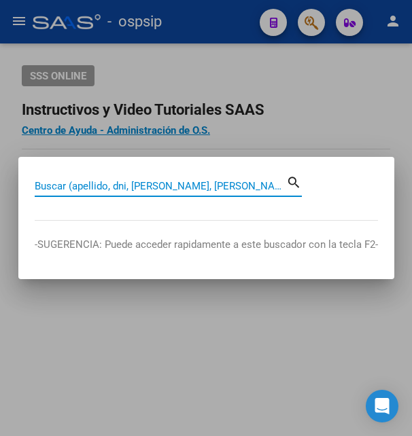
paste input "41127648"
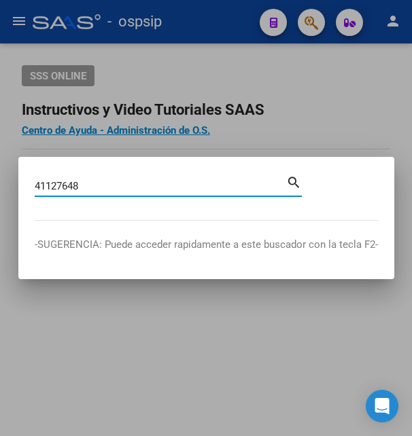
type input "41127648"
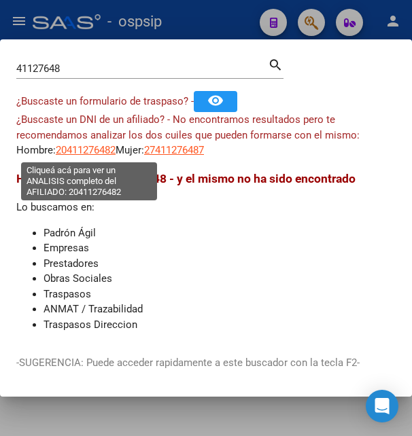
click at [109, 155] on span "20411276482" at bounding box center [86, 150] width 60 height 12
type textarea "20411276482"
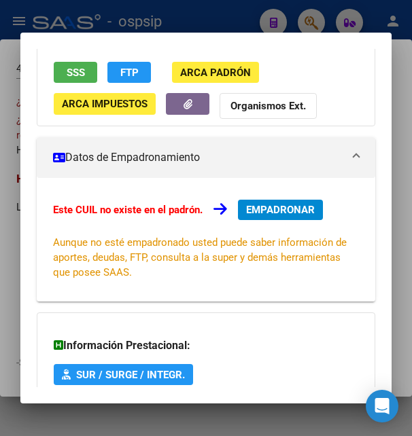
scroll to position [330, 0]
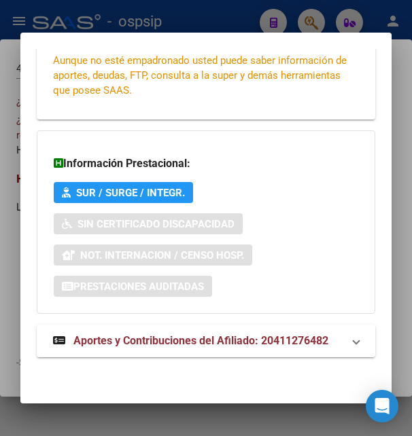
click at [154, 335] on span "Aportes y Contribuciones del Afiliado: 20411276482" at bounding box center [200, 340] width 255 height 13
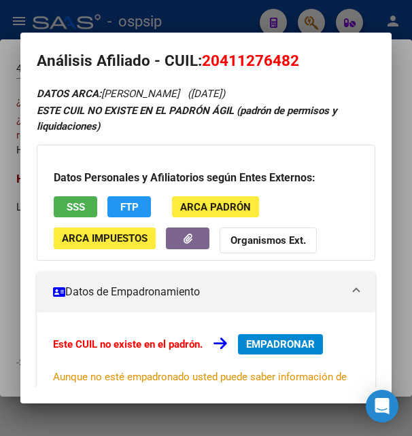
scroll to position [0, 0]
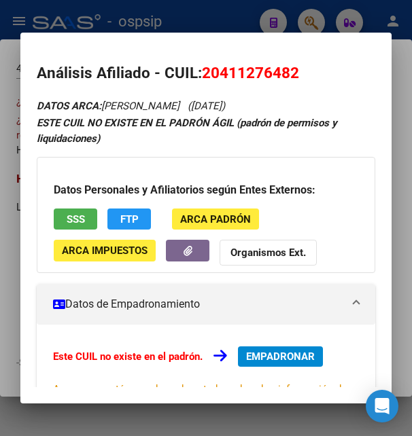
click at [90, 221] on button "SSS" at bounding box center [76, 219] width 44 height 21
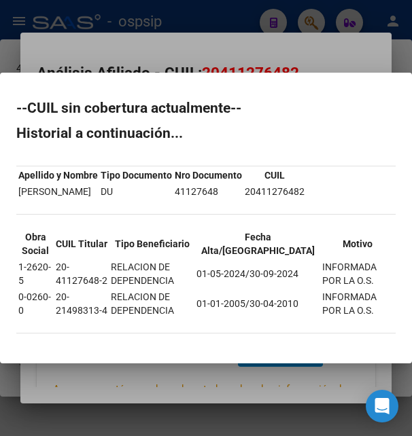
click at [262, 32] on div at bounding box center [206, 218] width 412 height 436
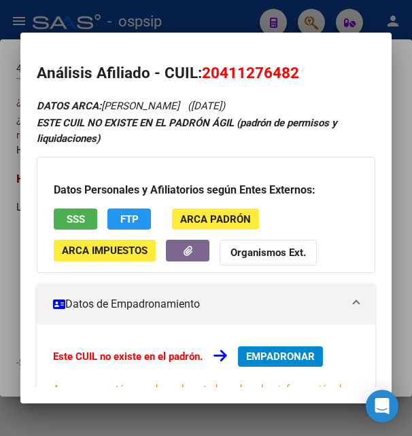
click at [205, 28] on div at bounding box center [206, 218] width 412 height 436
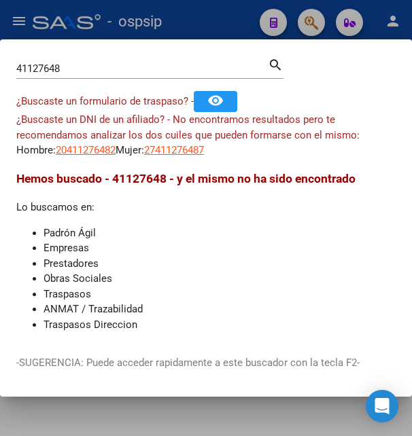
click at [205, 28] on div at bounding box center [206, 218] width 412 height 436
click at [205, 27] on div "- ospsip" at bounding box center [141, 22] width 216 height 30
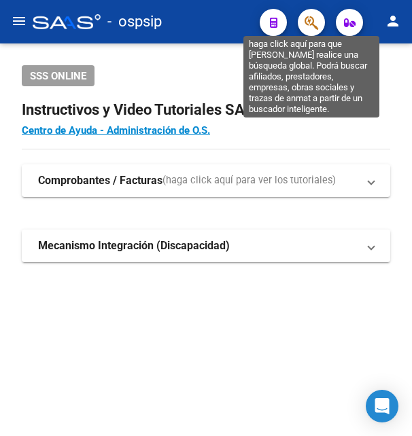
click at [313, 19] on icon "button" at bounding box center [312, 23] width 14 height 16
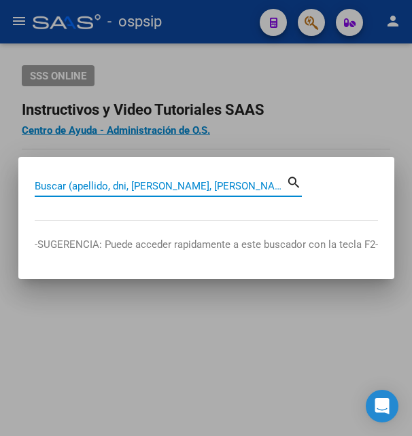
click at [86, 189] on input "Buscar (apellido, dni, [PERSON_NAME], [PERSON_NAME], cuit, obra social)" at bounding box center [161, 186] width 252 height 12
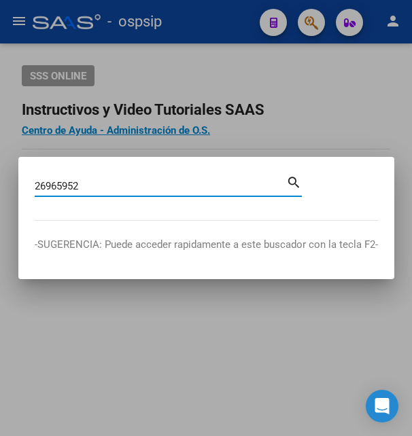
type input "26965952"
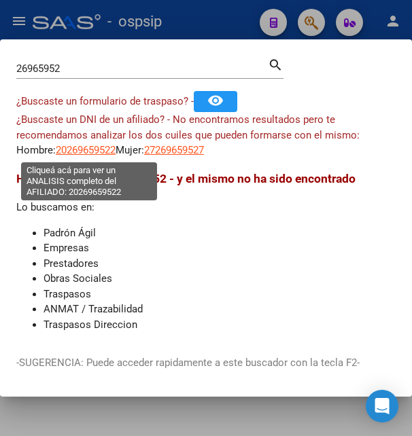
click at [92, 148] on span "20269659522" at bounding box center [86, 150] width 60 height 12
type textarea "20269659522"
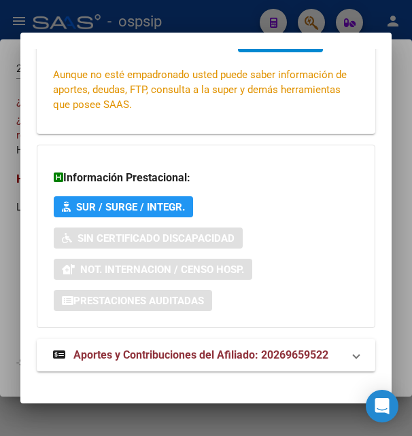
scroll to position [330, 0]
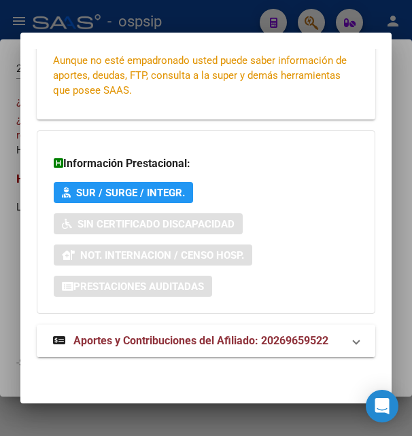
click at [153, 337] on span "Aportes y Contribuciones del Afiliado: 20269659522" at bounding box center [200, 340] width 255 height 13
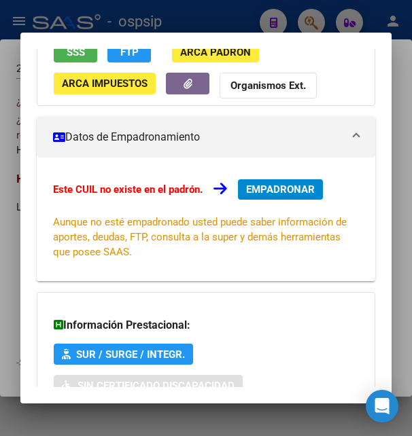
scroll to position [42, 0]
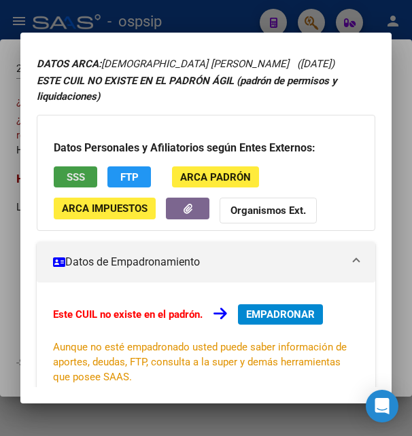
click at [77, 173] on span "SSS" at bounding box center [76, 177] width 18 height 12
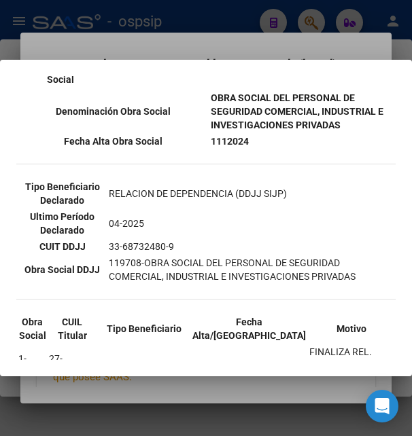
scroll to position [367, 0]
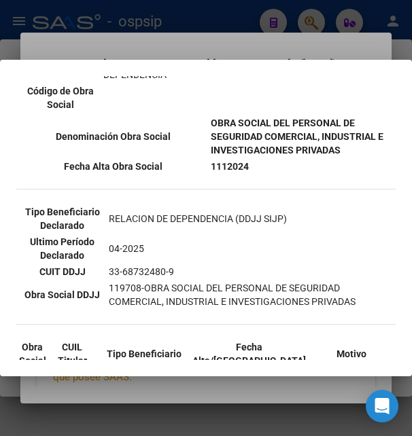
click at [291, 54] on div at bounding box center [206, 218] width 412 height 436
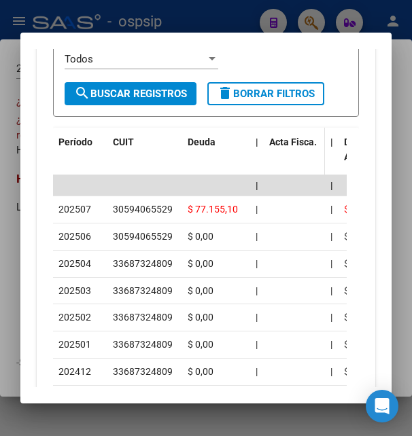
scroll to position [923, 0]
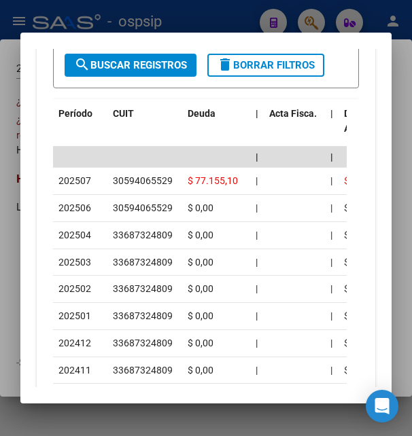
click at [347, 154] on div "Período CUIT Deuda | Acta Fisca. | Deuda Bruta x ARCA Dif DDJJ y Trf. DJ Total …" at bounding box center [205, 261] width 305 height 324
drag, startPoint x: 292, startPoint y: 152, endPoint x: 237, endPoint y: 159, distance: 54.9
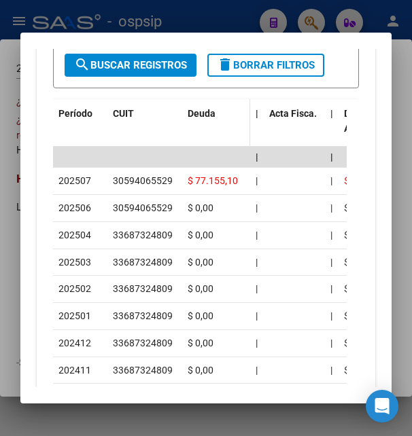
click at [222, 147] on datatable-header "Período CUIT Deuda | Acta Fisca. | Deuda Bruta x ARCA Dif DDJJ y Trf. DJ Total …" at bounding box center [200, 123] width 294 height 48
click at [290, 145] on datatable-header-cell "Acta Fisca." at bounding box center [294, 129] width 61 height 60
click at [290, 149] on datatable-header-cell "Acta Fisca." at bounding box center [294, 129] width 61 height 60
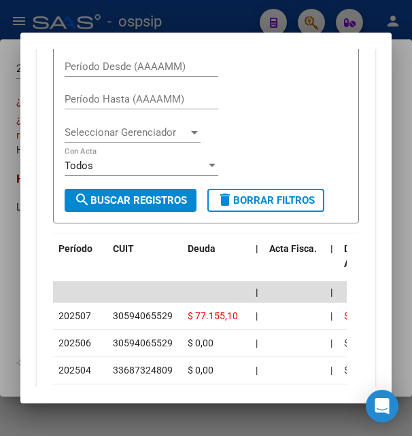
scroll to position [862, 0]
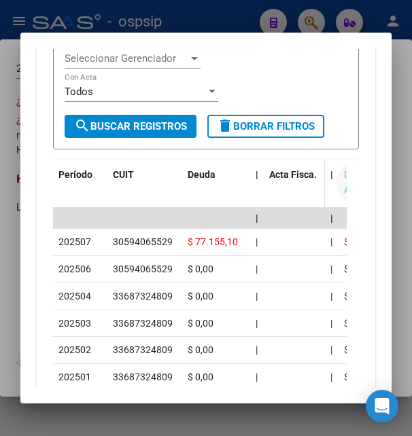
drag, startPoint x: 344, startPoint y: 197, endPoint x: 316, endPoint y: 213, distance: 32.3
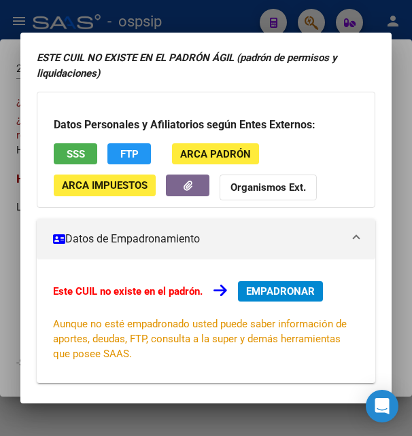
scroll to position [54, 0]
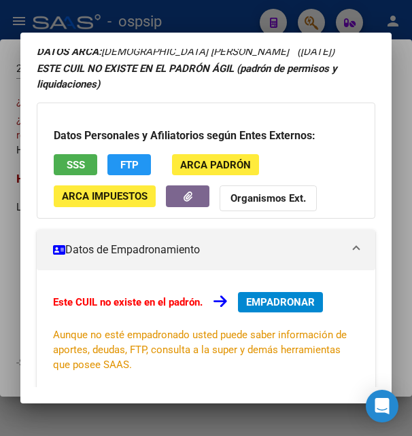
click at [58, 165] on button "SSS" at bounding box center [76, 164] width 44 height 21
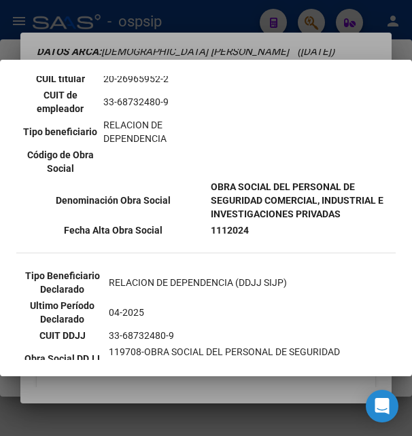
scroll to position [220, 0]
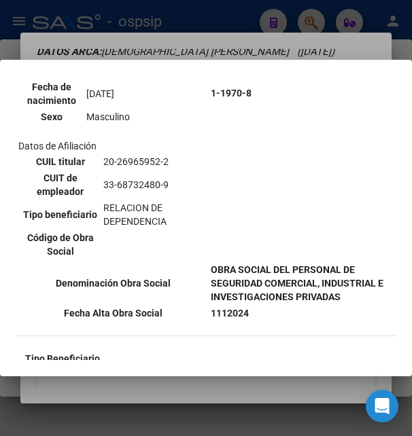
drag, startPoint x: 90, startPoint y: 177, endPoint x: 164, endPoint y: 177, distance: 74.1
click at [164, 169] on td "20-26965952-2" at bounding box center [155, 161] width 104 height 15
copy td "20-26965952-2"
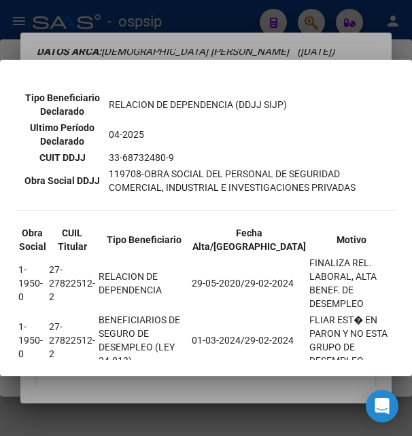
scroll to position [514, 0]
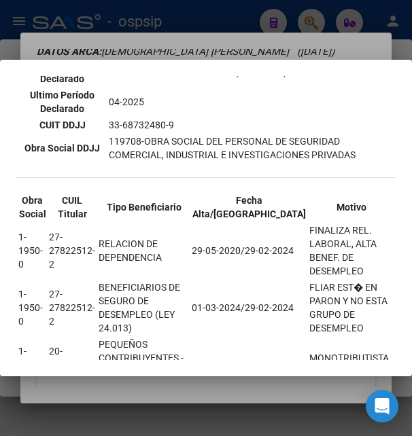
drag, startPoint x: 159, startPoint y: 65, endPoint x: 167, endPoint y: 56, distance: 12.5
click at [160, 65] on mat-dialog-container "--ACTIVO en Obra Social según consulta SSS-- DATOS DE AFILIACION VIGENTE Datos …" at bounding box center [206, 218] width 412 height 316
click at [169, 54] on div at bounding box center [206, 218] width 412 height 436
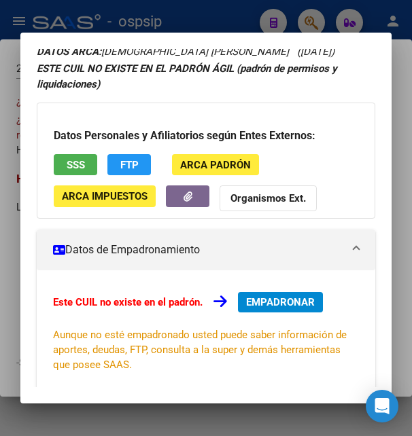
click at [249, 29] on div at bounding box center [206, 218] width 412 height 436
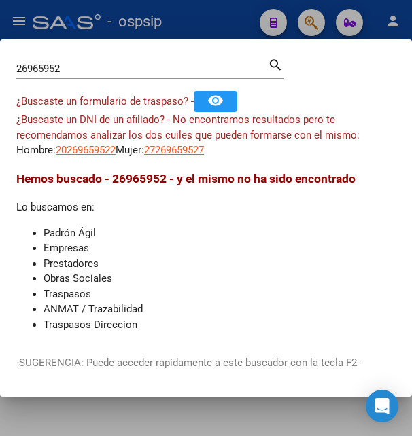
click at [249, 29] on div at bounding box center [206, 218] width 412 height 436
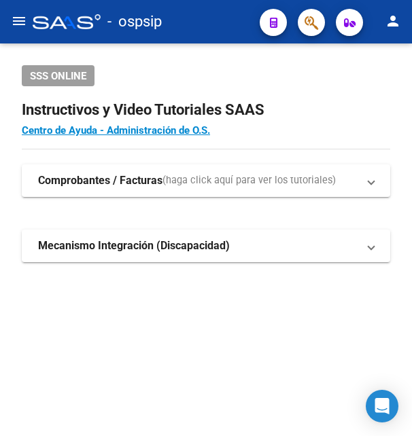
click at [249, 29] on div "- ospsip" at bounding box center [141, 22] width 216 height 30
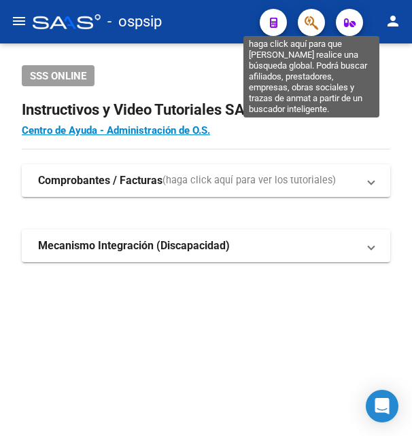
click at [313, 29] on icon "button" at bounding box center [312, 23] width 14 height 16
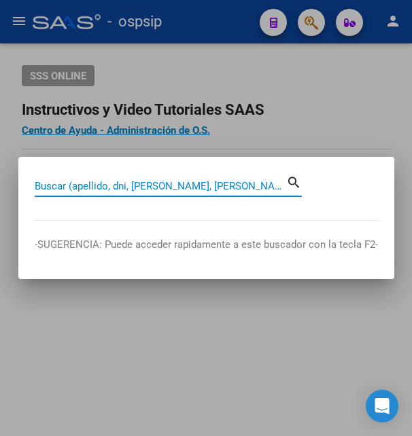
click at [133, 186] on input "Buscar (apellido, dni, [PERSON_NAME], [PERSON_NAME], cuit, obra social)" at bounding box center [161, 186] width 252 height 12
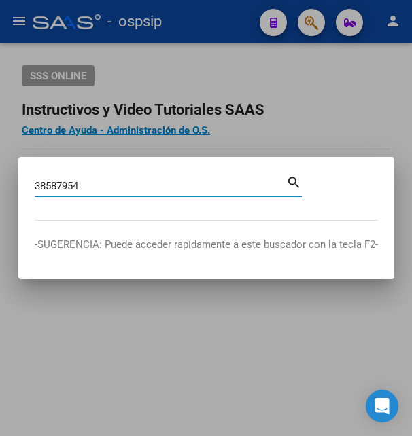
type input "38587954"
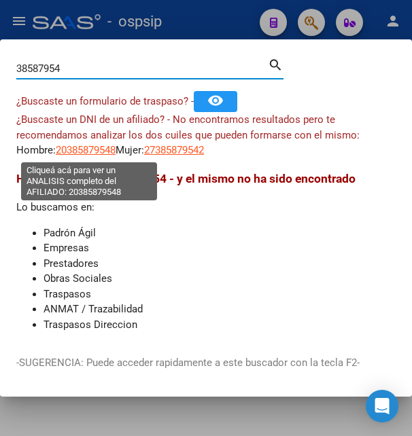
click at [98, 152] on span "20385879548" at bounding box center [86, 150] width 60 height 12
type textarea "20385879548"
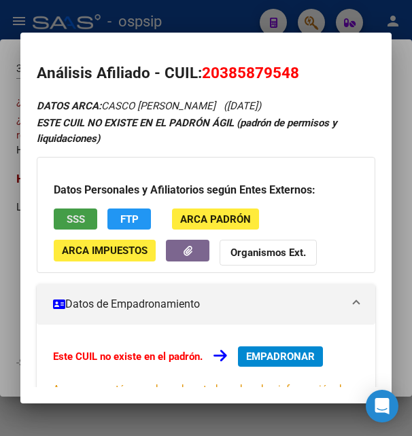
click at [68, 221] on span "SSS" at bounding box center [76, 219] width 18 height 12
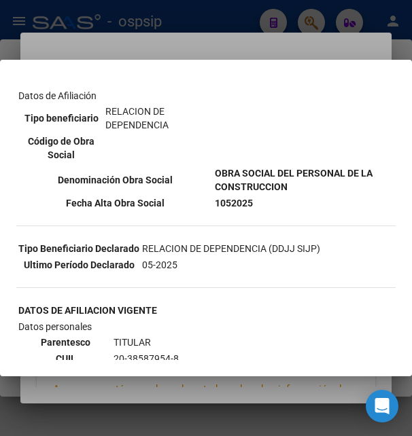
scroll to position [294, 0]
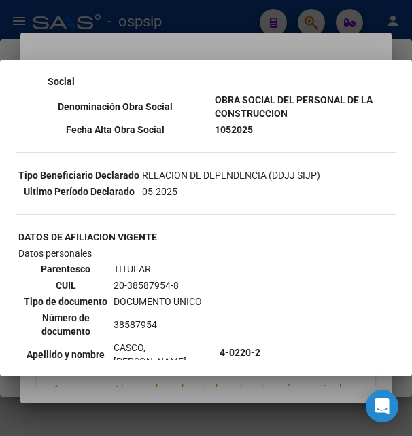
click at [279, 44] on div at bounding box center [206, 218] width 412 height 436
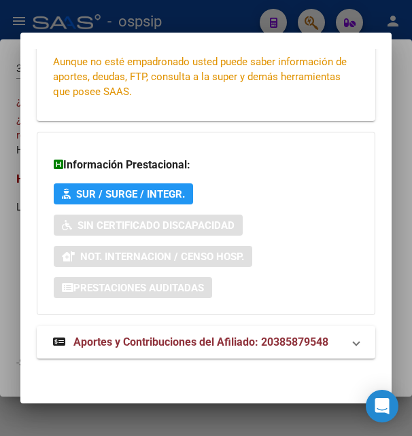
scroll to position [330, 0]
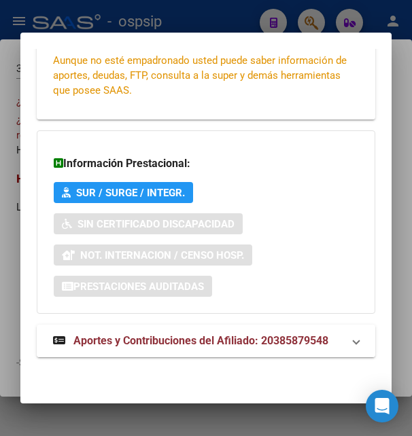
click at [188, 341] on span "Aportes y Contribuciones del Afiliado: 20385879548" at bounding box center [200, 340] width 255 height 13
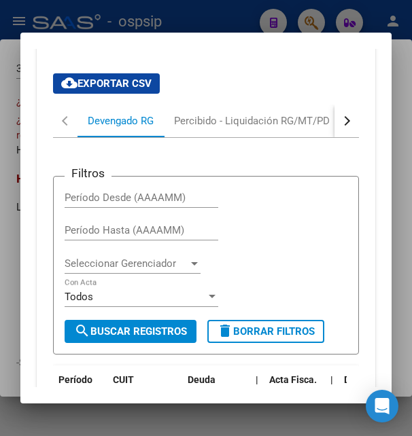
scroll to position [630, 0]
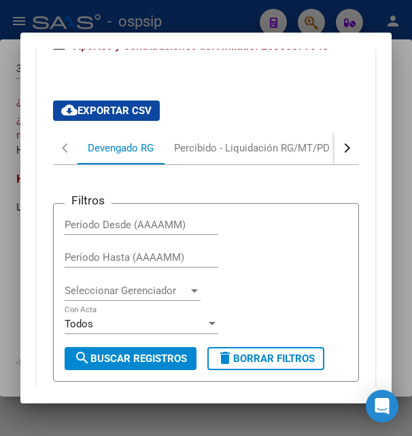
click at [334, 145] on button "button" at bounding box center [346, 148] width 24 height 33
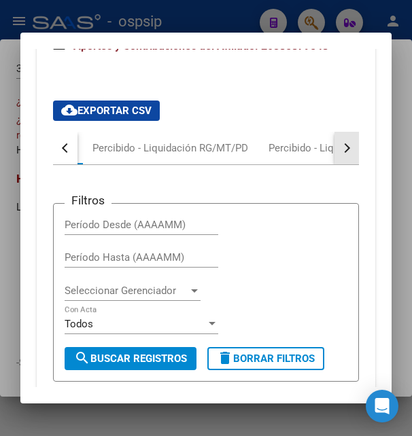
click at [334, 145] on button "button" at bounding box center [346, 148] width 24 height 33
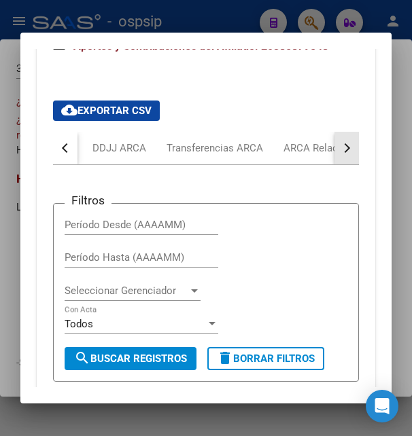
click at [334, 145] on button "button" at bounding box center [346, 148] width 24 height 33
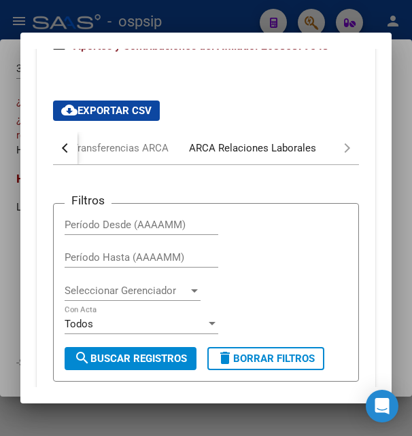
click at [280, 151] on div "ARCA Relaciones Laborales" at bounding box center [252, 148] width 127 height 15
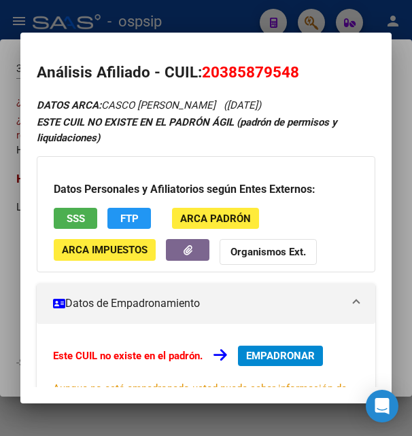
scroll to position [0, 0]
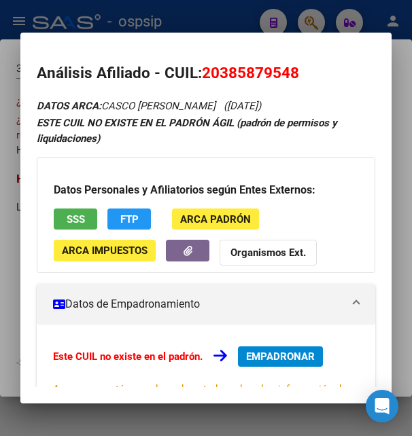
drag, startPoint x: 219, startPoint y: 69, endPoint x: 294, endPoint y: 67, distance: 75.5
click at [294, 67] on span "20385879548" at bounding box center [250, 73] width 97 height 18
copy span "38587954"
click at [187, 20] on div at bounding box center [206, 218] width 412 height 436
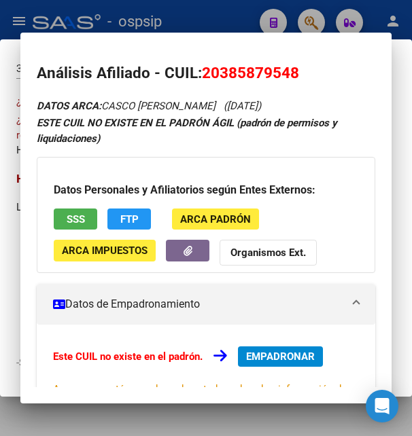
click at [188, 19] on div at bounding box center [206, 218] width 412 height 436
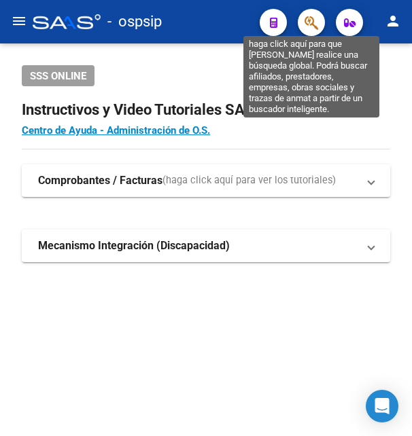
click at [313, 22] on icon "button" at bounding box center [312, 23] width 14 height 16
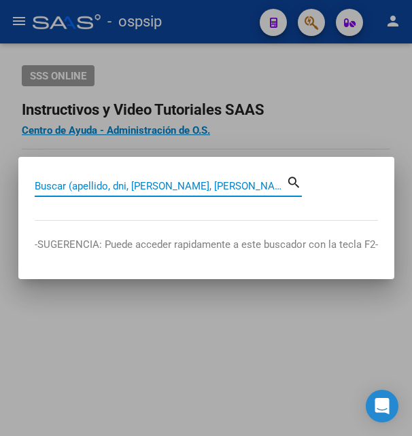
click at [128, 189] on input "Buscar (apellido, dni, [PERSON_NAME], [PERSON_NAME], cuit, obra social)" at bounding box center [161, 186] width 252 height 12
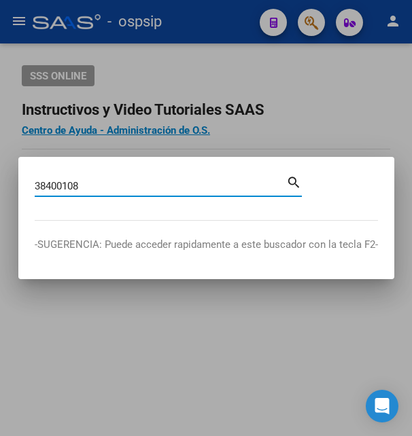
type input "38400108"
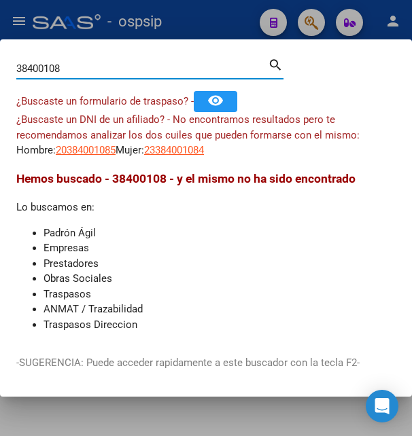
click at [106, 160] on mat-dialog-content "38400108 Buscar (apellido, dni, cuil, nro traspaso, cuit, obra social) search ¿…" at bounding box center [206, 197] width 412 height 283
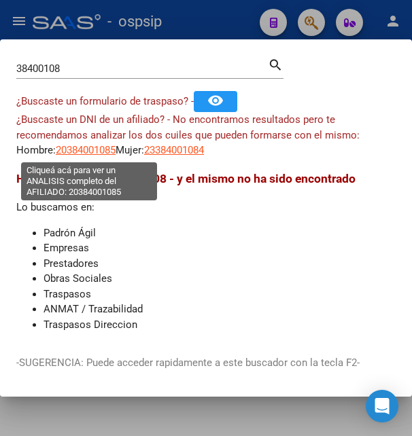
click at [108, 156] on span "20384001085" at bounding box center [86, 150] width 60 height 12
type textarea "20384001085"
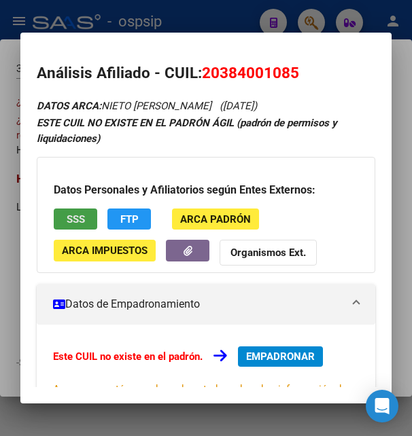
click at [69, 218] on span "SSS" at bounding box center [76, 219] width 18 height 12
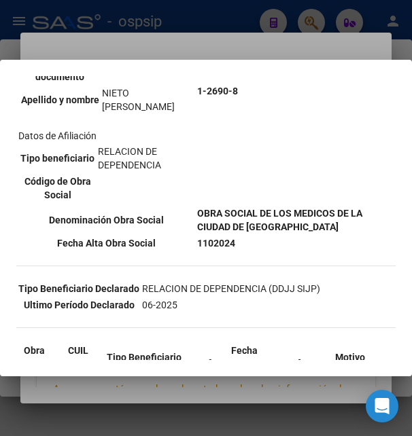
scroll to position [220, 0]
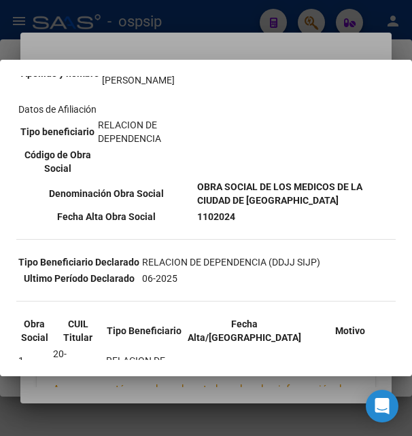
click at [218, 48] on div at bounding box center [206, 218] width 412 height 436
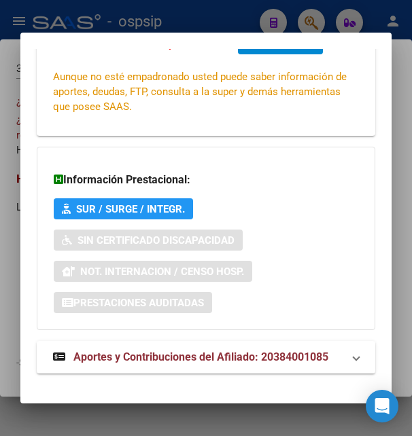
scroll to position [330, 0]
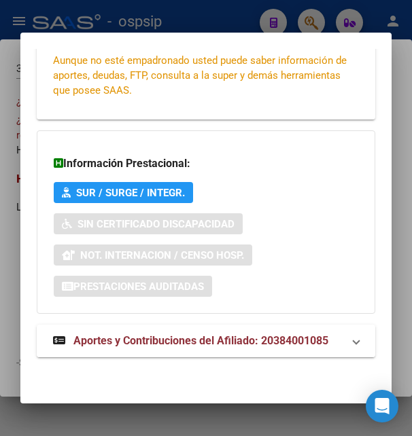
click at [141, 343] on span "Aportes y Contribuciones del Afiliado: 20384001085" at bounding box center [200, 340] width 255 height 13
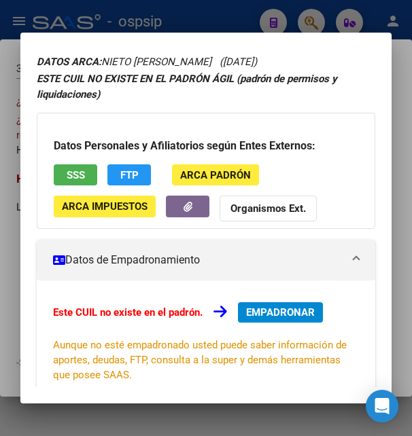
scroll to position [0, 0]
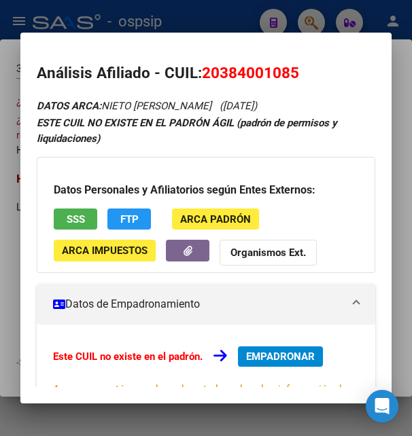
click at [201, 24] on div at bounding box center [206, 218] width 412 height 436
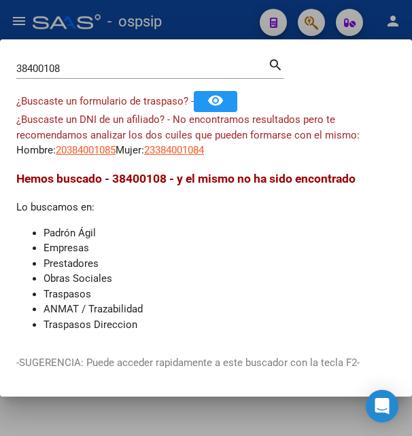
click at [209, 24] on div at bounding box center [206, 218] width 412 height 436
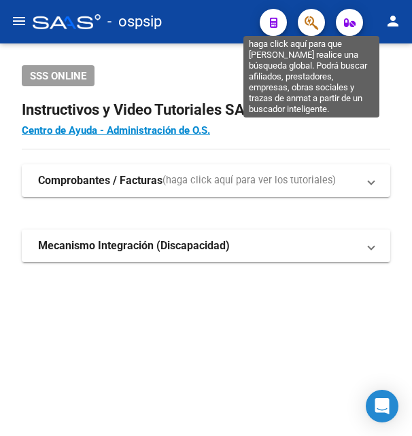
click at [313, 23] on icon "button" at bounding box center [312, 23] width 14 height 16
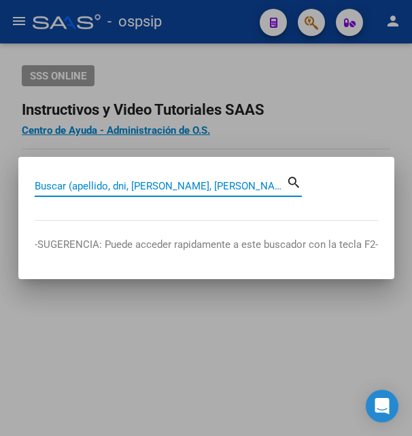
click at [119, 188] on input "Buscar (apellido, dni, [PERSON_NAME], [PERSON_NAME], cuit, obra social)" at bounding box center [161, 186] width 252 height 12
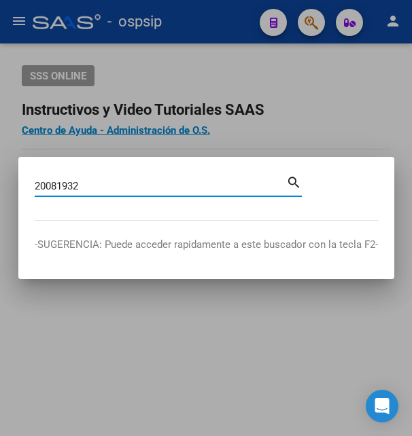
type input "20081932"
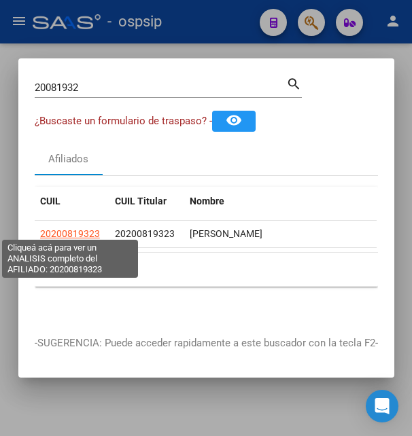
click at [83, 228] on span "20200819323" at bounding box center [70, 233] width 60 height 11
type textarea "20200819323"
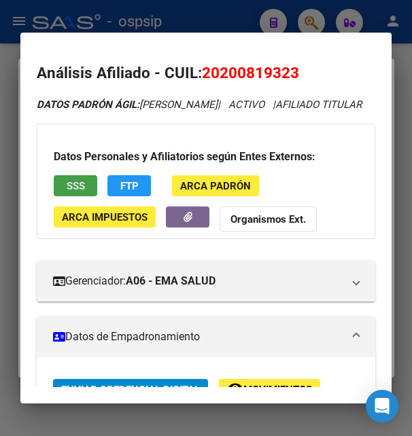
click at [91, 196] on button "SSS" at bounding box center [76, 185] width 44 height 21
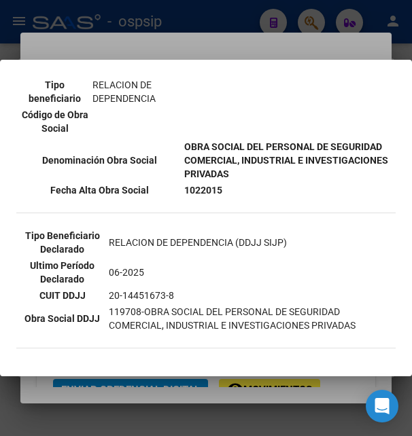
scroll to position [345, 0]
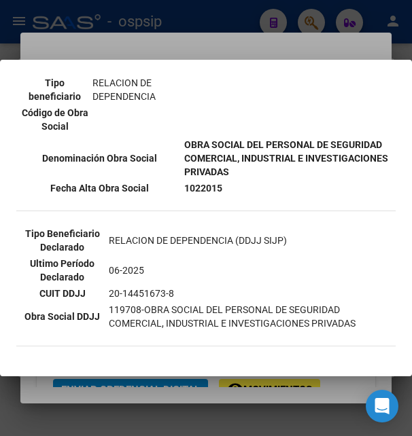
click at [215, 38] on div at bounding box center [206, 218] width 412 height 436
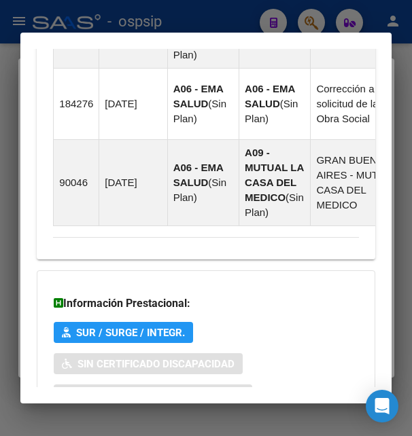
scroll to position [1411, 0]
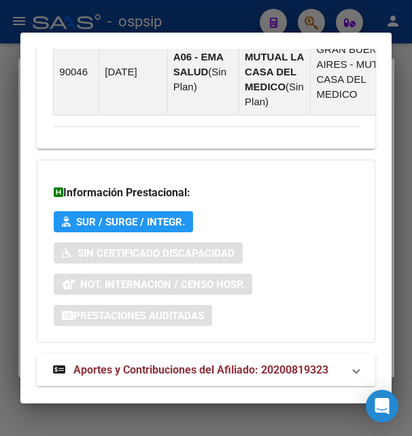
click at [213, 364] on span "Aportes y Contribuciones del Afiliado: 20200819323" at bounding box center [200, 370] width 255 height 13
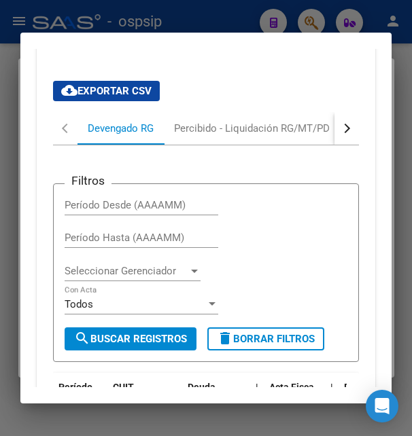
scroll to position [1721, 0]
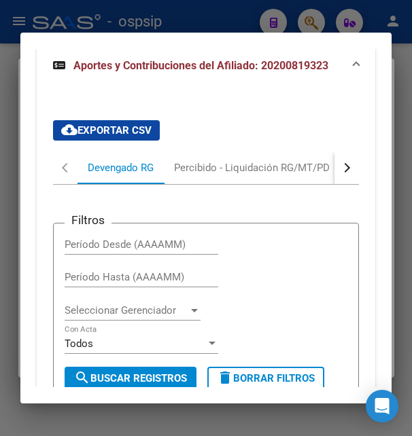
click at [336, 152] on button "button" at bounding box center [346, 168] width 24 height 33
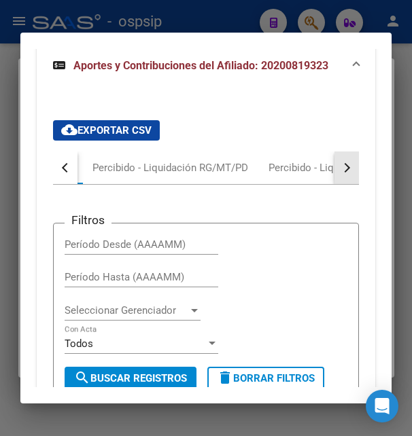
click at [336, 152] on button "button" at bounding box center [346, 168] width 24 height 33
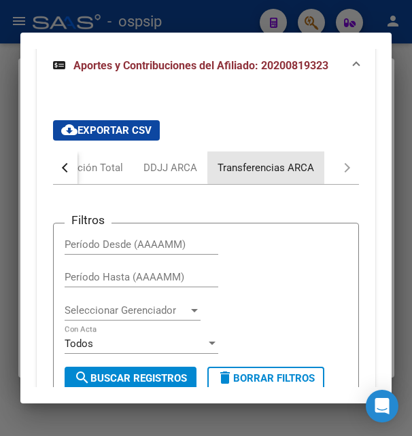
click at [292, 160] on div "Transferencias ARCA" at bounding box center [266, 167] width 97 height 15
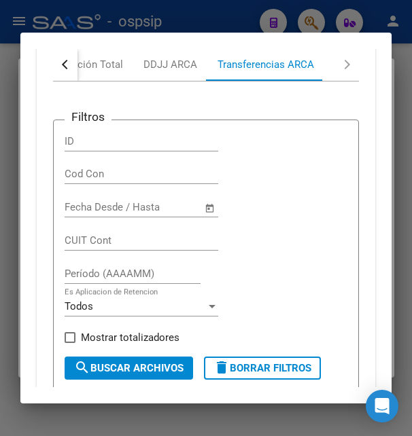
scroll to position [1761, 0]
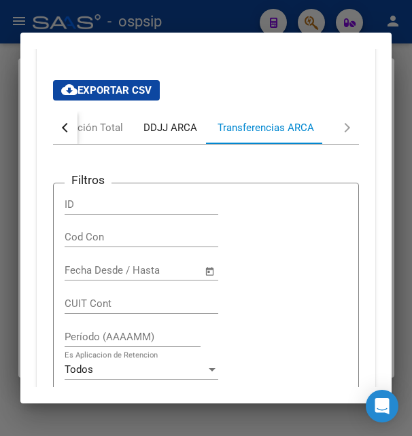
click at [171, 120] on div "DDJJ ARCA" at bounding box center [170, 127] width 54 height 15
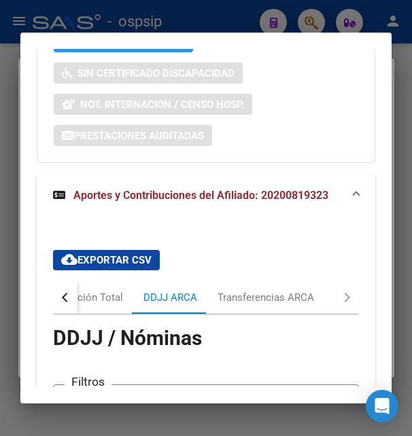
scroll to position [1589, 0]
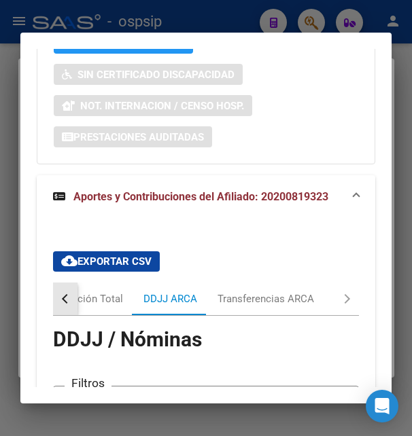
click at [68, 294] on div "button" at bounding box center [67, 299] width 10 height 10
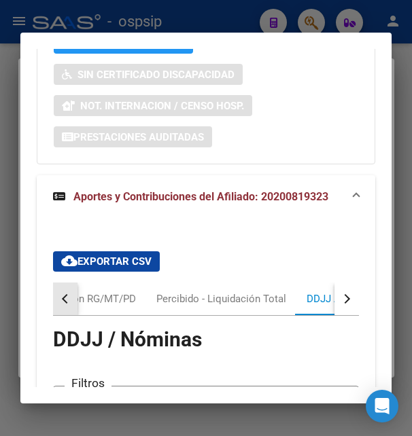
click at [68, 294] on div "button" at bounding box center [67, 299] width 10 height 10
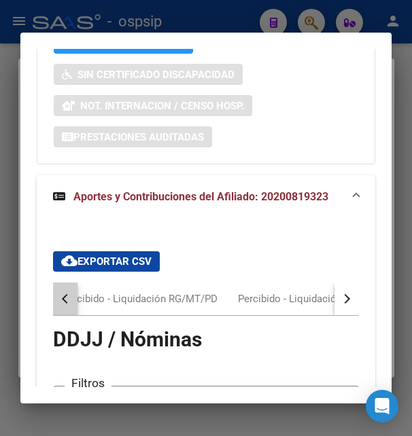
click at [67, 294] on div "button" at bounding box center [67, 299] width 10 height 10
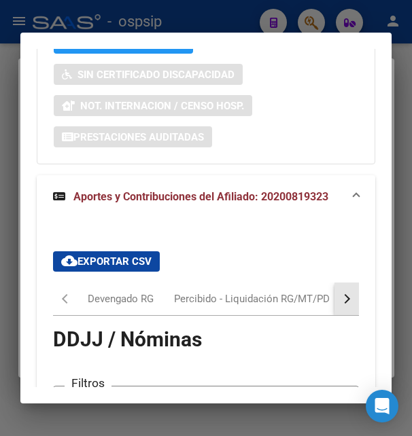
click at [341, 294] on div "button" at bounding box center [346, 299] width 10 height 10
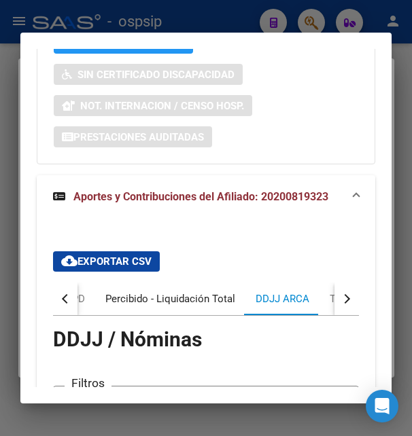
click at [183, 292] on div "Percibido - Liquidación Total" at bounding box center [170, 299] width 130 height 15
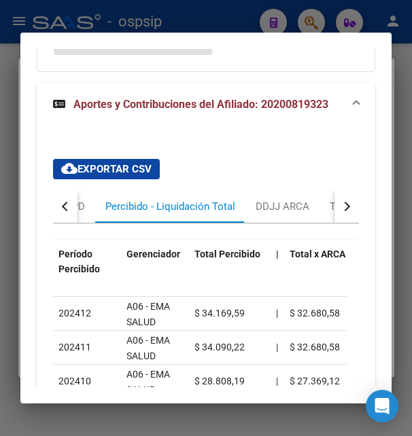
scroll to position [1614, 0]
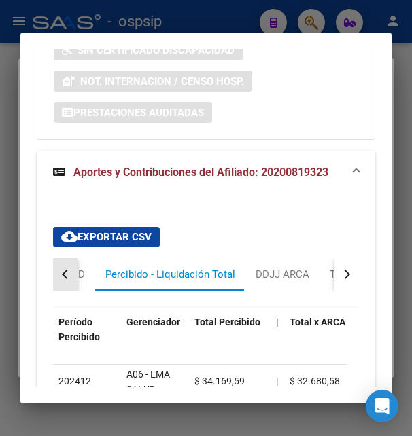
click at [65, 258] on button "button" at bounding box center [65, 274] width 24 height 33
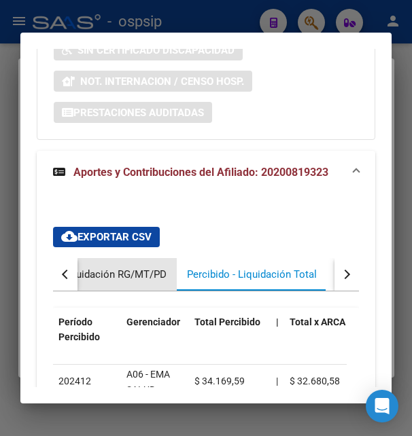
click at [132, 267] on div "Percibido - Liquidación RG/MT/PD" at bounding box center [89, 274] width 156 height 15
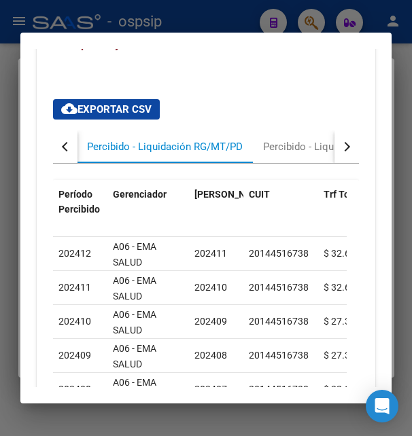
scroll to position [1761, 0]
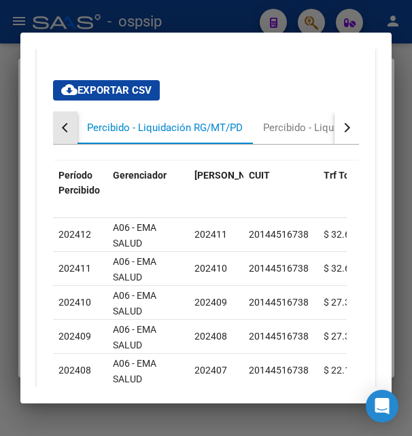
click at [61, 111] on button "button" at bounding box center [65, 127] width 24 height 33
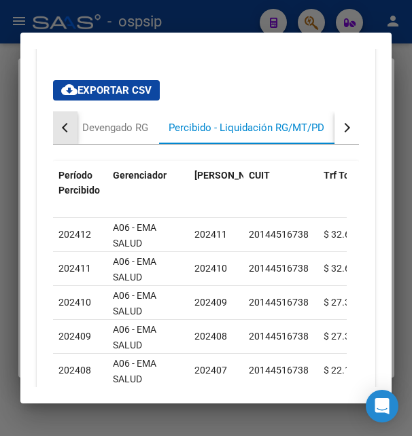
click at [61, 111] on button "button" at bounding box center [65, 127] width 24 height 33
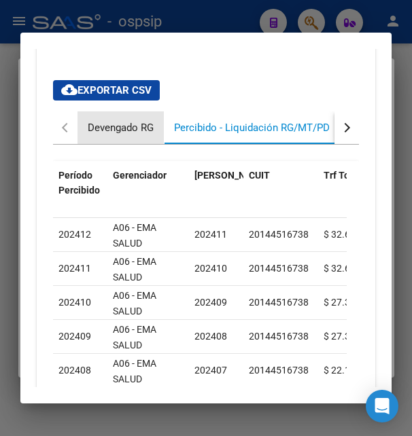
click at [114, 120] on div "Devengado RG" at bounding box center [121, 127] width 66 height 15
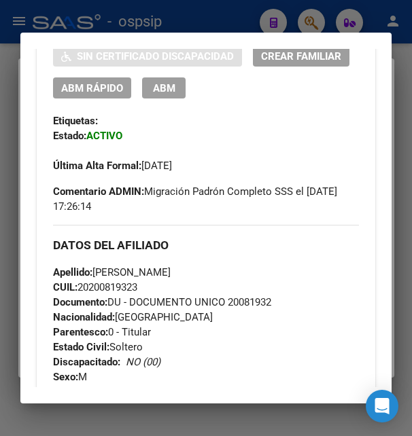
scroll to position [0, 0]
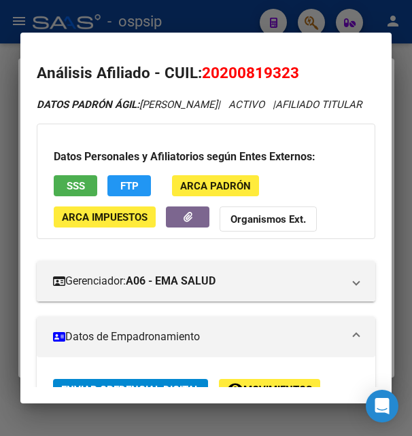
drag, startPoint x: 222, startPoint y: 72, endPoint x: 294, endPoint y: 77, distance: 72.2
click at [294, 77] on span "20200819323" at bounding box center [250, 73] width 97 height 18
copy span "20081932"
drag, startPoint x: 206, startPoint y: 72, endPoint x: 305, endPoint y: 71, distance: 99.3
click at [305, 71] on h2 "Análisis Afiliado - CUIL: 20200819323" at bounding box center [206, 73] width 338 height 23
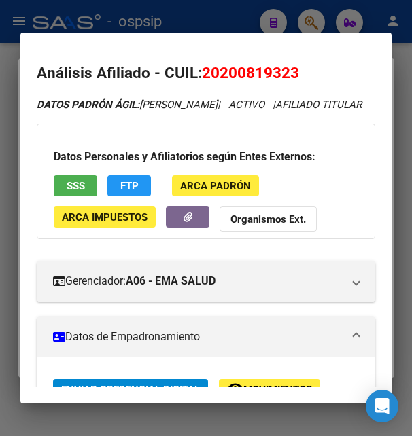
copy span "20200819323"
click at [235, 76] on span "20200819323" at bounding box center [250, 73] width 97 height 18
drag, startPoint x: 224, startPoint y: 71, endPoint x: 291, endPoint y: 66, distance: 67.5
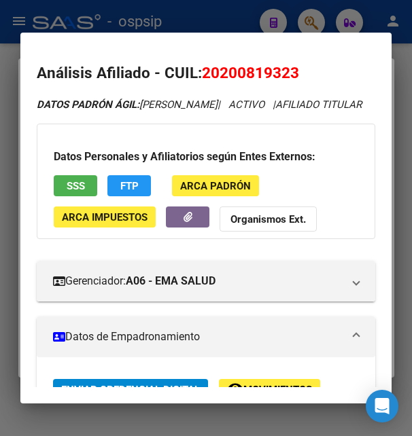
click at [291, 66] on span "20200819323" at bounding box center [250, 73] width 97 height 18
copy span "20081932"
click at [175, 15] on div at bounding box center [206, 218] width 412 height 436
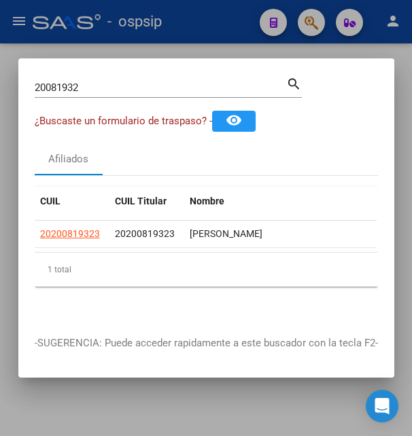
click at [176, 15] on div at bounding box center [206, 218] width 412 height 436
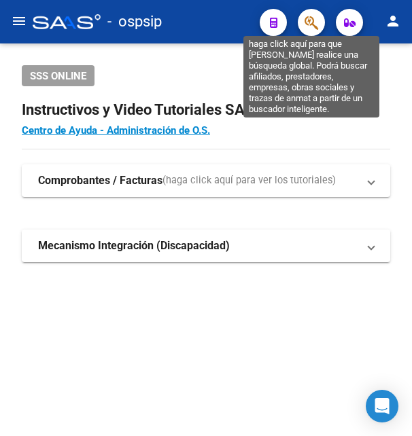
click at [312, 24] on icon "button" at bounding box center [312, 23] width 14 height 16
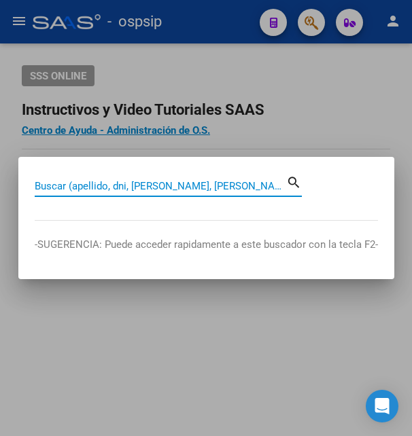
paste input "47835543"
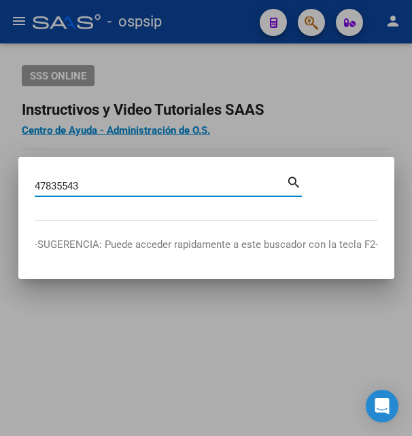
type input "47835543"
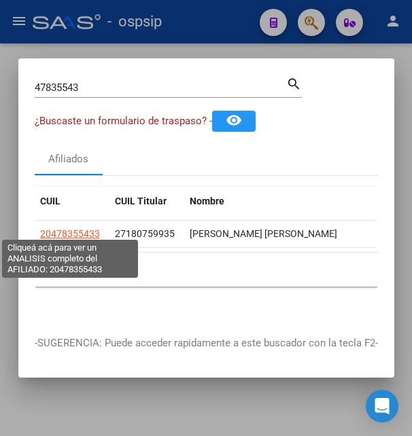
click at [63, 228] on span "20478355433" at bounding box center [70, 233] width 60 height 11
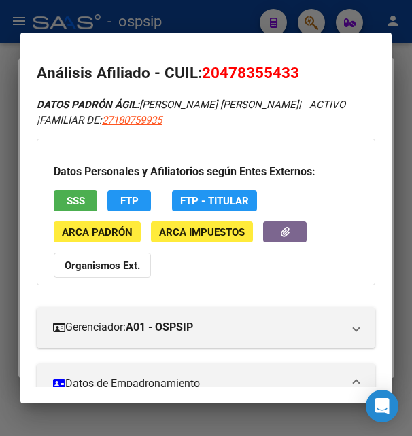
drag, startPoint x: 224, startPoint y: 74, endPoint x: 291, endPoint y: 65, distance: 68.0
click at [291, 65] on span "20478355433" at bounding box center [250, 73] width 97 height 18
copy span "47835543"
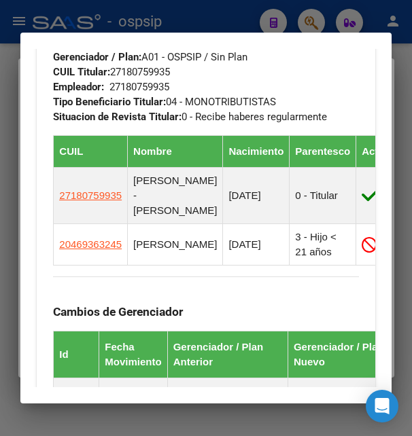
scroll to position [881, 0]
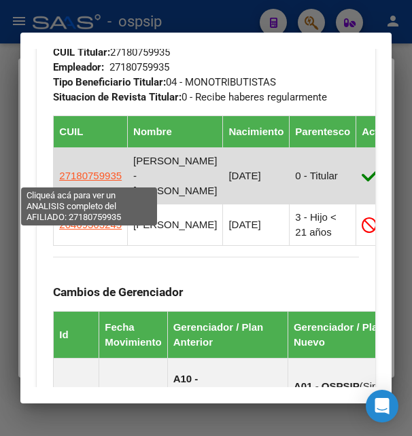
click at [86, 173] on span "27180759935" at bounding box center [90, 176] width 63 height 12
type textarea "27180759935"
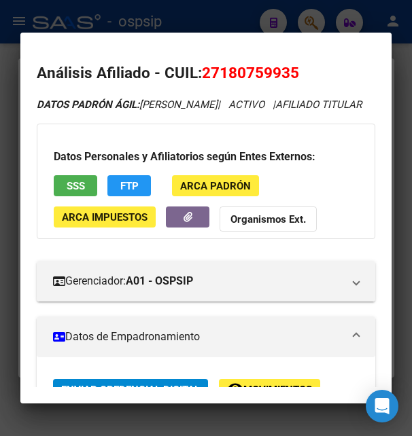
drag, startPoint x: 220, startPoint y: 71, endPoint x: 288, endPoint y: 75, distance: 67.4
click at [288, 75] on span "27180759935" at bounding box center [250, 73] width 97 height 18
click at [253, 14] on div at bounding box center [206, 218] width 412 height 436
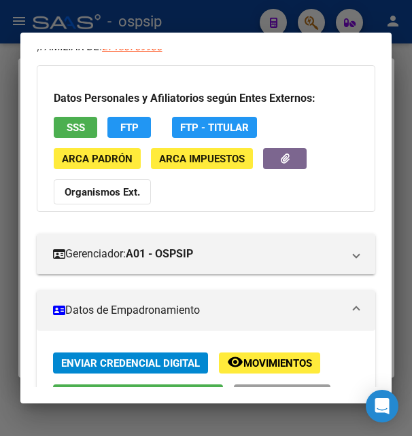
scroll to position [0, 0]
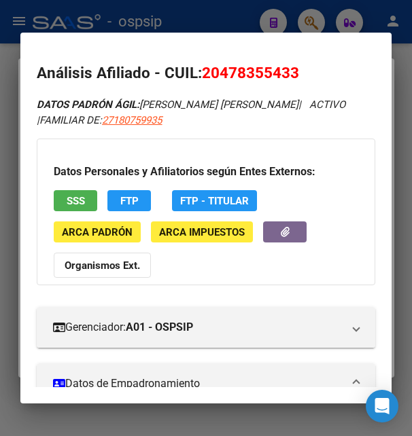
drag, startPoint x: 225, startPoint y: 73, endPoint x: 293, endPoint y: 65, distance: 68.4
click at [293, 65] on span "20478355433" at bounding box center [250, 73] width 97 height 18
click at [269, 50] on mat-dialog-content "Análisis Afiliado - CUIL: 20478355433 DATOS PADRÓN ÁGIL: MAYER MAXIMO LUIS | AC…" at bounding box center [205, 218] width 370 height 339
drag, startPoint x: 222, startPoint y: 74, endPoint x: 291, endPoint y: 69, distance: 69.5
click at [291, 69] on span "20478355433" at bounding box center [250, 73] width 97 height 18
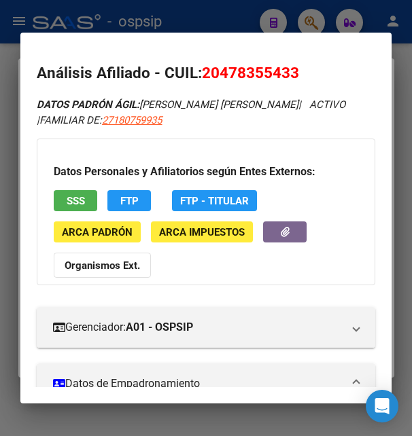
drag, startPoint x: 205, startPoint y: 72, endPoint x: 320, endPoint y: 65, distance: 115.1
click at [320, 65] on h2 "Análisis Afiliado - CUIL: 20478355433" at bounding box center [206, 73] width 338 height 23
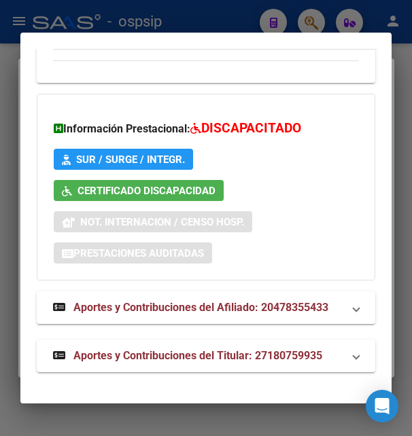
scroll to position [1551, 0]
click at [155, 353] on span "Aportes y Contribuciones del Titular: 27180759935" at bounding box center [197, 355] width 249 height 13
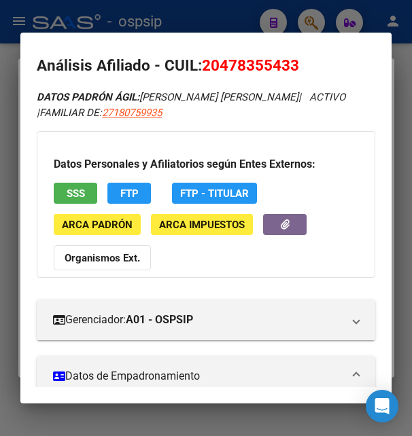
scroll to position [0, 0]
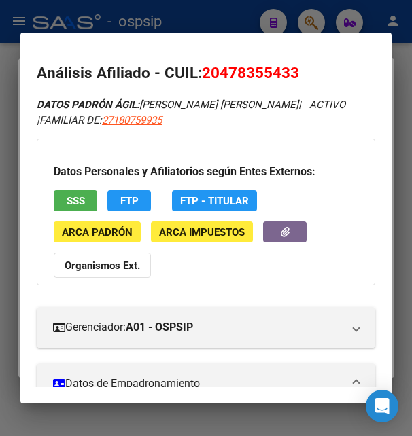
drag, startPoint x: 222, startPoint y: 70, endPoint x: 292, endPoint y: 60, distance: 71.4
click at [292, 60] on mat-dialog-content "Análisis Afiliado - CUIL: 20478355433 DATOS PADRÓN ÁGIL: MAYER MAXIMO LUIS | AC…" at bounding box center [205, 218] width 370 height 339
click at [157, 19] on div at bounding box center [206, 218] width 412 height 436
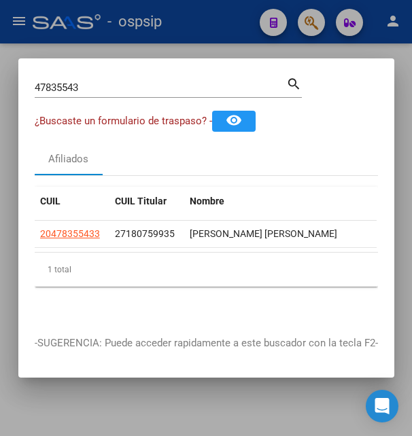
click at [157, 19] on div at bounding box center [206, 218] width 412 height 436
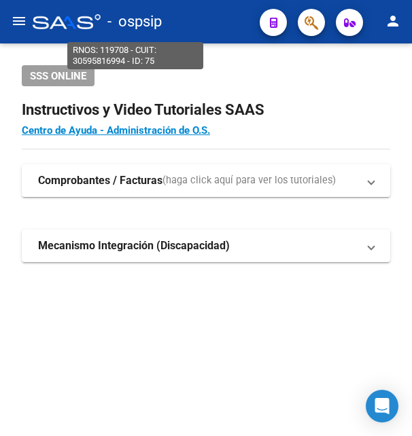
click at [157, 19] on span "- ospsip" at bounding box center [134, 22] width 54 height 30
type textarea "30595816994"
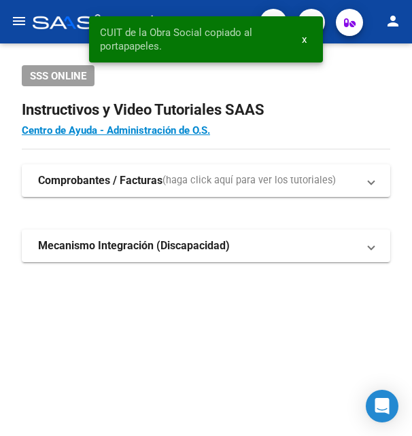
click at [347, 83] on div "SSS ONLINE" at bounding box center [206, 75] width 368 height 21
click at [305, 37] on span "x" at bounding box center [304, 39] width 5 height 12
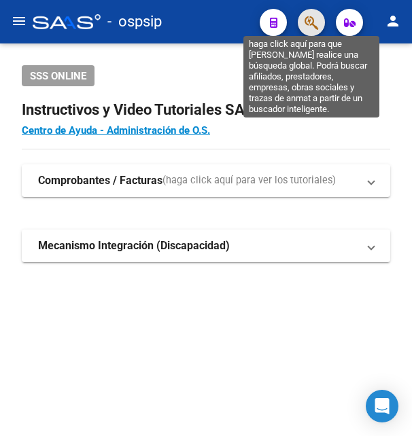
click at [307, 22] on icon "button" at bounding box center [312, 23] width 14 height 16
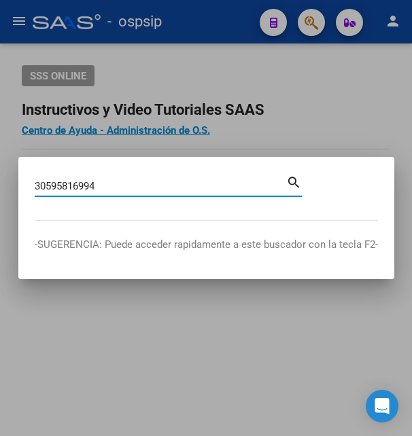
type input "30595816994"
click at [129, 149] on div at bounding box center [206, 218] width 412 height 436
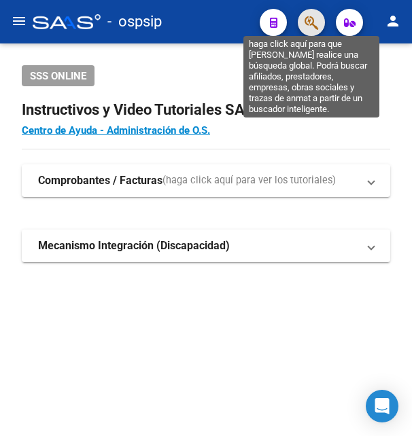
click at [316, 22] on icon "button" at bounding box center [312, 23] width 14 height 16
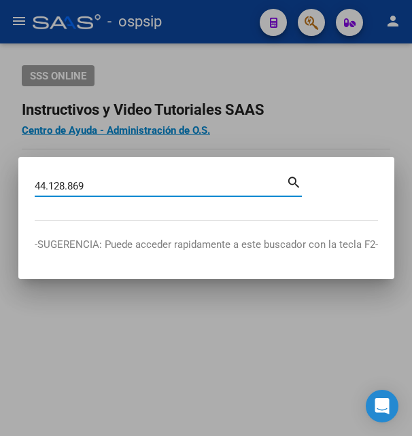
click at [51, 186] on input "44.128.869" at bounding box center [161, 186] width 252 height 12
click at [67, 190] on input "44128.869" at bounding box center [161, 186] width 252 height 12
type input "44128869"
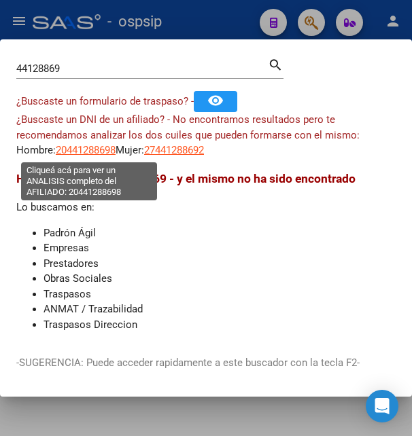
click at [84, 150] on span "20441288698" at bounding box center [86, 150] width 60 height 12
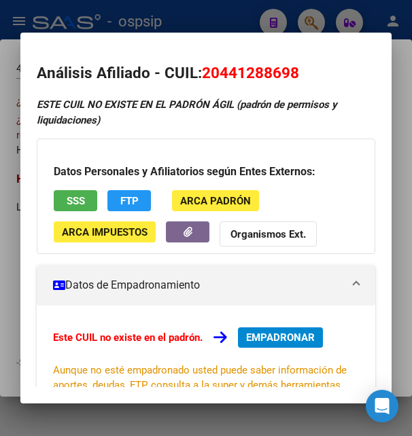
click at [221, 7] on div at bounding box center [206, 218] width 412 height 436
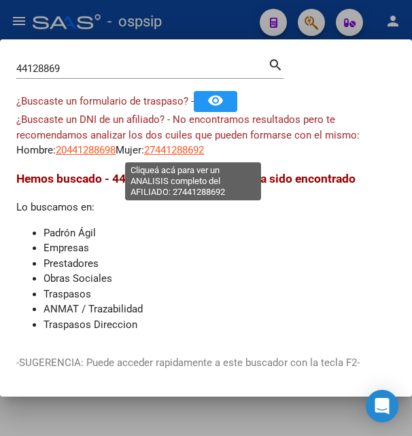
click at [196, 149] on span "27441288692" at bounding box center [174, 150] width 60 height 12
type textarea "27441288692"
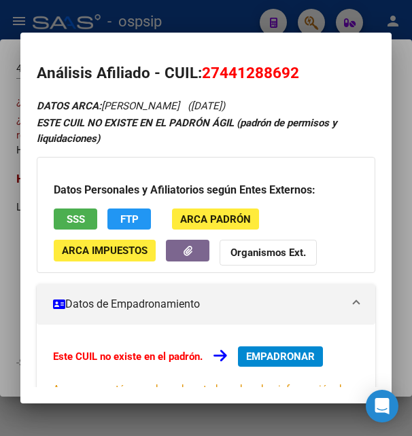
click at [193, 14] on div at bounding box center [206, 218] width 412 height 436
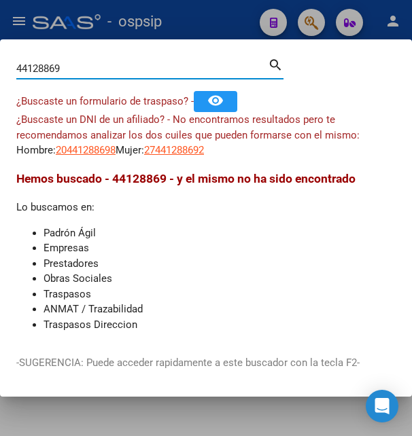
click at [18, 65] on input "44128869" at bounding box center [142, 69] width 252 height 12
click at [84, 64] on input "2344128869" at bounding box center [142, 69] width 252 height 12
type input "23441288699"
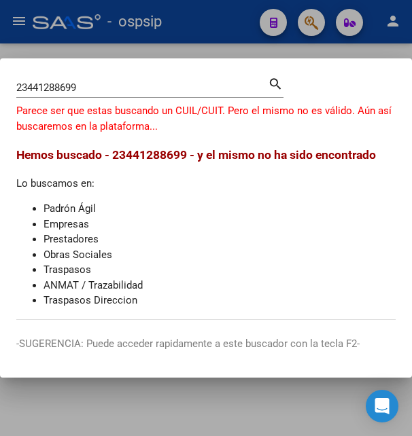
drag, startPoint x: 114, startPoint y: 154, endPoint x: 197, endPoint y: 150, distance: 83.7
click at [197, 150] on span "Hemos buscado - 23441288699 - y el mismo no ha sido encontrado" at bounding box center [196, 155] width 360 height 14
click at [207, 213] on li "Padrón Ágil" at bounding box center [220, 209] width 352 height 16
click at [205, 40] on div at bounding box center [206, 218] width 412 height 436
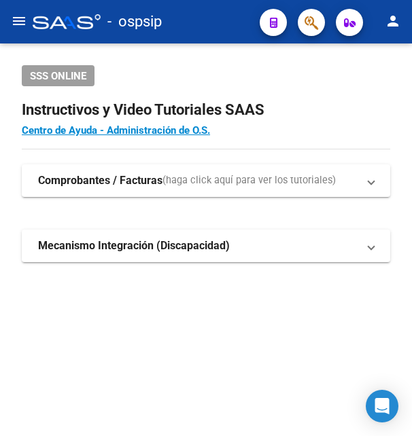
click at [205, 40] on mat-toolbar "menu - ospsip person" at bounding box center [206, 22] width 412 height 44
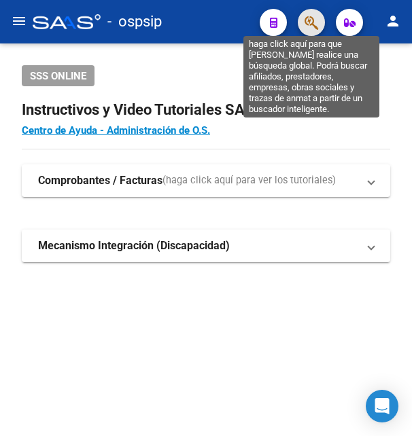
click at [306, 21] on icon "button" at bounding box center [312, 23] width 14 height 16
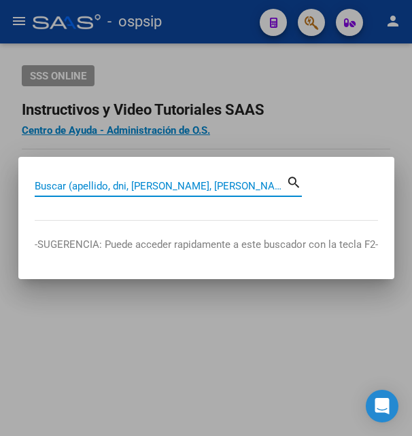
click at [89, 189] on input "Buscar (apellido, dni, [PERSON_NAME], [PERSON_NAME], cuit, obra social)" at bounding box center [161, 186] width 252 height 12
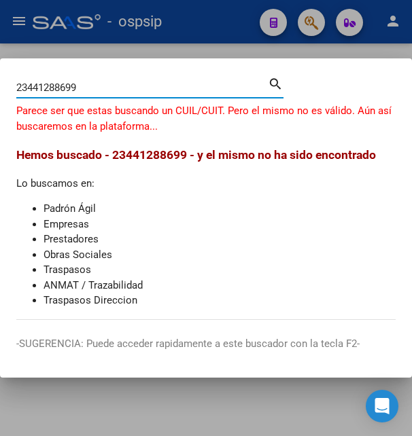
click at [126, 152] on span "Hemos buscado - 23441288699 - y el mismo no ha sido encontrado" at bounding box center [196, 155] width 360 height 14
click at [128, 154] on span "Hemos buscado - 23441288699 - y el mismo no ha sido encontrado" at bounding box center [196, 155] width 360 height 14
click at [105, 84] on input "23441288699" at bounding box center [142, 88] width 252 height 12
type input "2"
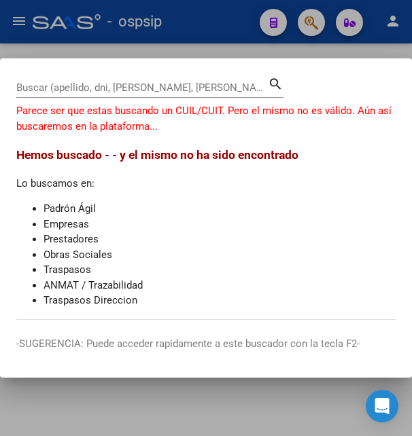
click at [221, 43] on div at bounding box center [206, 218] width 412 height 436
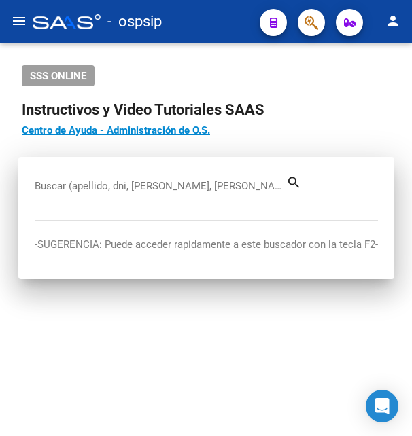
click at [221, 43] on mat-toolbar "menu - ospsip person" at bounding box center [206, 22] width 412 height 44
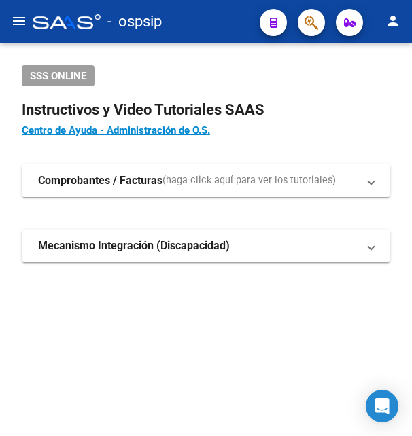
click at [221, 43] on mat-toolbar "menu - ospsip person" at bounding box center [206, 22] width 412 height 44
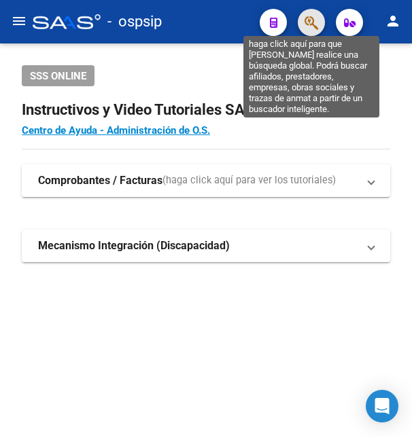
click at [307, 21] on icon "button" at bounding box center [312, 23] width 14 height 16
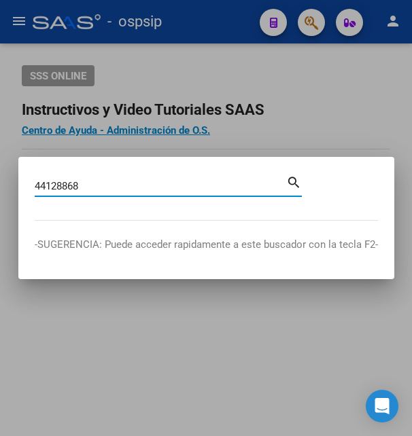
type input "44128868"
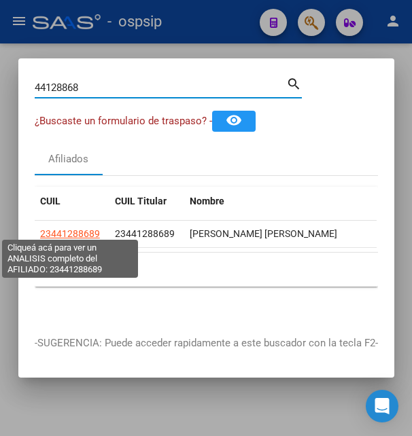
click at [82, 229] on span "23441288689" at bounding box center [70, 233] width 60 height 11
type textarea "23441288689"
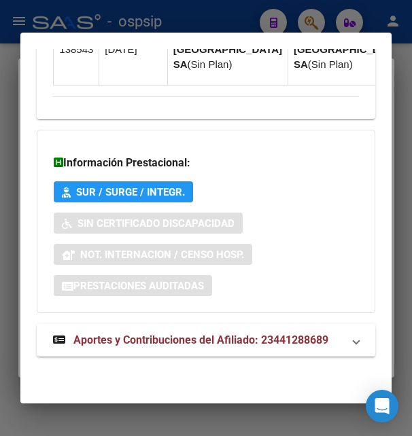
scroll to position [1414, 0]
click at [161, 335] on span "Aportes y Contribuciones del Afiliado: 23441288689" at bounding box center [200, 340] width 255 height 13
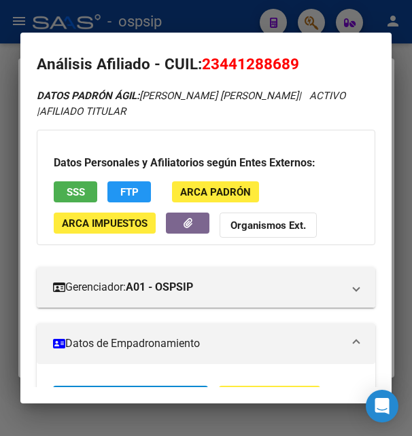
scroll to position [0, 0]
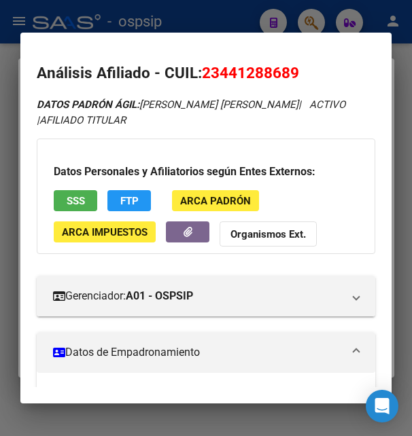
drag, startPoint x: 220, startPoint y: 73, endPoint x: 290, endPoint y: 73, distance: 70.0
click at [290, 73] on span "23441288689" at bounding box center [250, 73] width 97 height 18
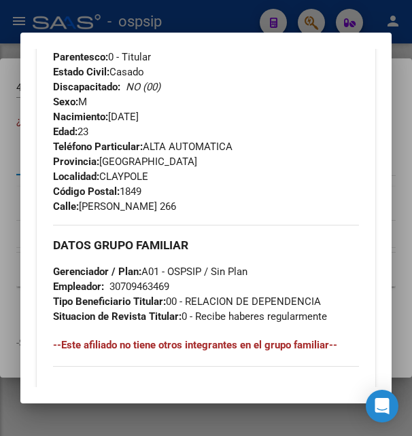
scroll to position [882, 0]
